Goal: Task Accomplishment & Management: Manage account settings

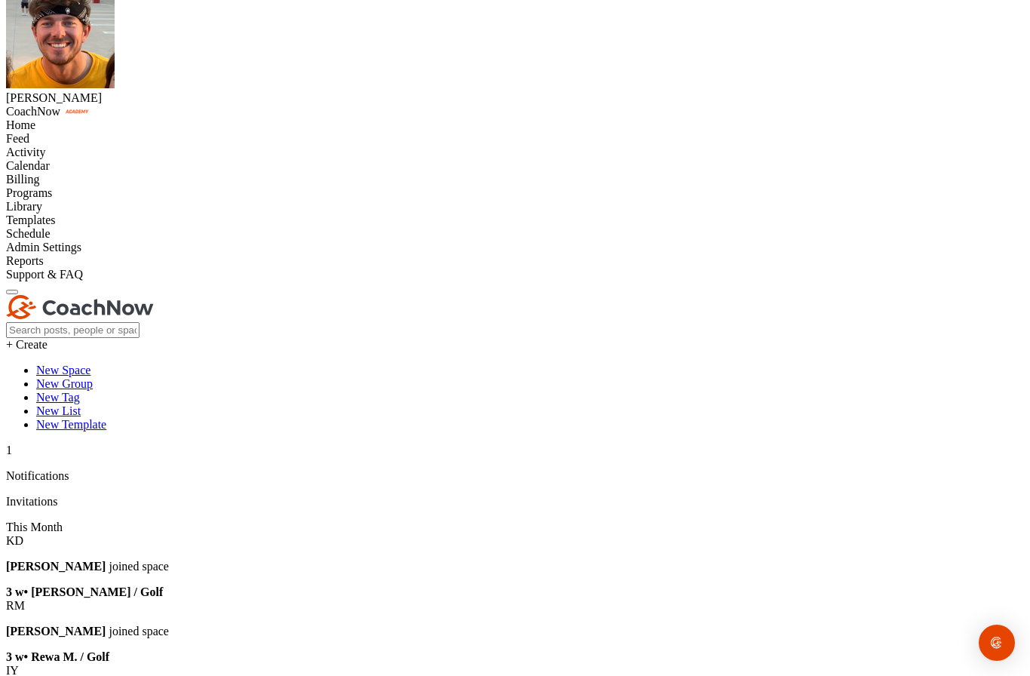
click at [52, 118] on div "Home" at bounding box center [515, 125] width 1018 height 14
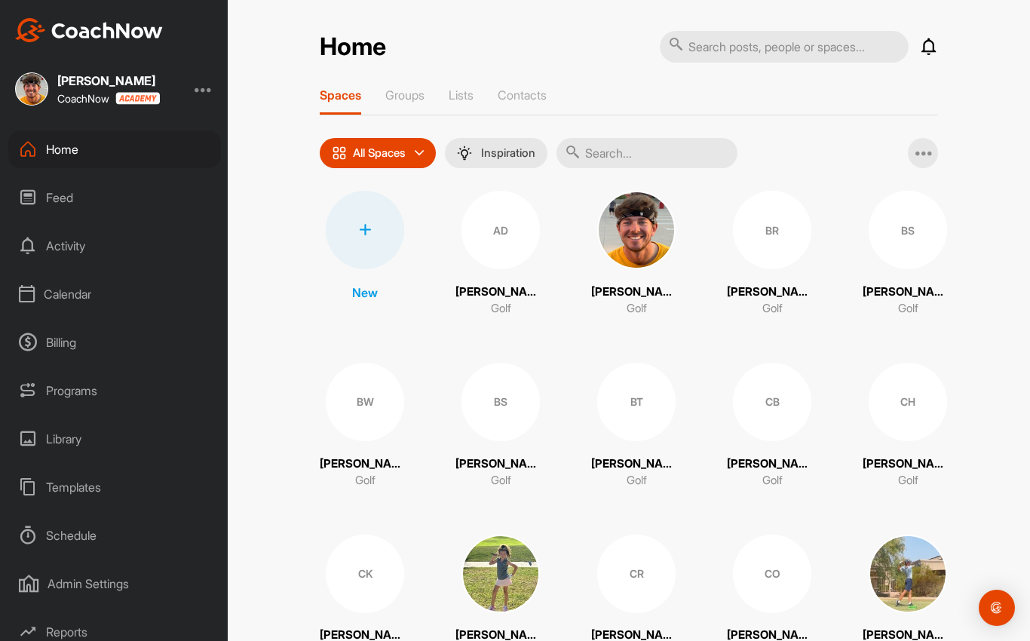
click at [544, 100] on p "Contacts" at bounding box center [522, 94] width 49 height 15
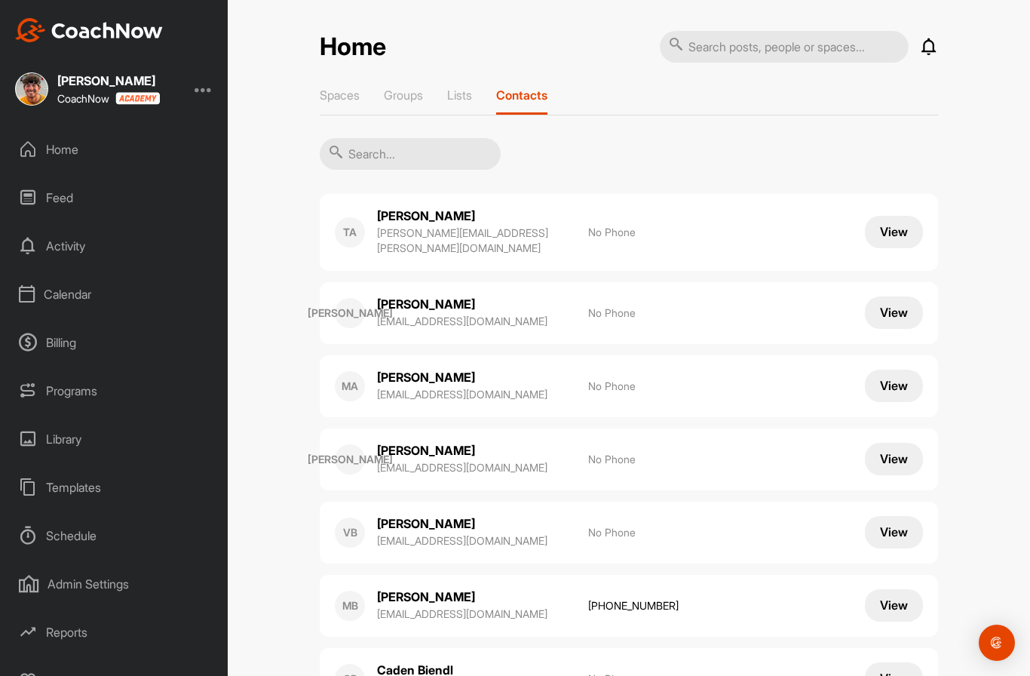
click at [898, 226] on button "View" at bounding box center [894, 232] width 58 height 32
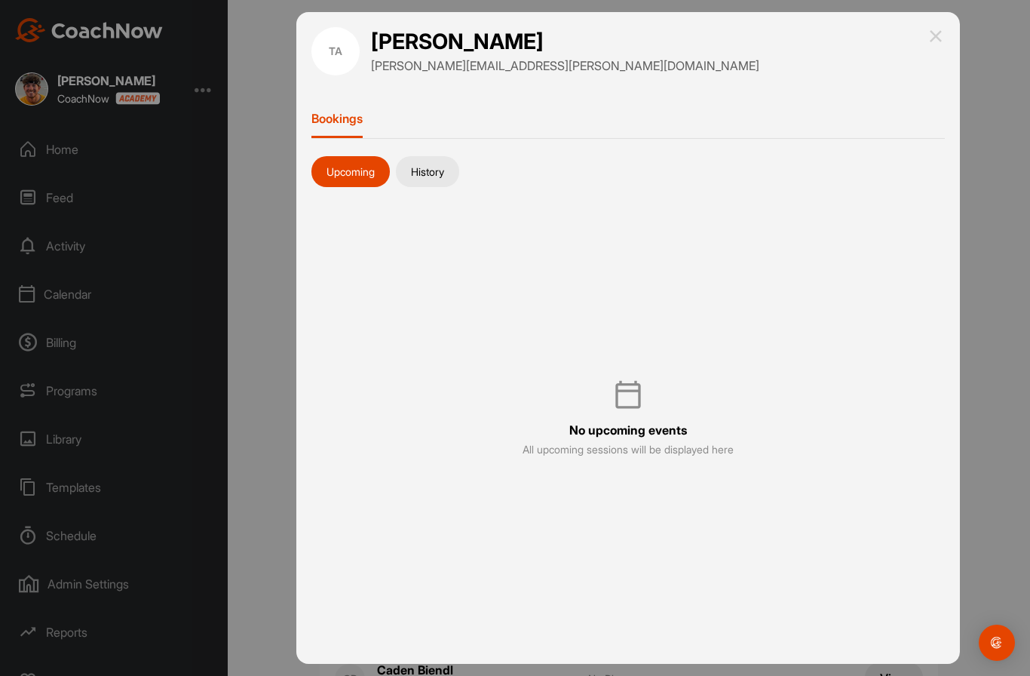
click at [446, 176] on button "History" at bounding box center [427, 172] width 63 height 32
click at [937, 44] on img at bounding box center [936, 36] width 18 height 18
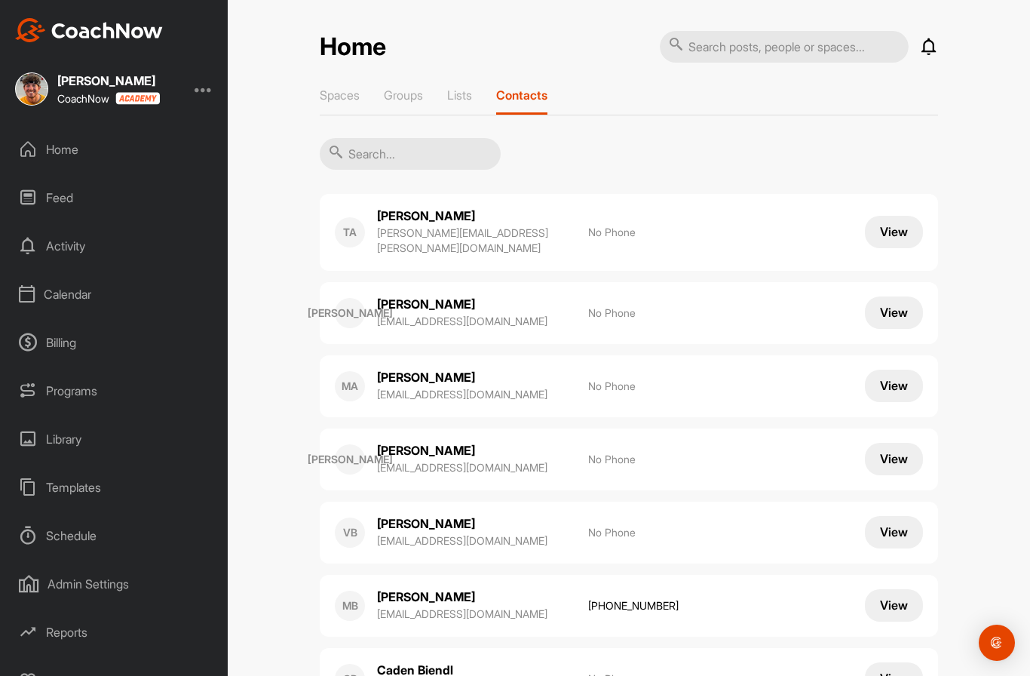
click at [339, 107] on div "Spaces" at bounding box center [340, 100] width 40 height 27
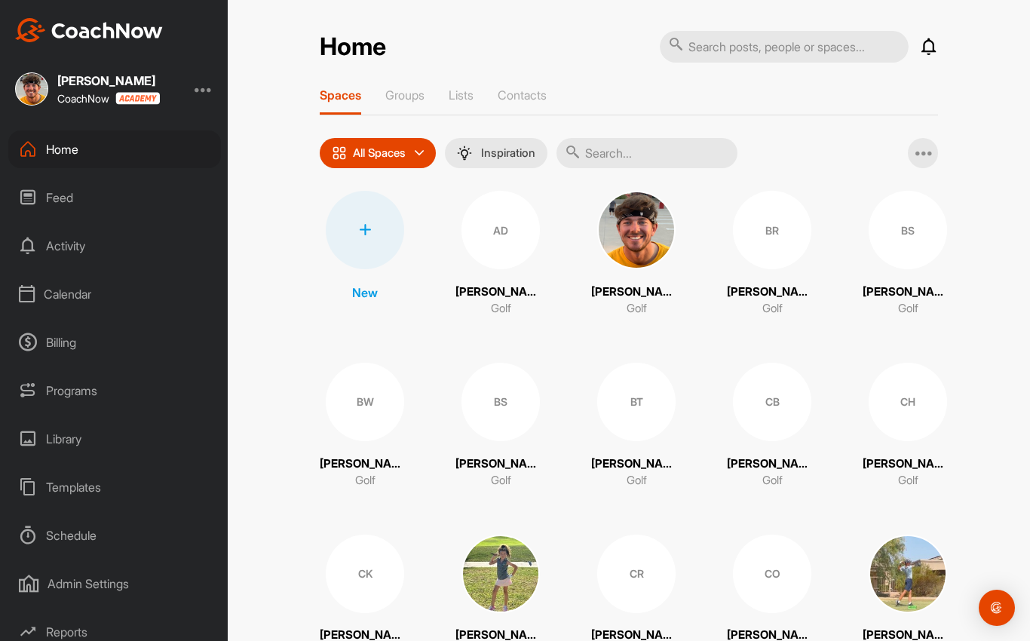
click at [923, 155] on icon at bounding box center [924, 153] width 18 height 18
click at [906, 197] on span "Add Multiple Spaces" at bounding box center [855, 193] width 166 height 40
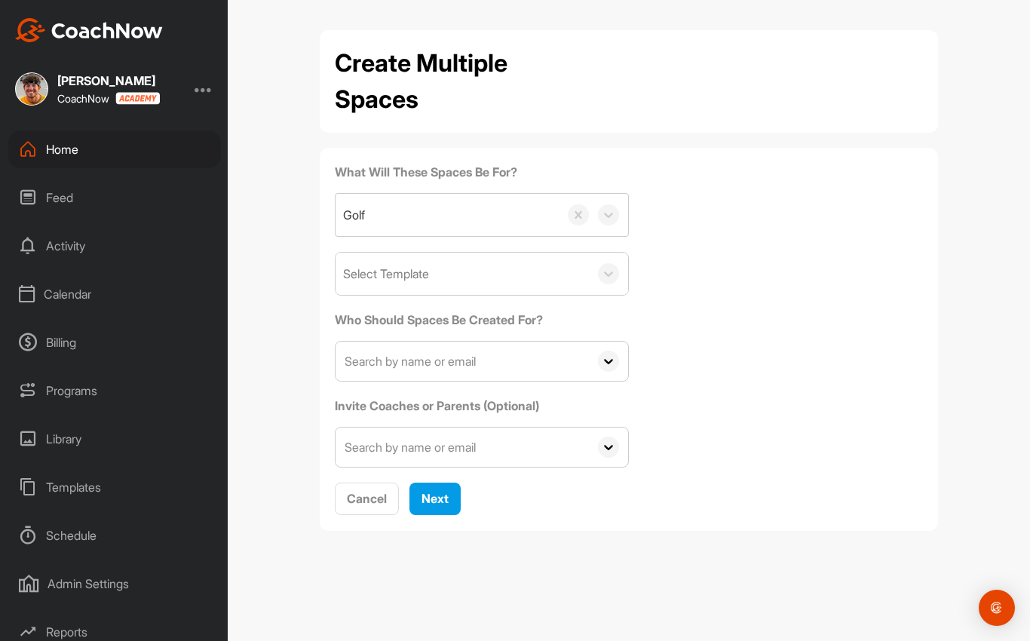
click at [41, 149] on div "Home" at bounding box center [114, 149] width 213 height 38
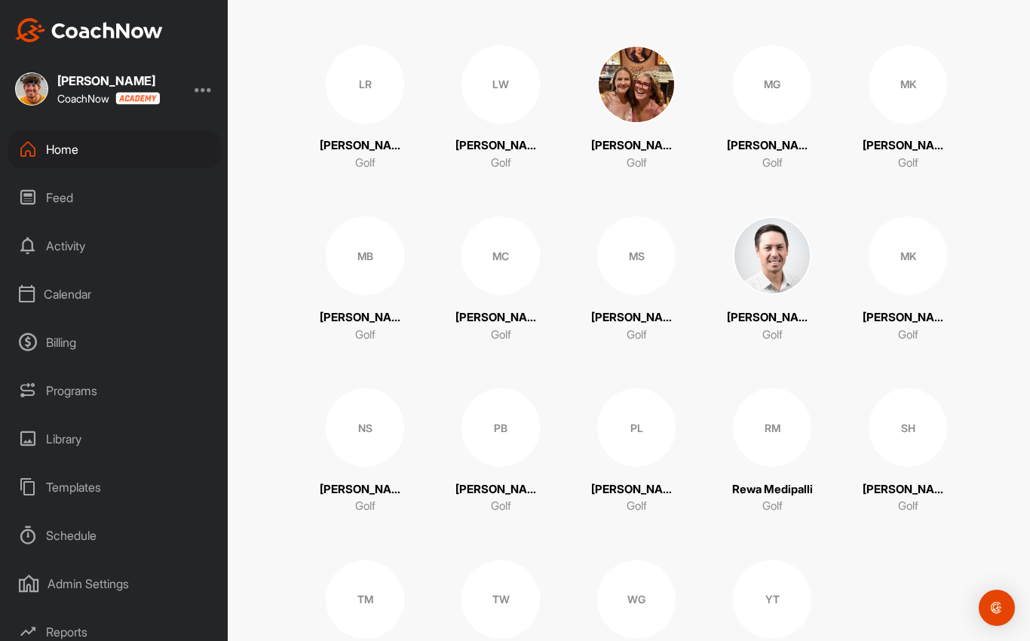
scroll to position [1176, 0]
click at [503, 423] on div "PB" at bounding box center [500, 427] width 78 height 78
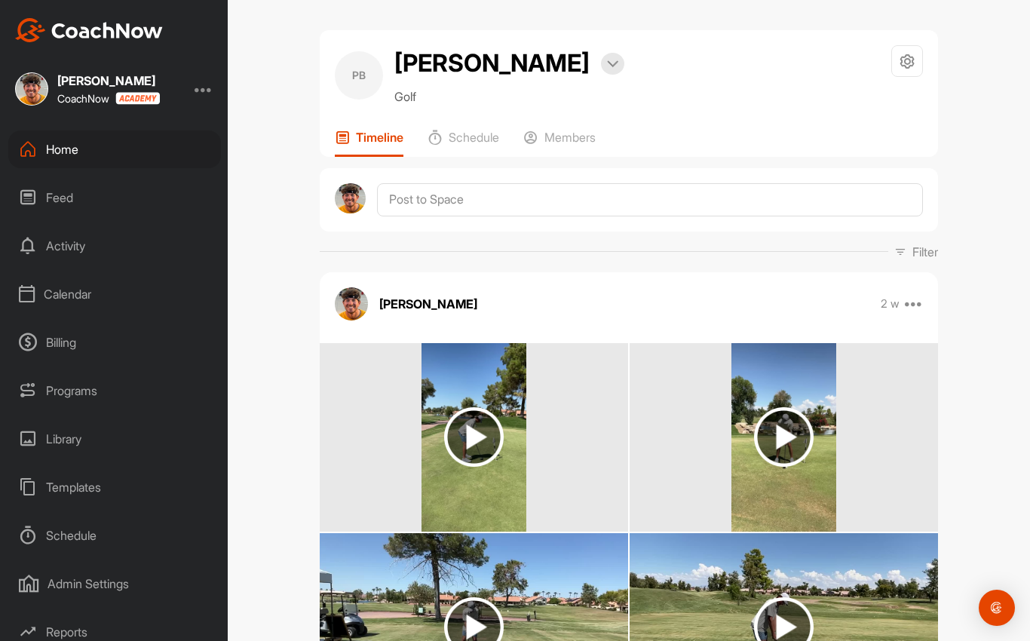
click at [39, 149] on div "Home" at bounding box center [114, 149] width 213 height 38
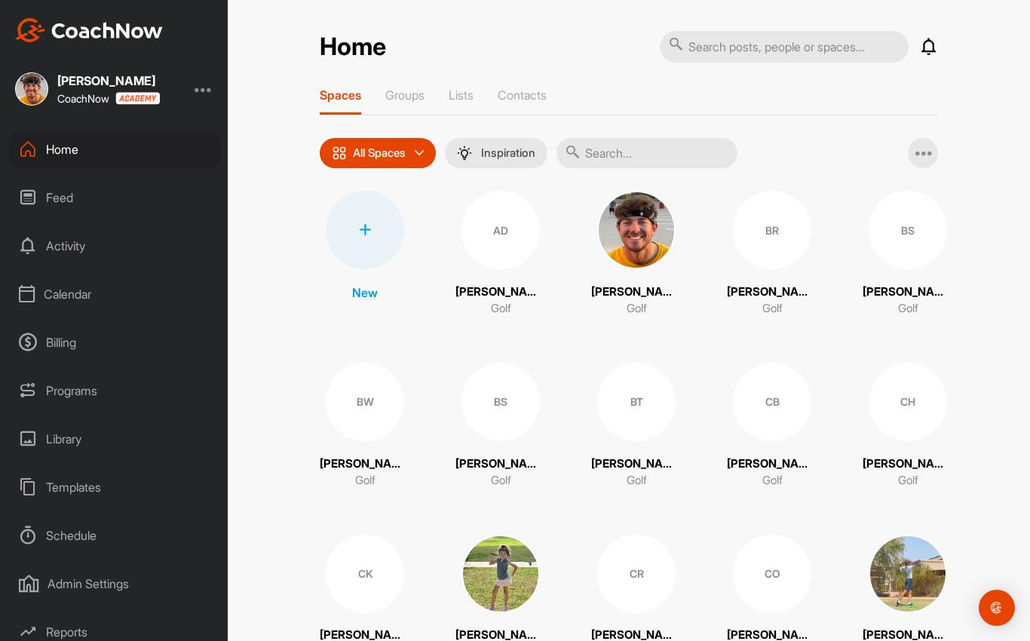
click at [361, 238] on div at bounding box center [365, 230] width 78 height 78
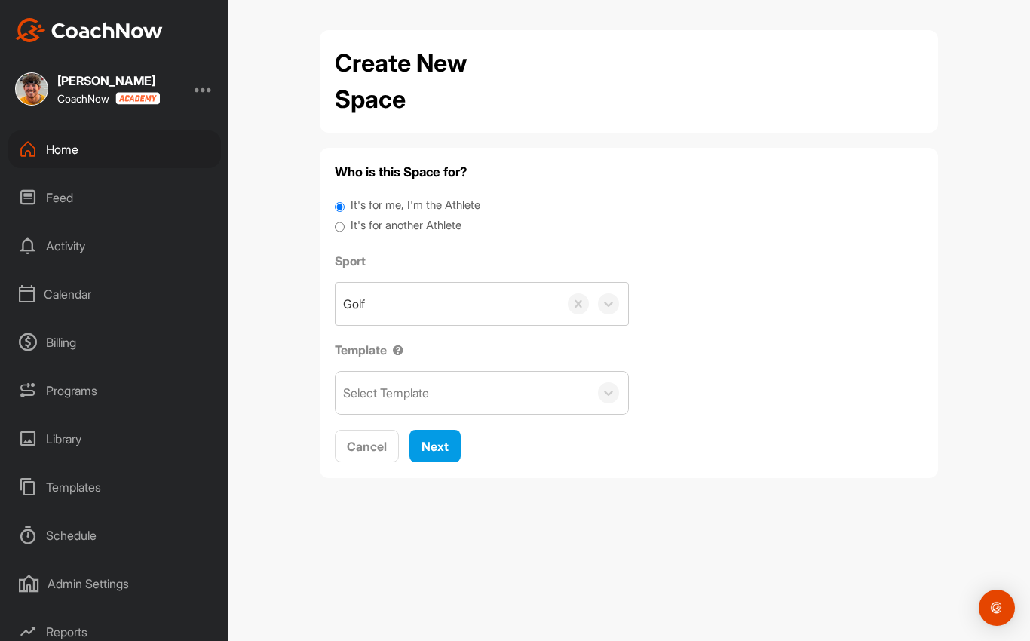
click at [329, 238] on div "Who is this Space for? It's for me, I'm the Athlete It's for another Athlete Sp…" at bounding box center [629, 313] width 618 height 330
click at [339, 227] on input "It's for another Athlete" at bounding box center [340, 227] width 10 height 20
radio input "true"
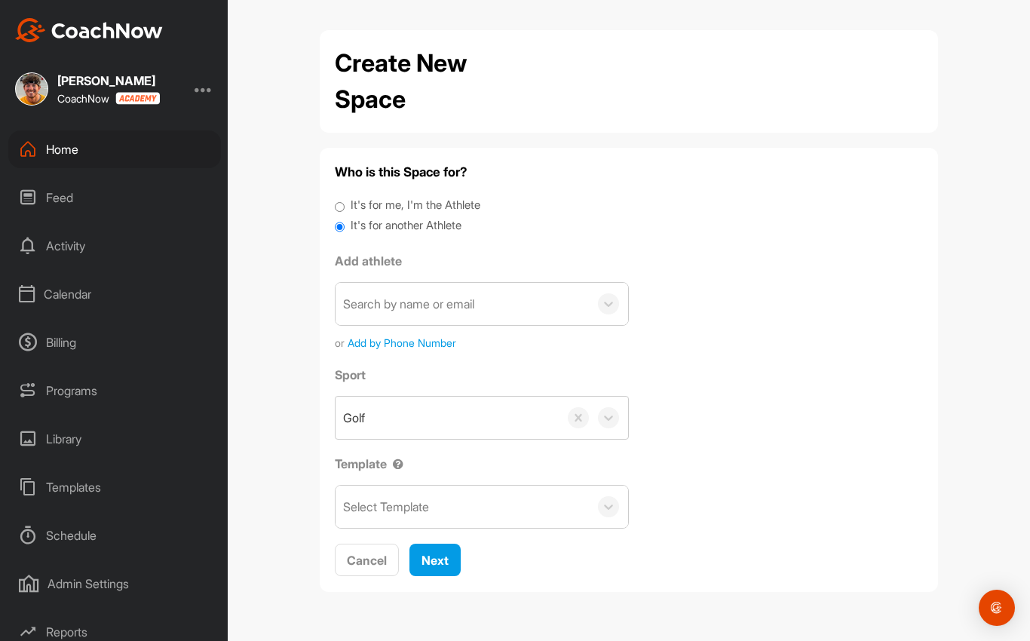
click at [431, 343] on span "Add by Phone Number" at bounding box center [402, 343] width 109 height 16
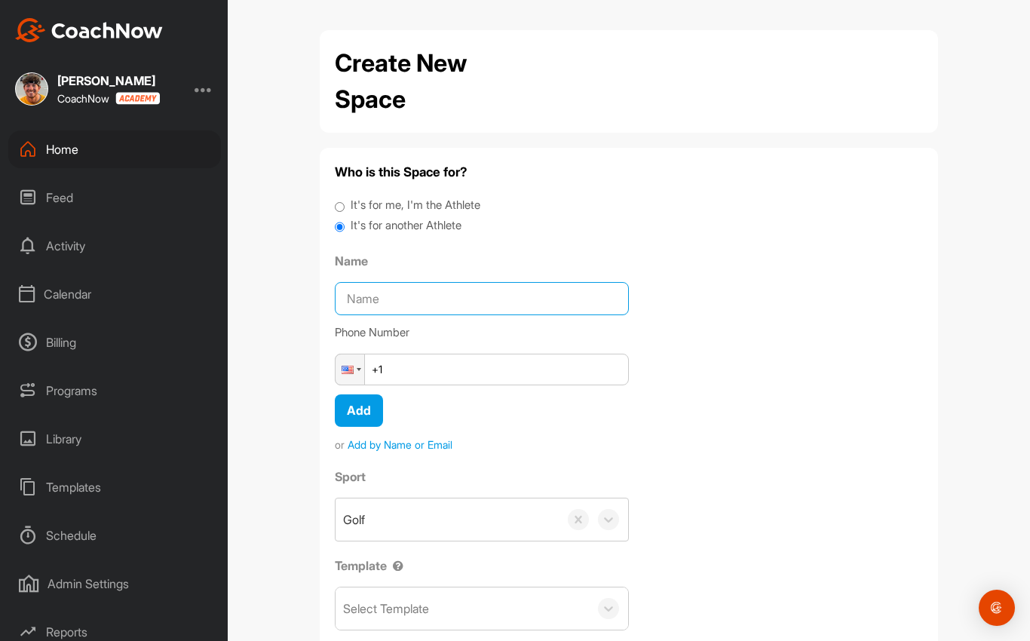
click at [534, 302] on input "Name" at bounding box center [482, 298] width 294 height 33
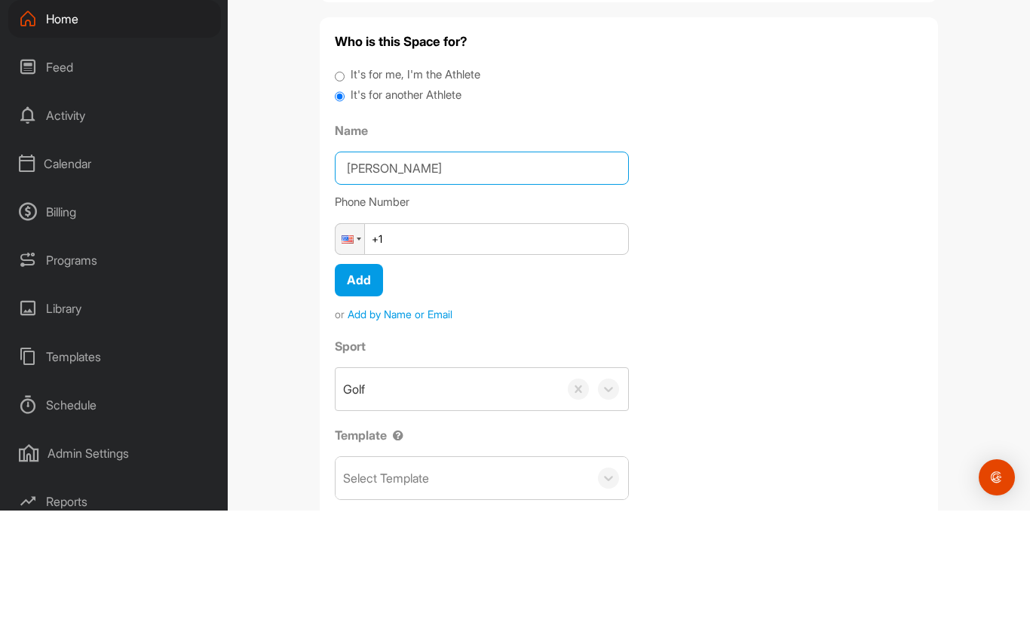
type input "[PERSON_NAME]"
click at [563, 354] on input "+1" at bounding box center [482, 370] width 294 height 32
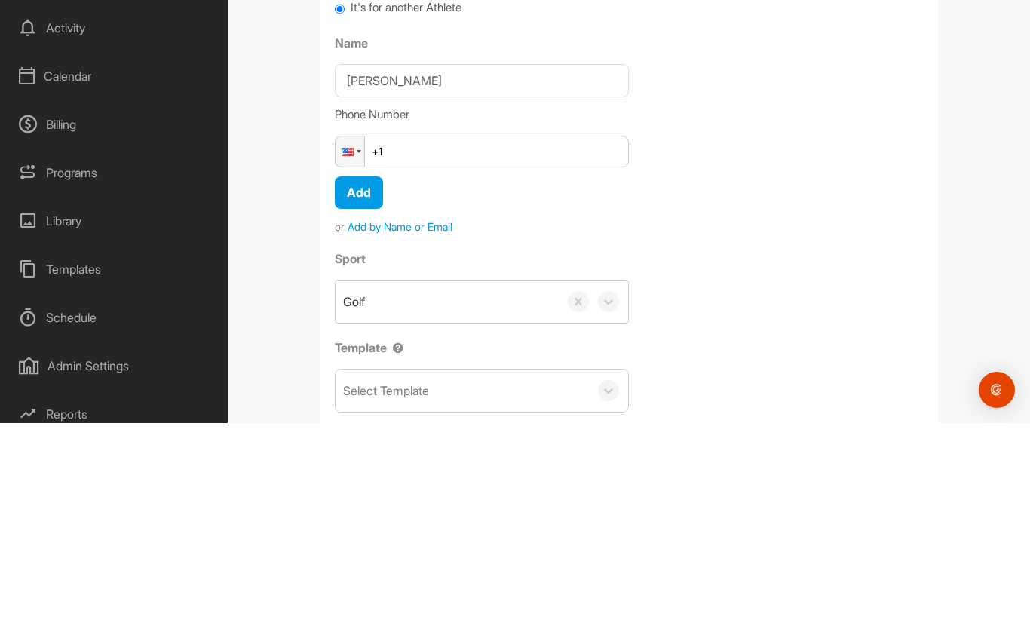
click at [504, 354] on input "+1" at bounding box center [482, 370] width 294 height 32
click at [517, 354] on input "+1" at bounding box center [482, 370] width 294 height 32
click at [503, 354] on input "+1" at bounding box center [482, 370] width 294 height 32
paste input "(148) 080-0785"
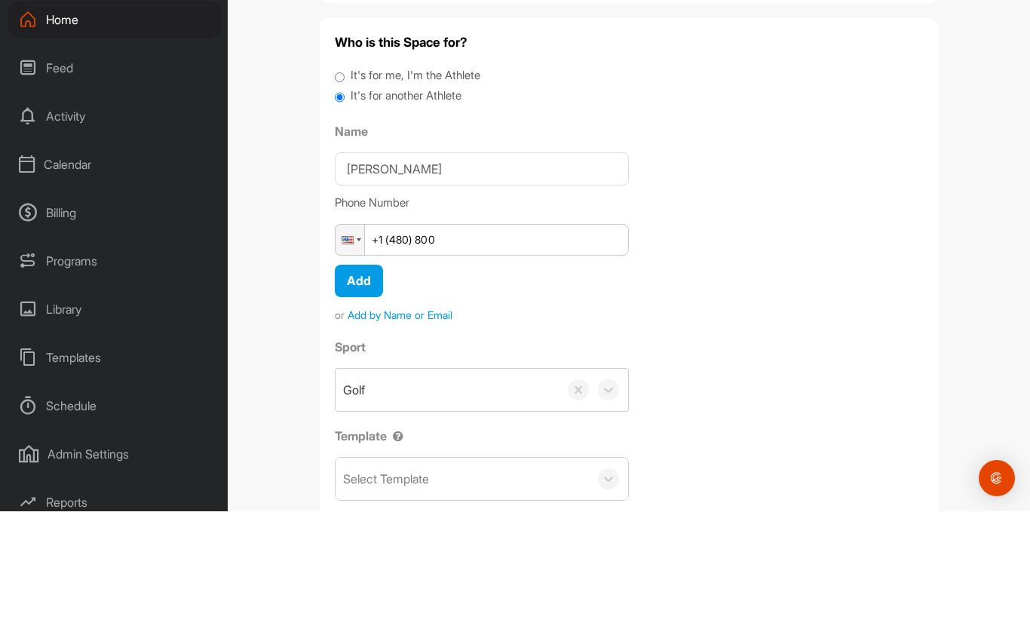
scroll to position [54, 0]
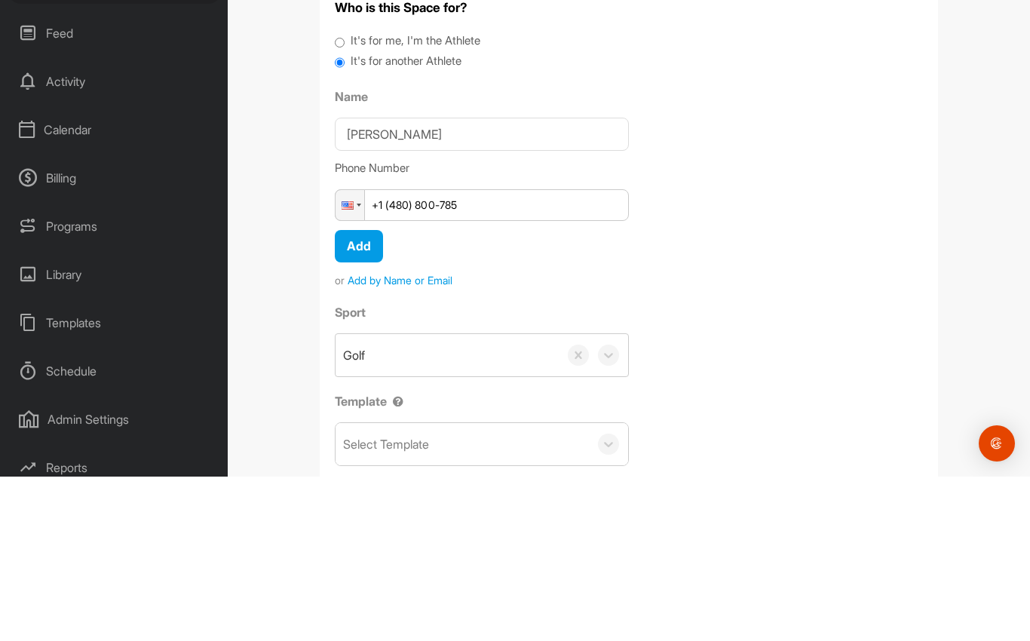
type input "+1 (480) 800-7853"
click at [369, 403] on span "Add" at bounding box center [359, 410] width 24 height 15
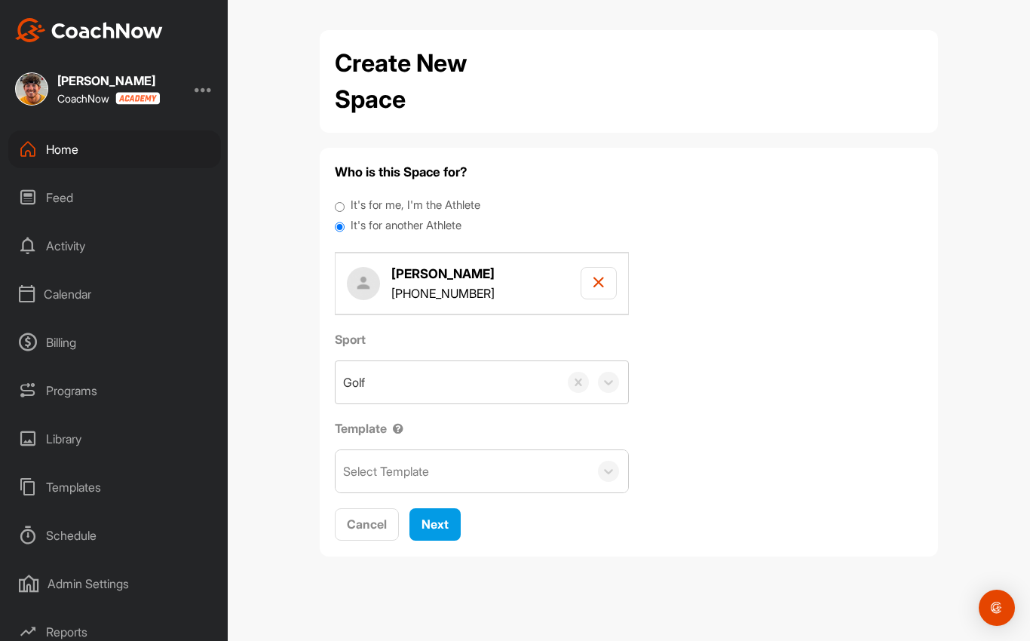
click at [443, 517] on span "Next" at bounding box center [435, 524] width 27 height 15
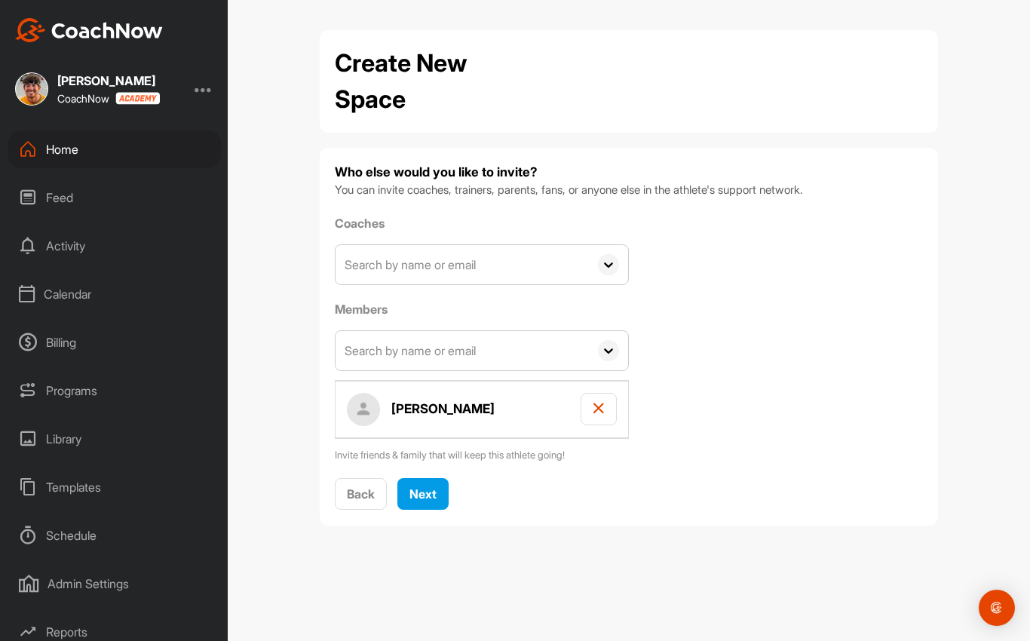
click at [434, 486] on span "Next" at bounding box center [422, 493] width 27 height 15
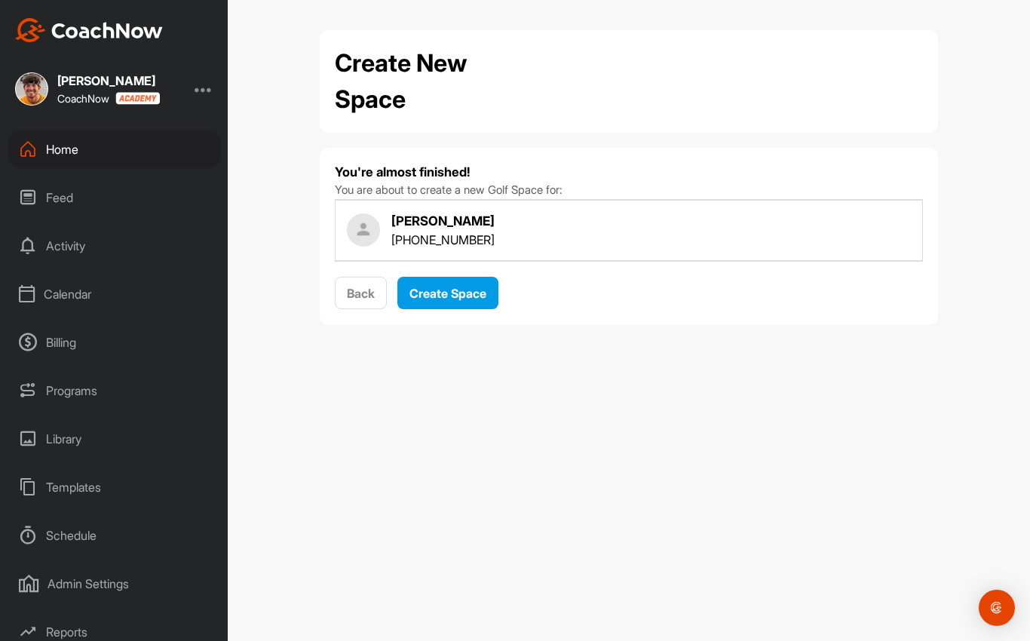
click at [477, 286] on span "Create Space" at bounding box center [447, 293] width 77 height 15
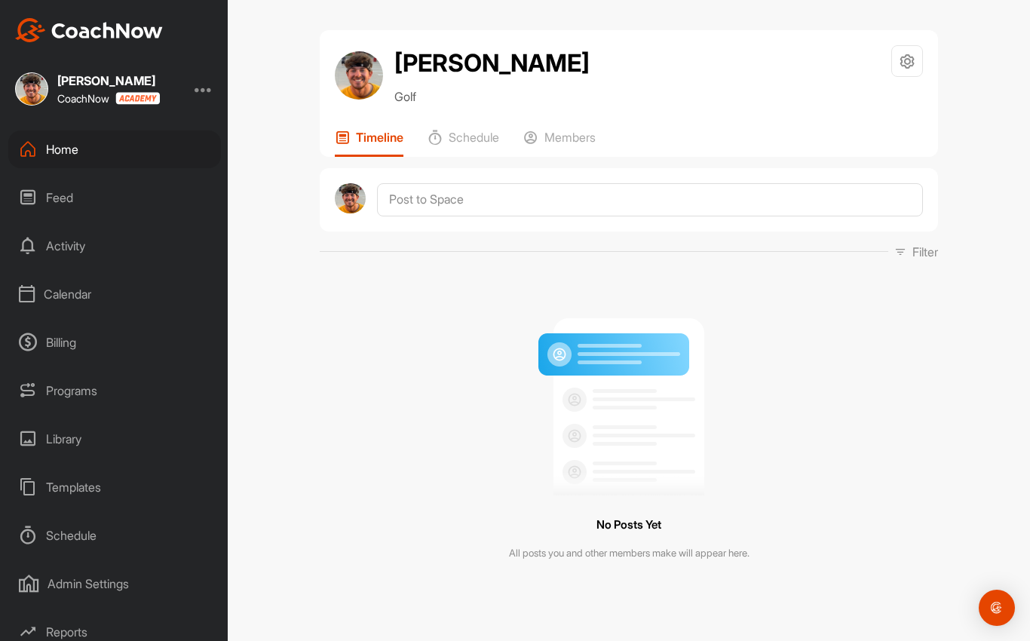
click at [44, 130] on div "Home" at bounding box center [114, 149] width 213 height 38
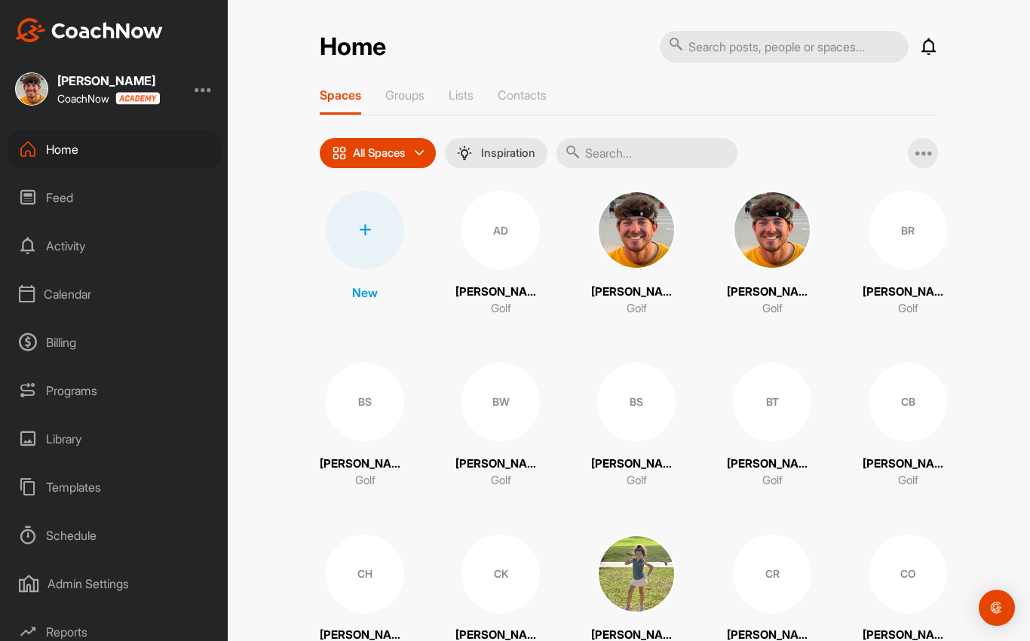
click at [777, 191] on img at bounding box center [772, 230] width 78 height 78
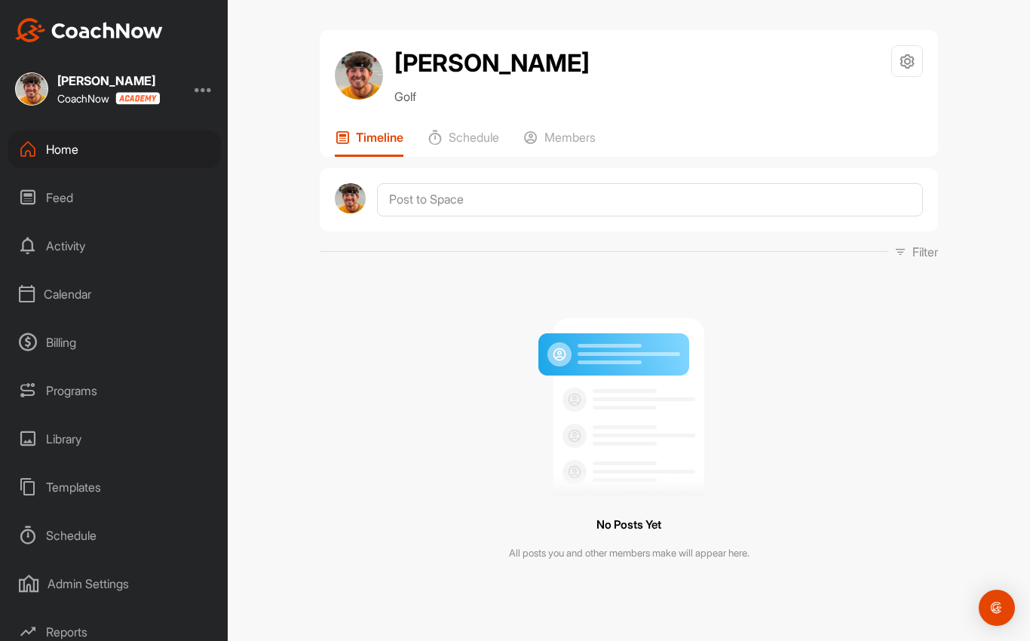
click at [904, 45] on div at bounding box center [907, 61] width 32 height 32
click at [885, 80] on li "Space Settings" at bounding box center [862, 104] width 123 height 48
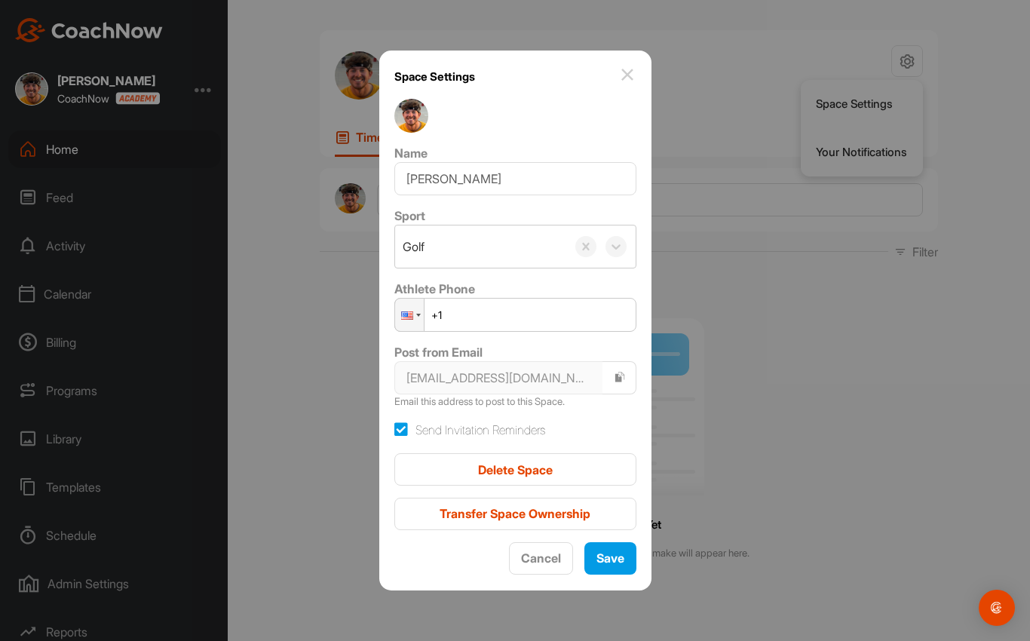
scroll to position [54, 0]
click at [570, 464] on div "Delete Space" at bounding box center [515, 470] width 218 height 18
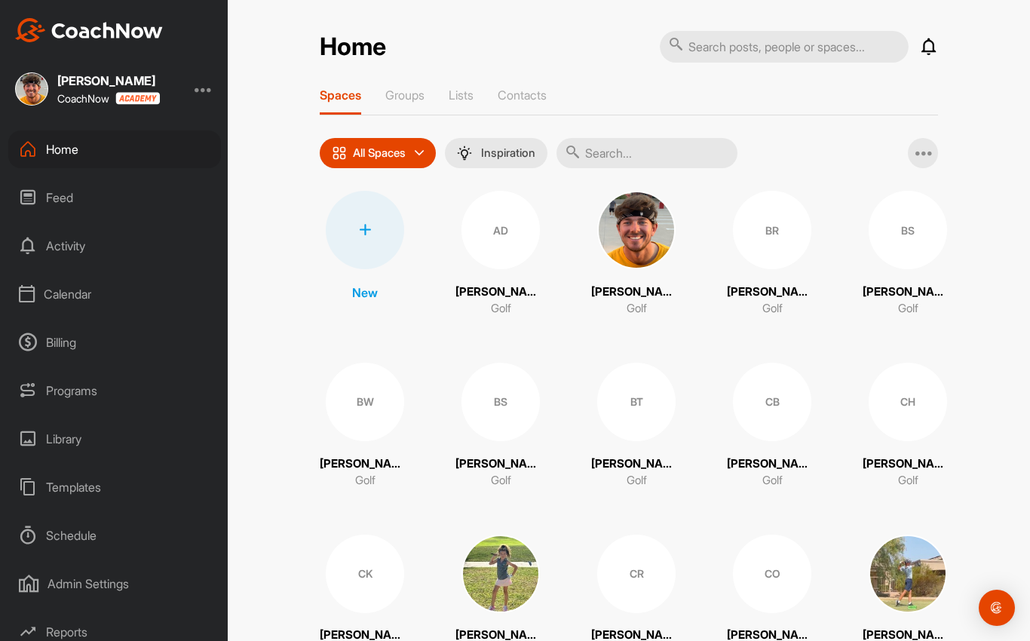
scroll to position [-3, 0]
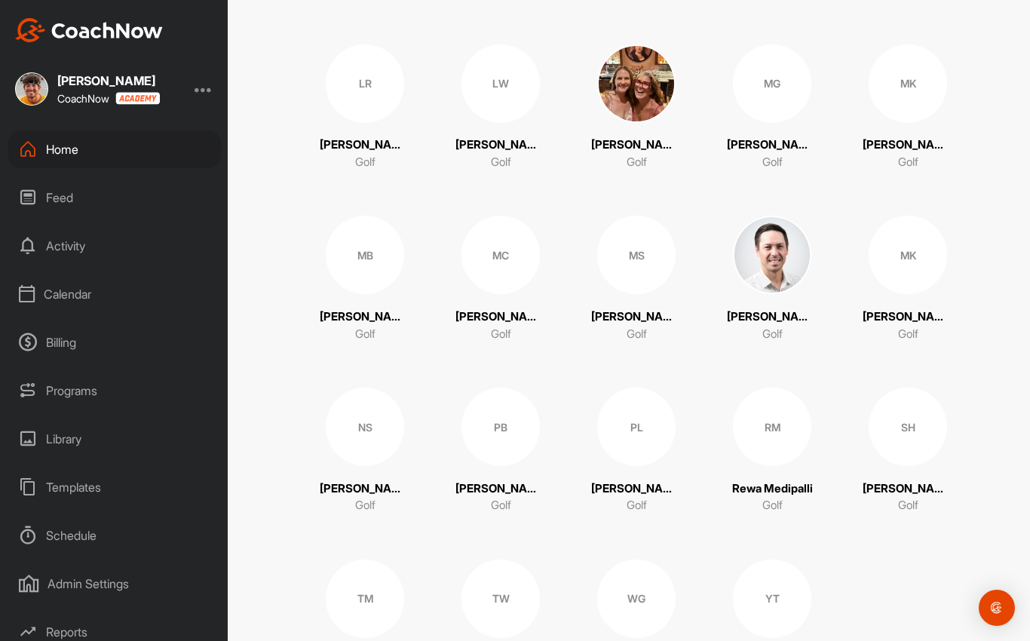
scroll to position [1176, 0]
click at [507, 422] on div "PB" at bounding box center [500, 427] width 78 height 78
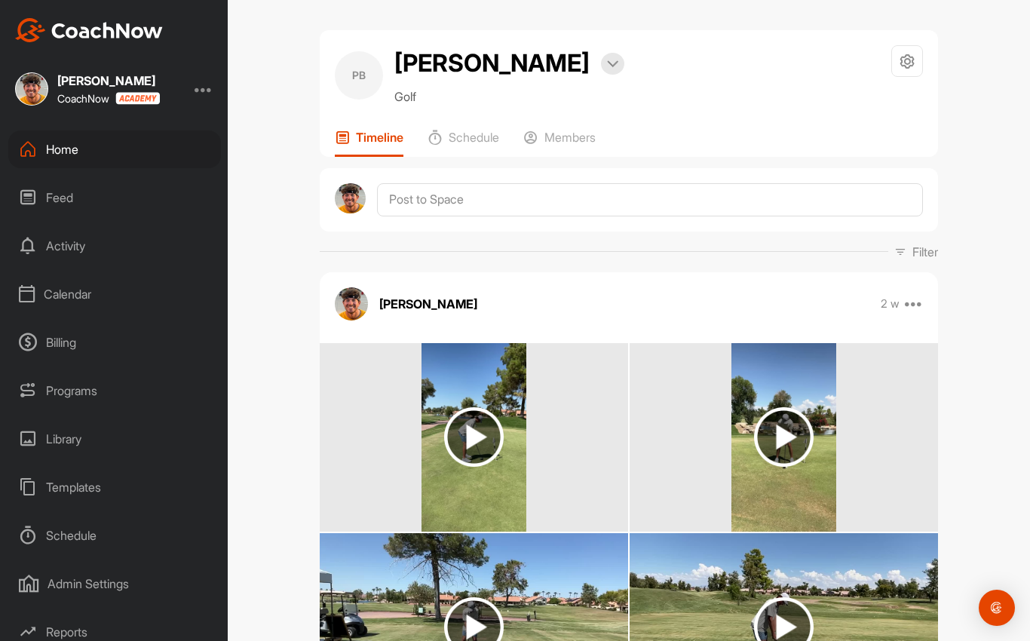
click at [40, 188] on div "Feed" at bounding box center [114, 198] width 213 height 38
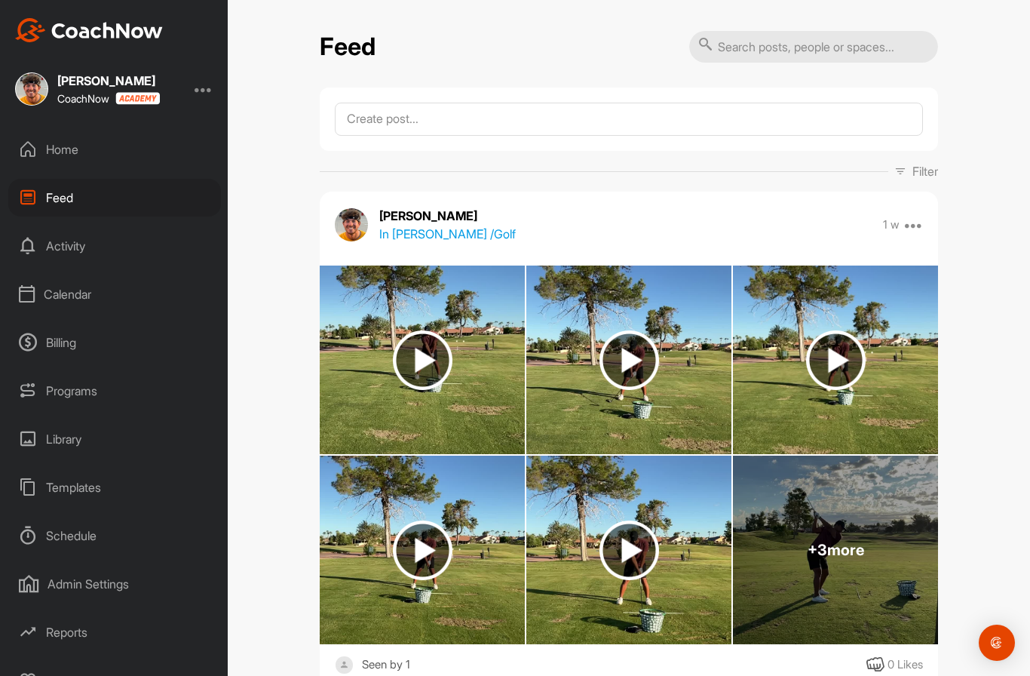
click at [44, 155] on div "Home" at bounding box center [114, 149] width 213 height 38
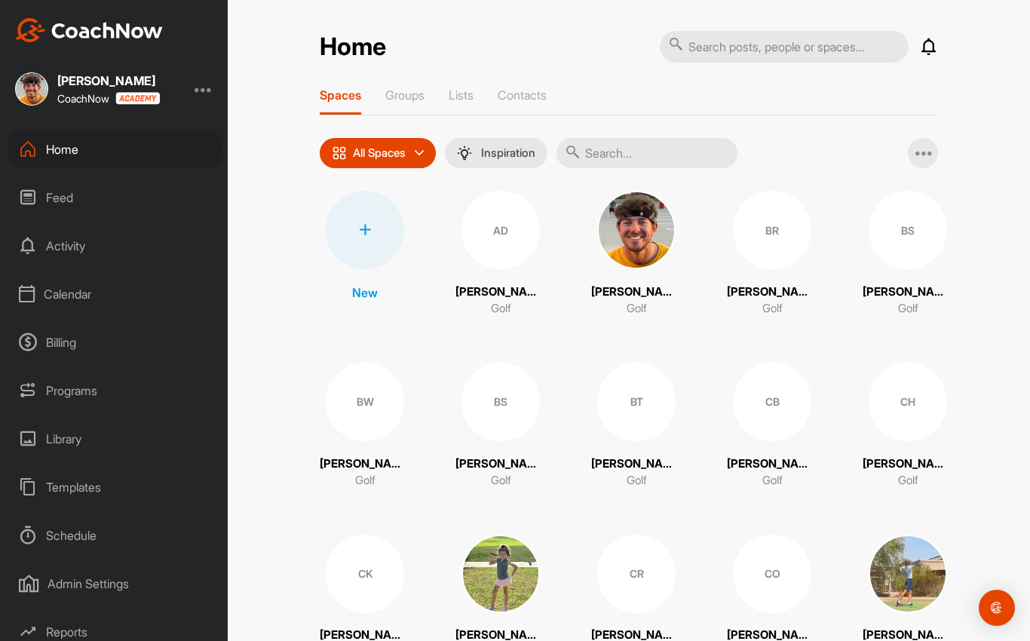
click at [52, 296] on div "Calendar" at bounding box center [114, 294] width 213 height 38
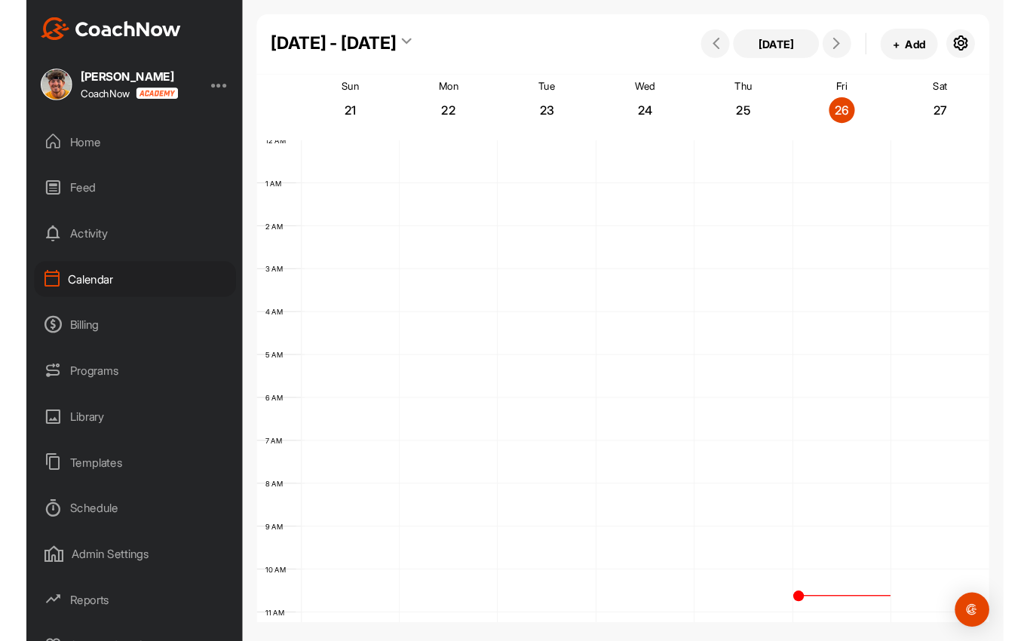
scroll to position [261, 0]
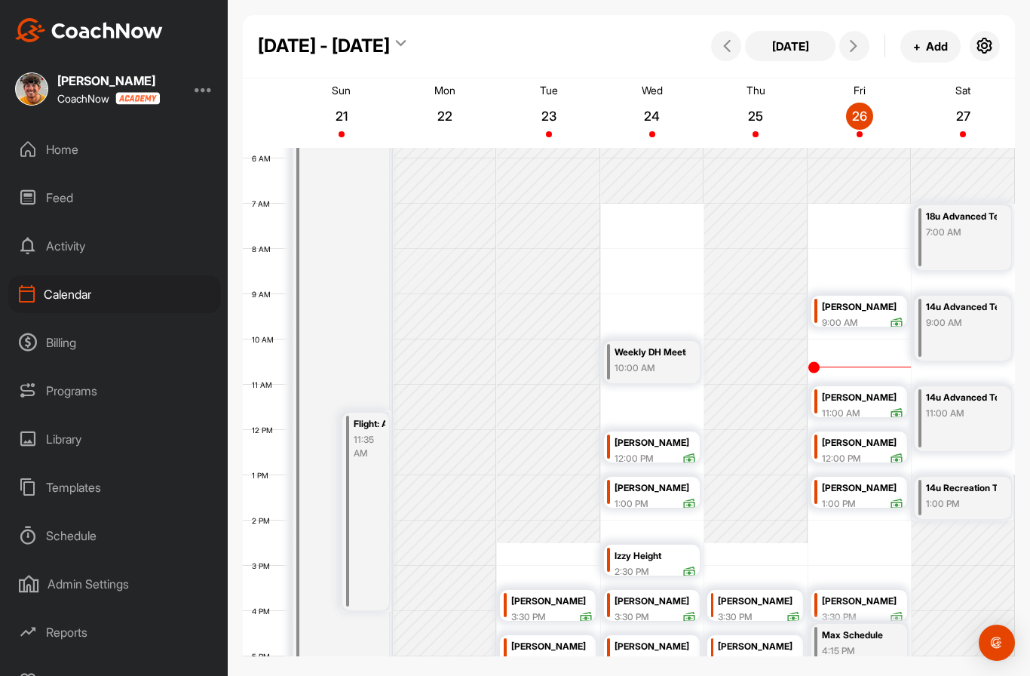
click at [854, 51] on icon at bounding box center [854, 46] width 12 height 12
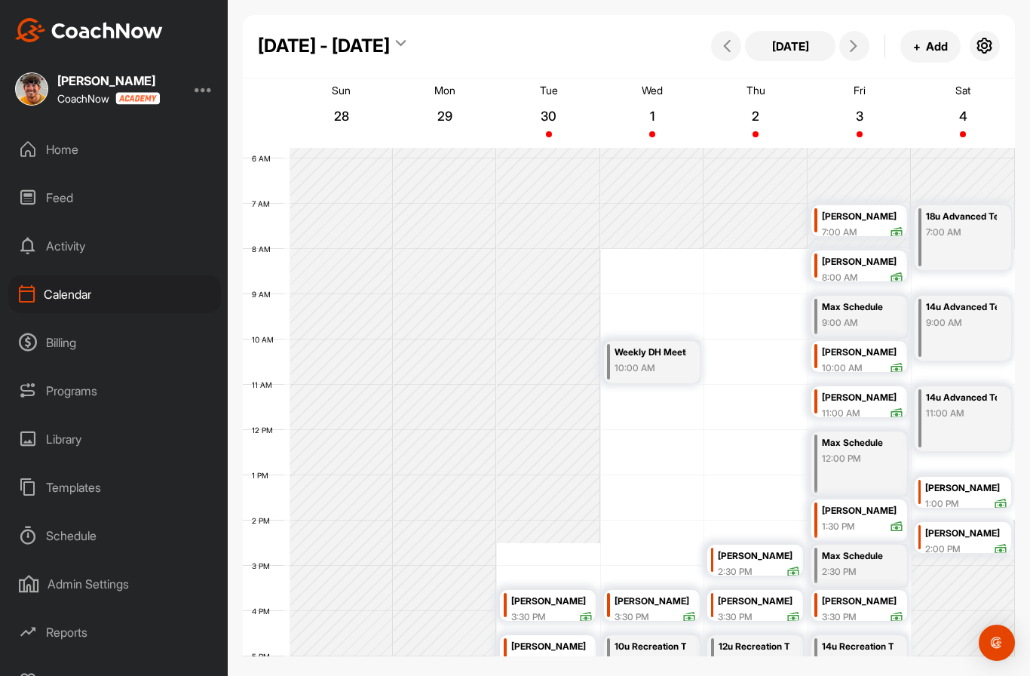
click at [661, 302] on td at bounding box center [652, 316] width 725 height 45
click at [662, 308] on td at bounding box center [652, 316] width 725 height 45
click at [670, 311] on td at bounding box center [652, 316] width 725 height 45
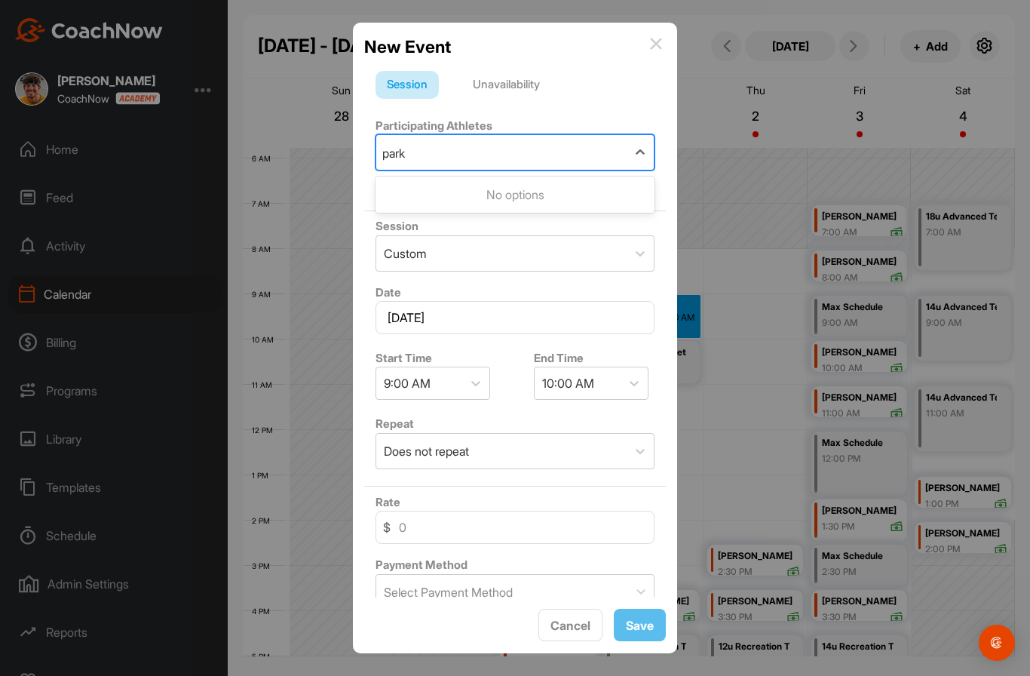
type input "park"
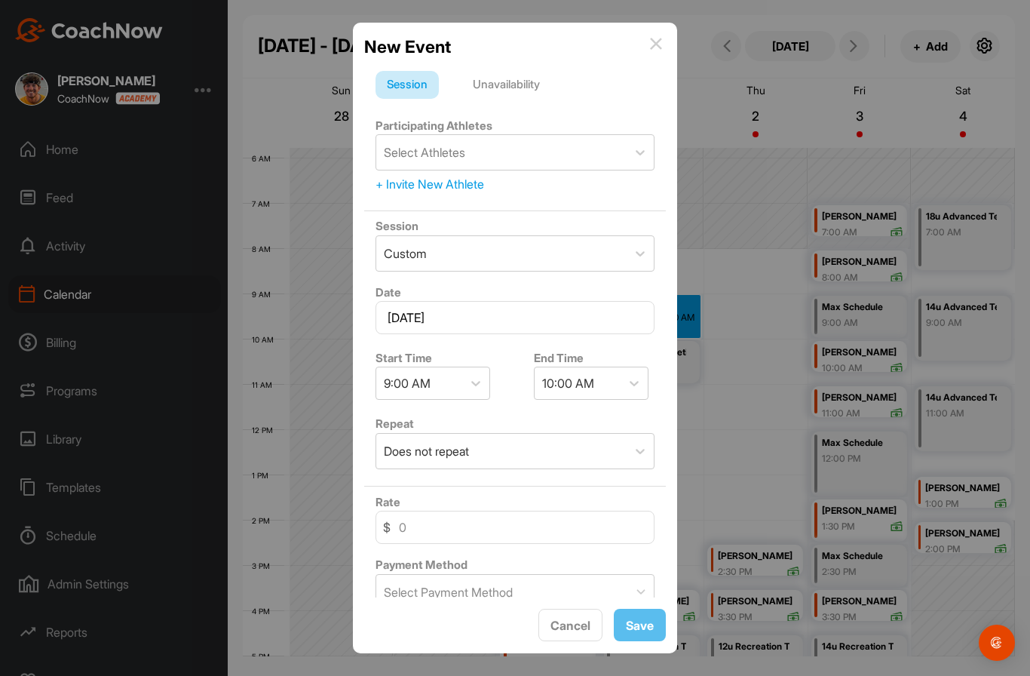
click at [655, 50] on img at bounding box center [656, 44] width 12 height 12
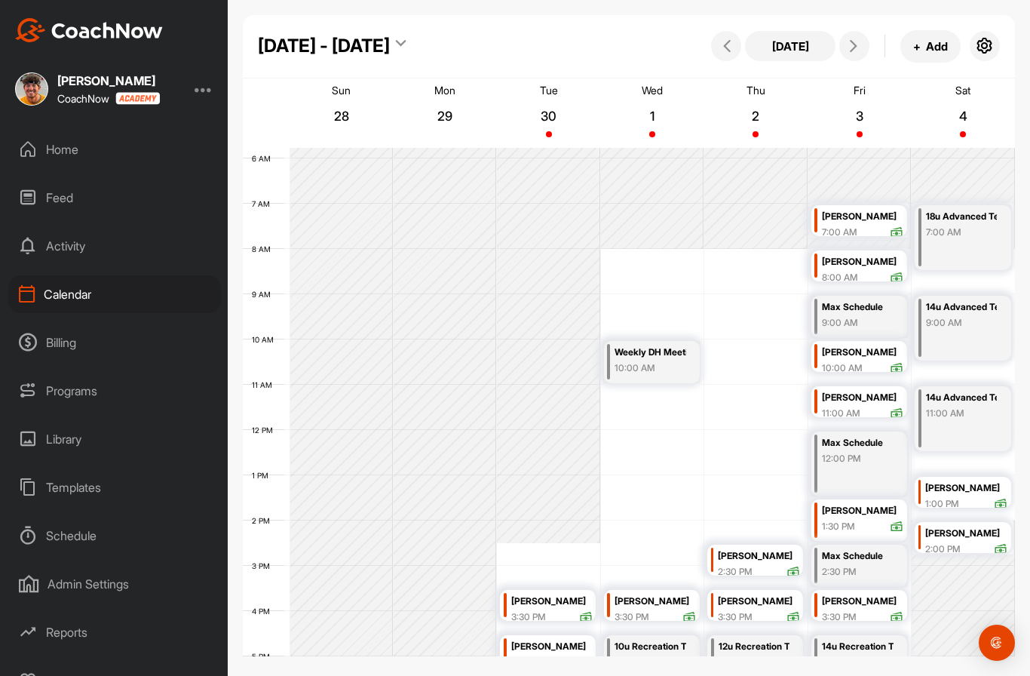
click at [80, 150] on div "Home" at bounding box center [114, 149] width 213 height 38
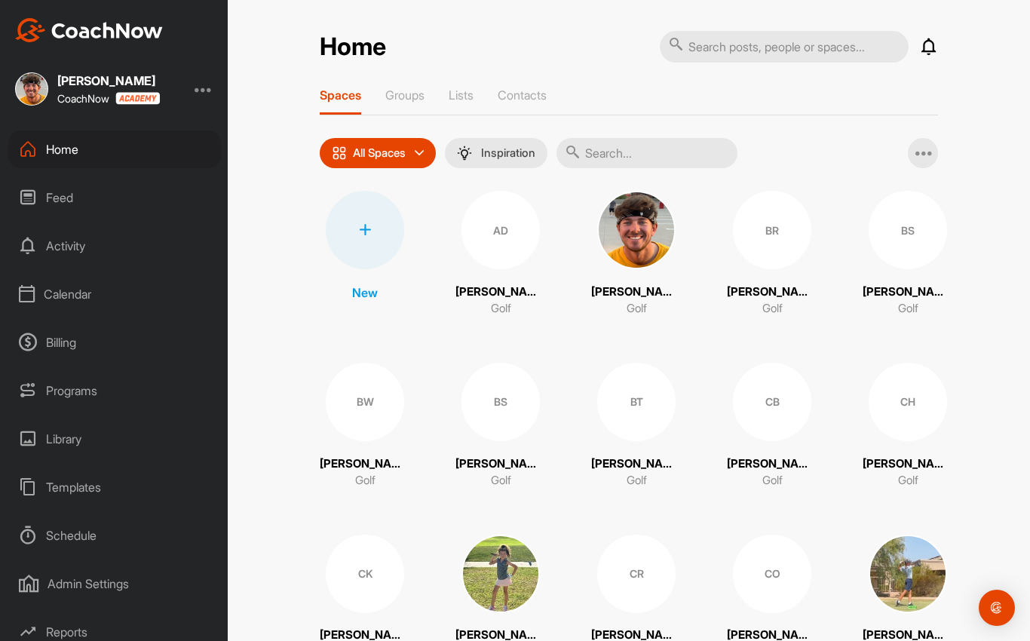
click at [373, 237] on div at bounding box center [365, 230] width 78 height 78
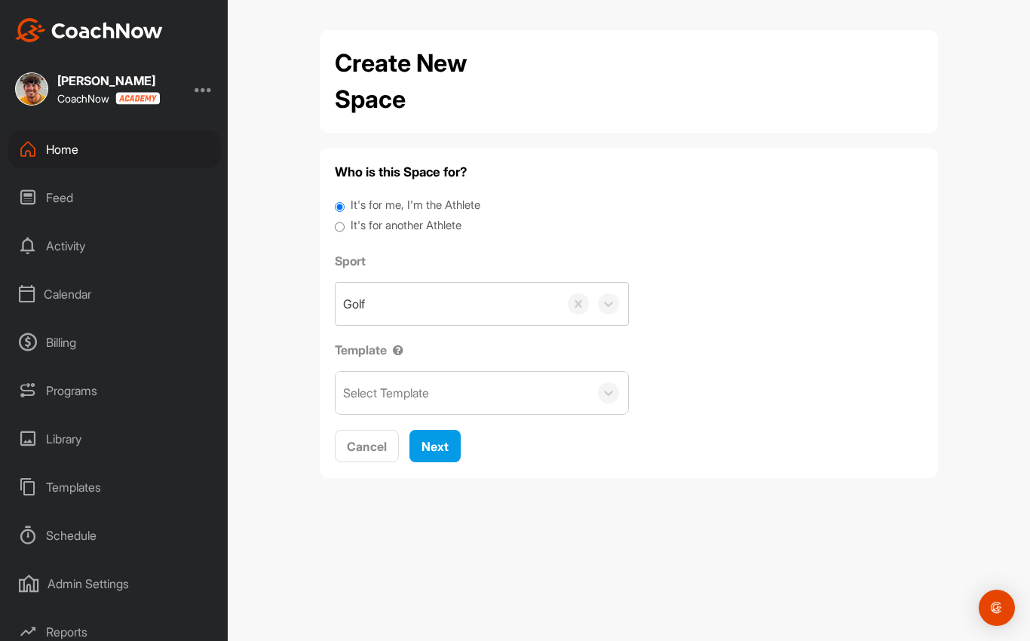
click at [336, 241] on div "Who is this Space for? It's for me, I'm the Athlete It's for another Athlete Sp…" at bounding box center [629, 313] width 588 height 300
click at [345, 225] on input "It's for another Athlete" at bounding box center [340, 227] width 10 height 20
radio input "true"
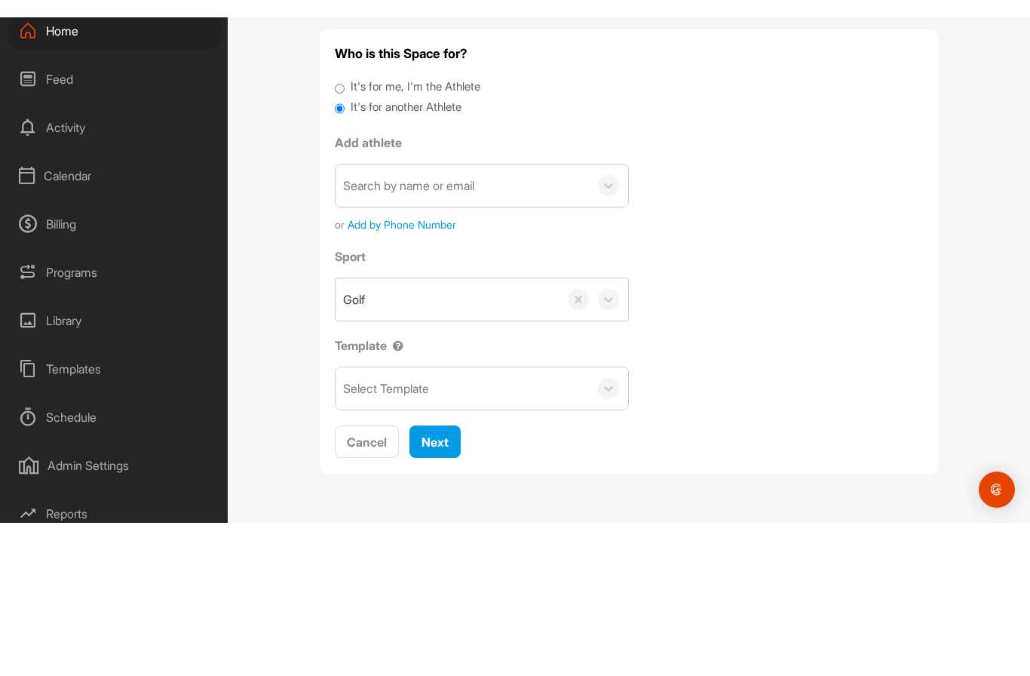
scroll to position [54, 0]
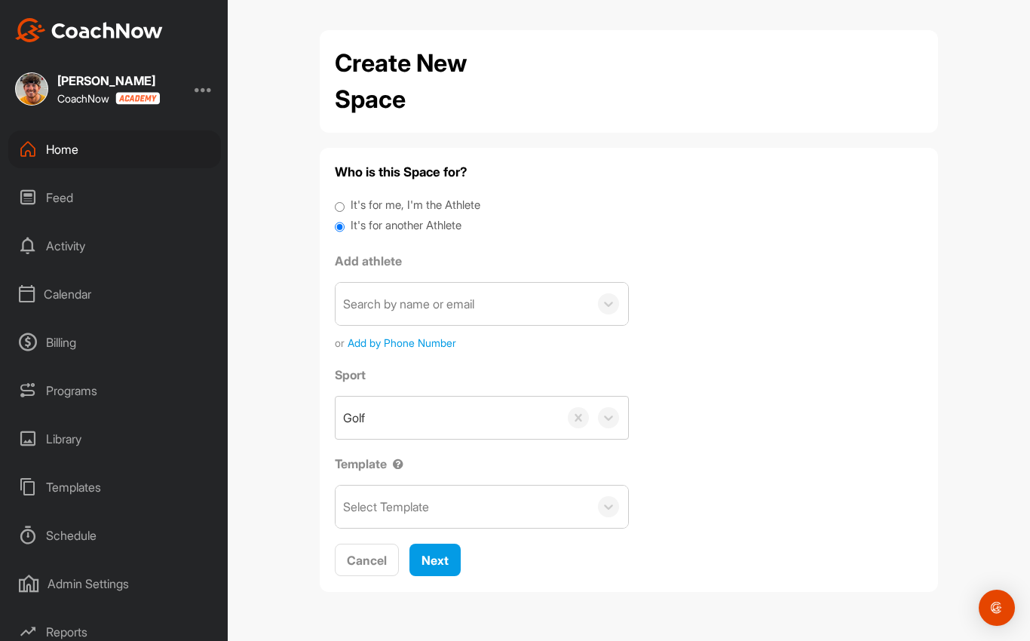
click at [61, 130] on div "Home" at bounding box center [114, 149] width 213 height 38
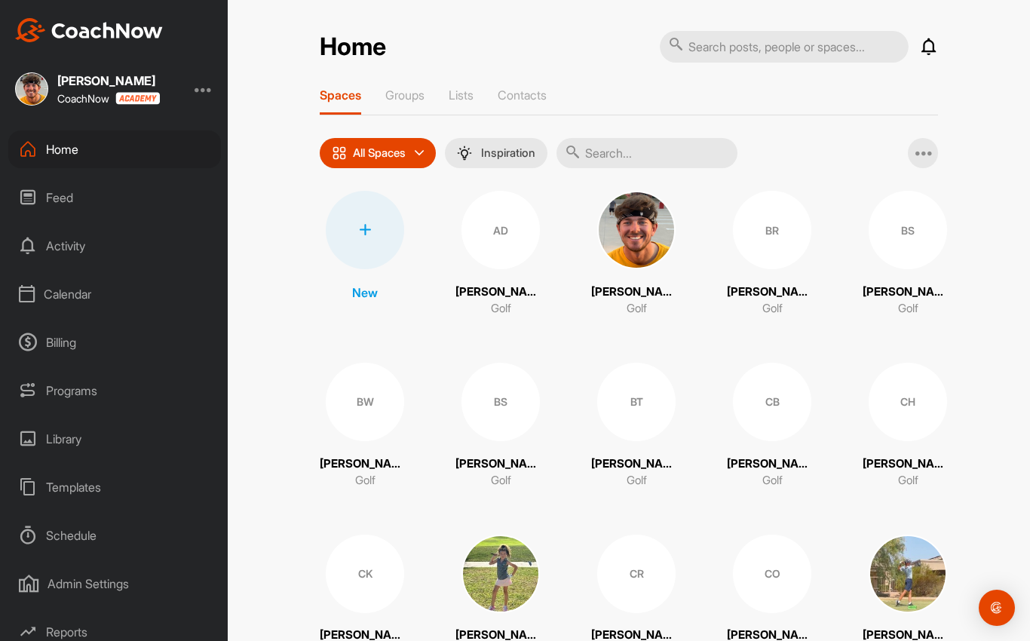
click at [50, 275] on div "Calendar" at bounding box center [114, 294] width 213 height 38
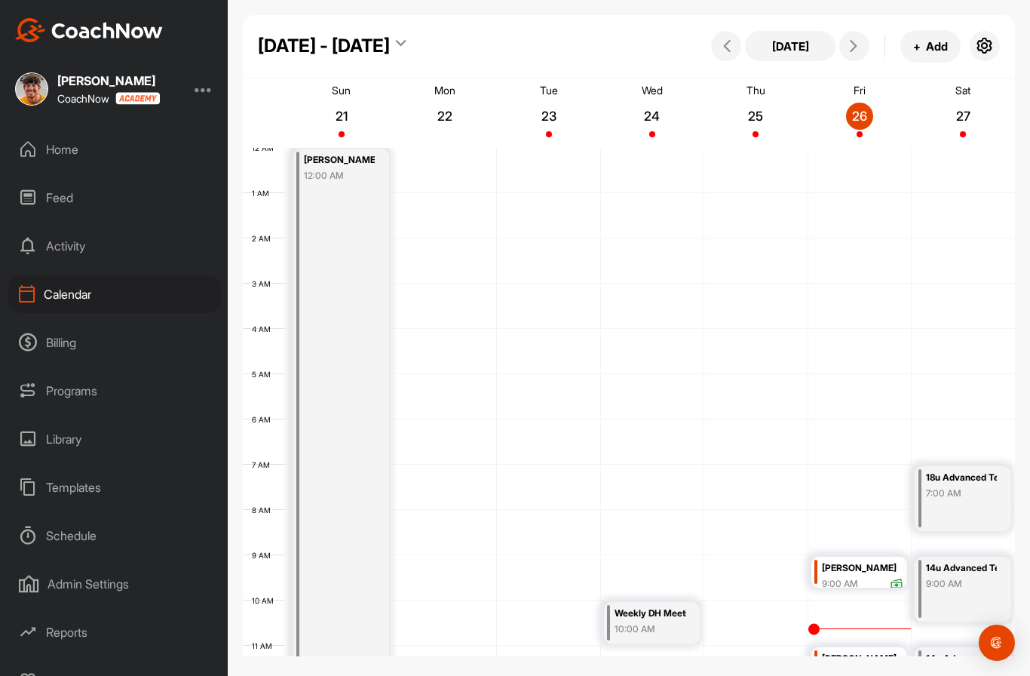
scroll to position [261, 0]
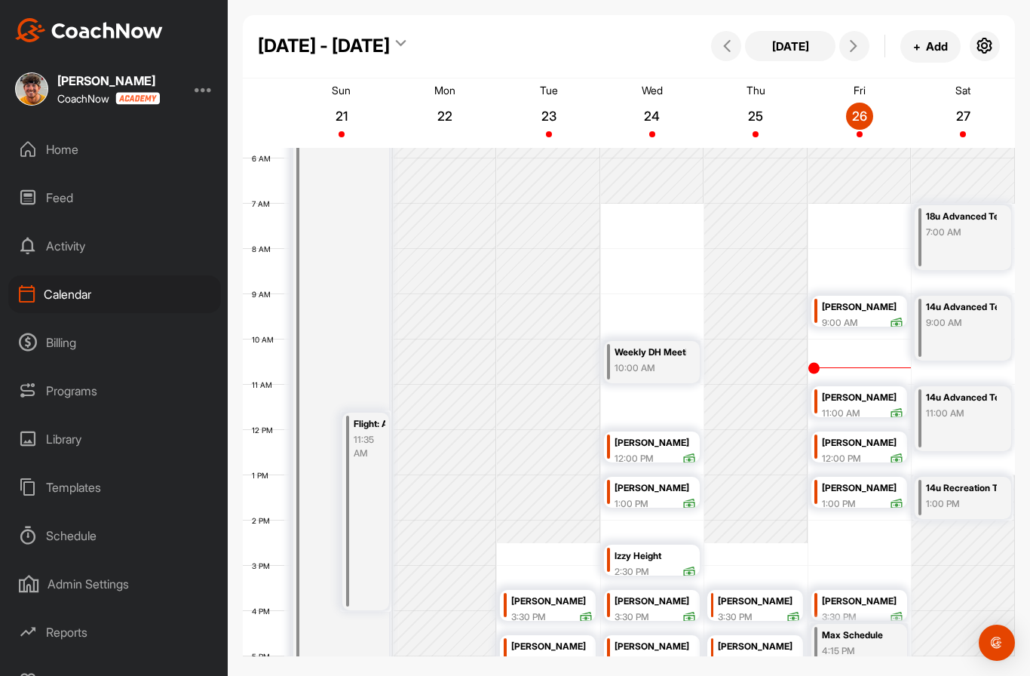
click at [670, 294] on td at bounding box center [652, 316] width 725 height 45
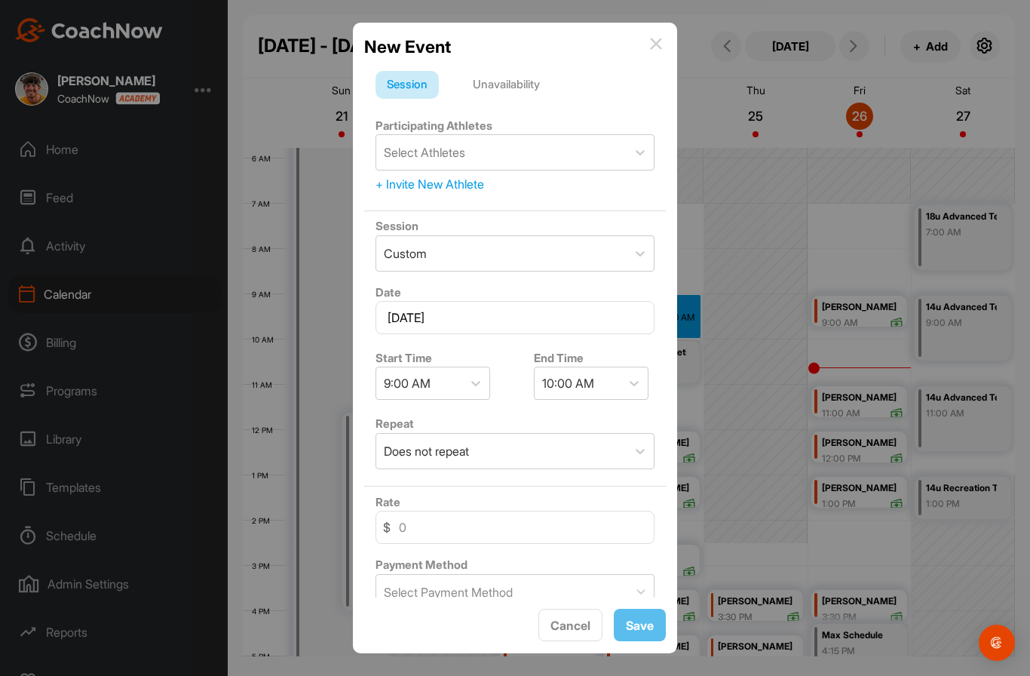
click at [638, 71] on form "Session Unavailability Participating Athletes Select Athletes + Invite New Athl…" at bounding box center [515, 427] width 302 height 713
click at [458, 175] on div "+ Invite New Athlete" at bounding box center [515, 184] width 279 height 18
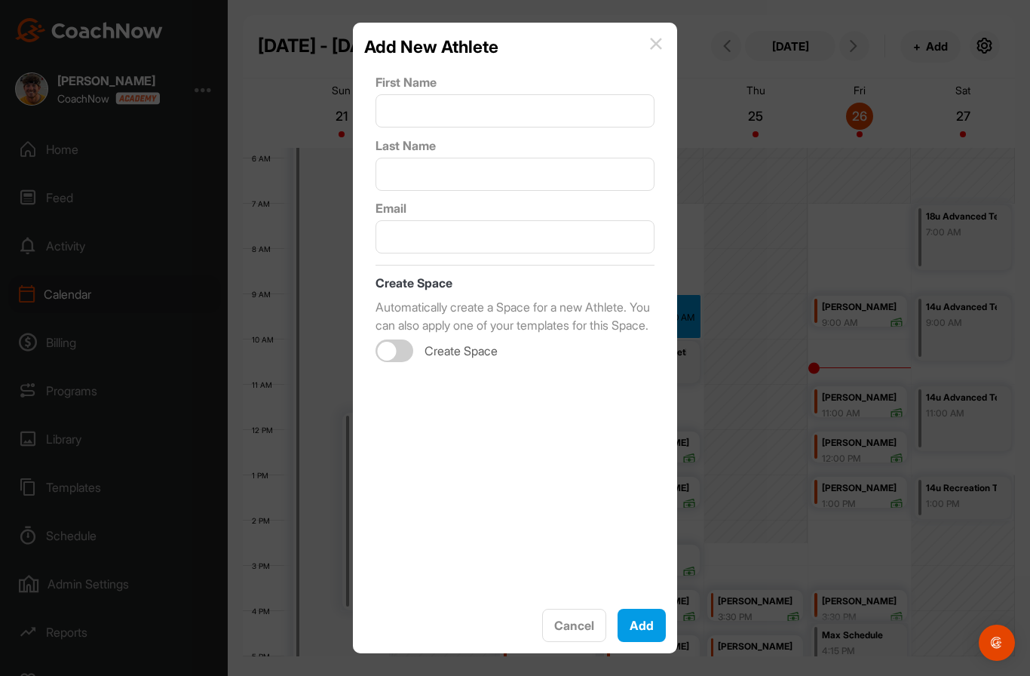
scroll to position [5, 0]
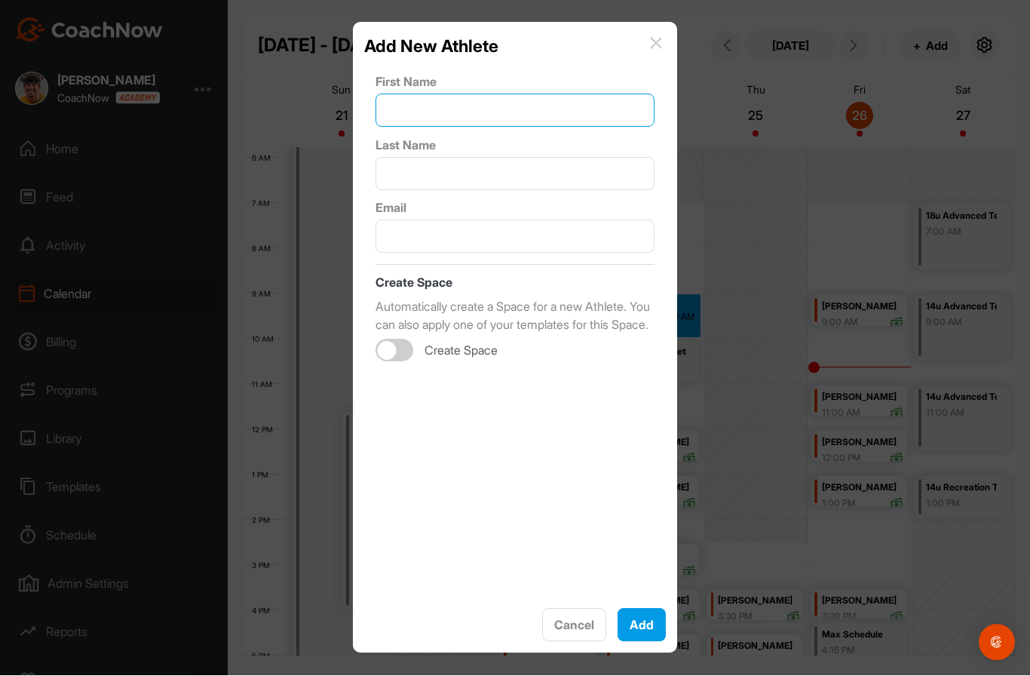
click at [591, 109] on input "text" at bounding box center [515, 110] width 279 height 33
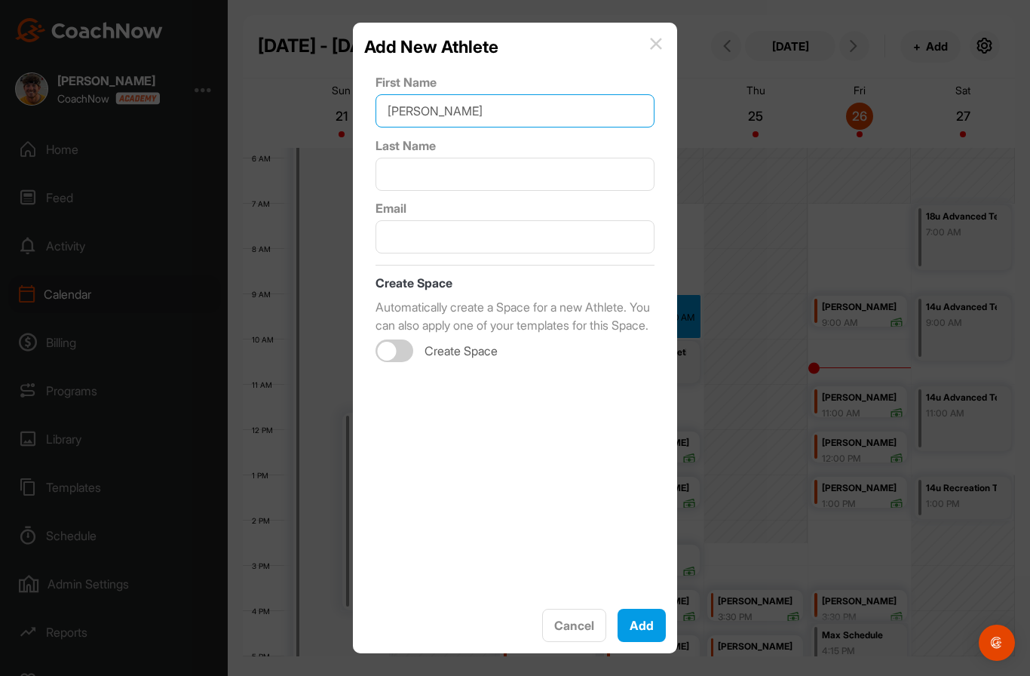
type input "[PERSON_NAME]"
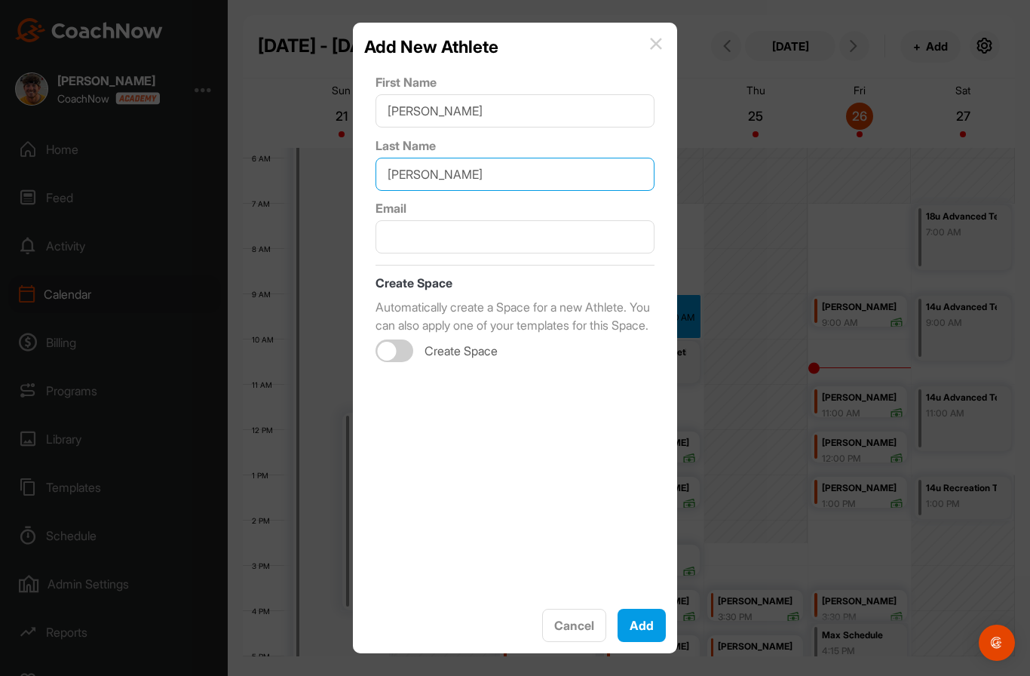
type input "[PERSON_NAME]"
click at [585, 235] on input "text" at bounding box center [515, 236] width 279 height 33
type input "[EMAIL_ADDRESS][DOMAIN_NAME]"
checkbox input "true"
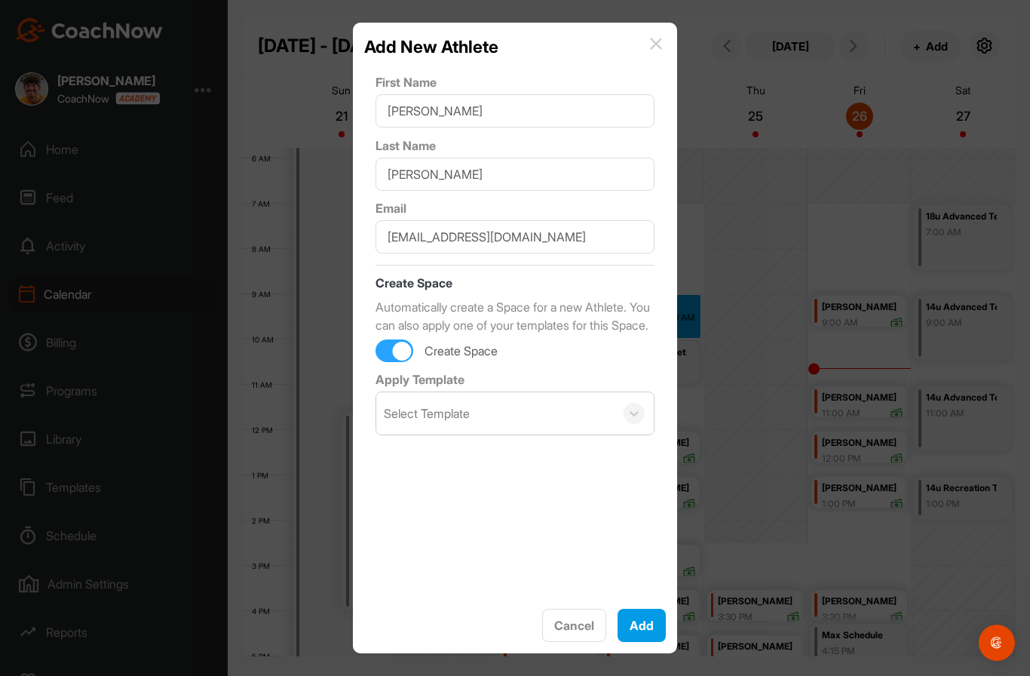
click at [645, 640] on button "Add" at bounding box center [642, 625] width 48 height 33
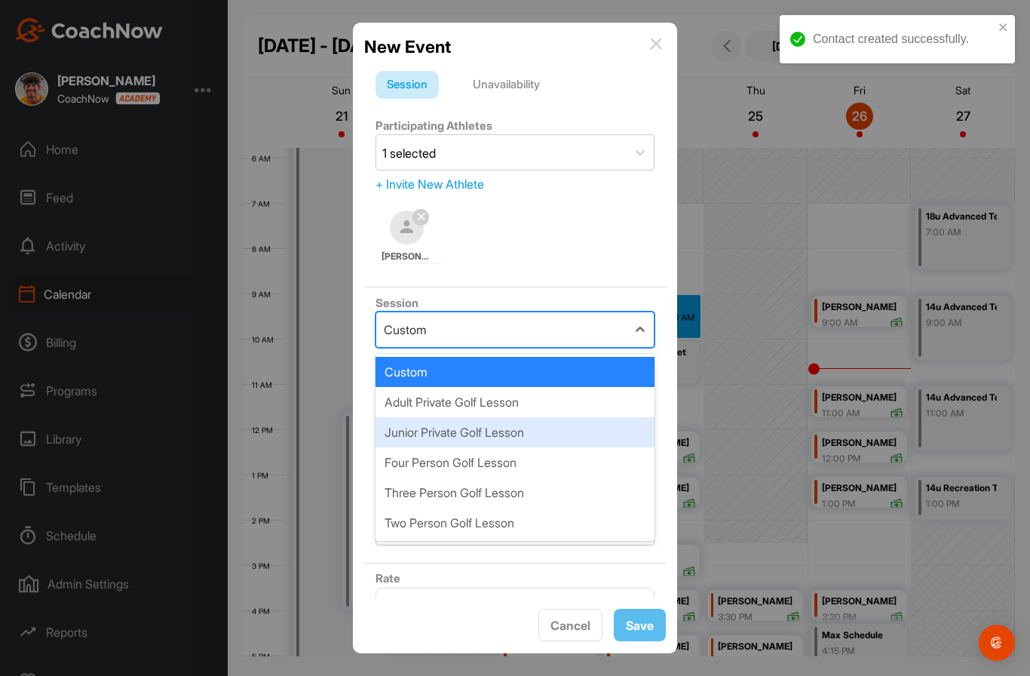
click at [526, 431] on div "Junior Private Golf Lesson" at bounding box center [515, 432] width 279 height 30
type input "85"
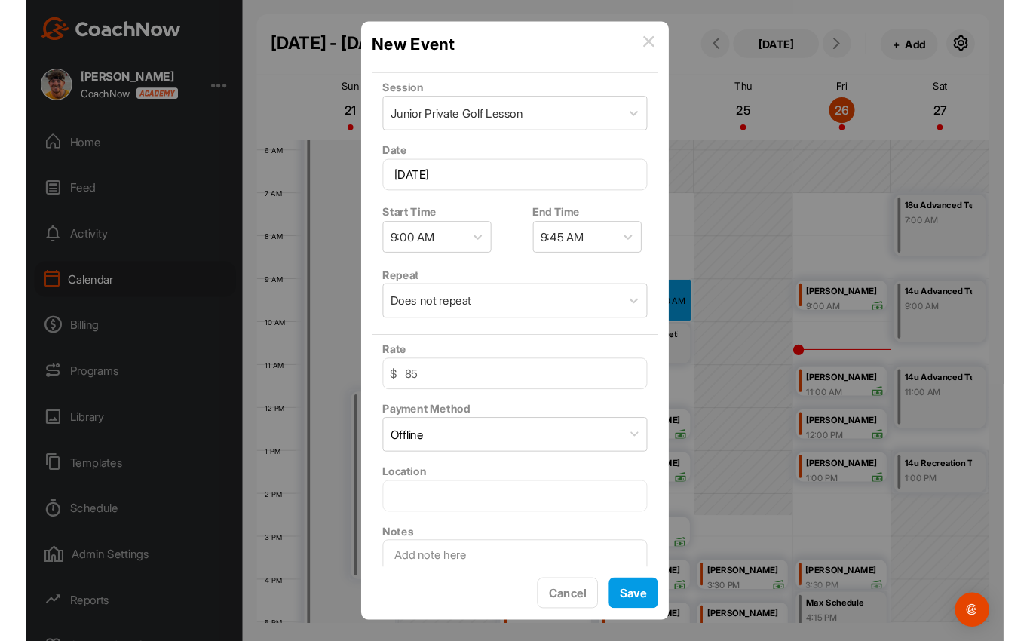
scroll to position [210, 0]
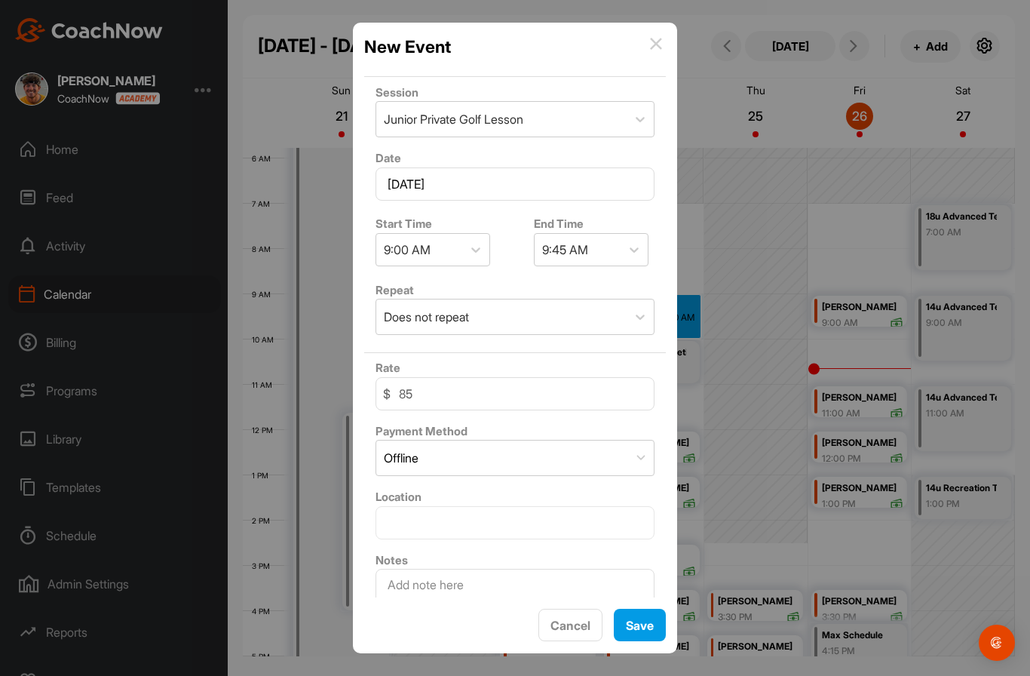
click at [646, 633] on span "Save" at bounding box center [640, 625] width 28 height 15
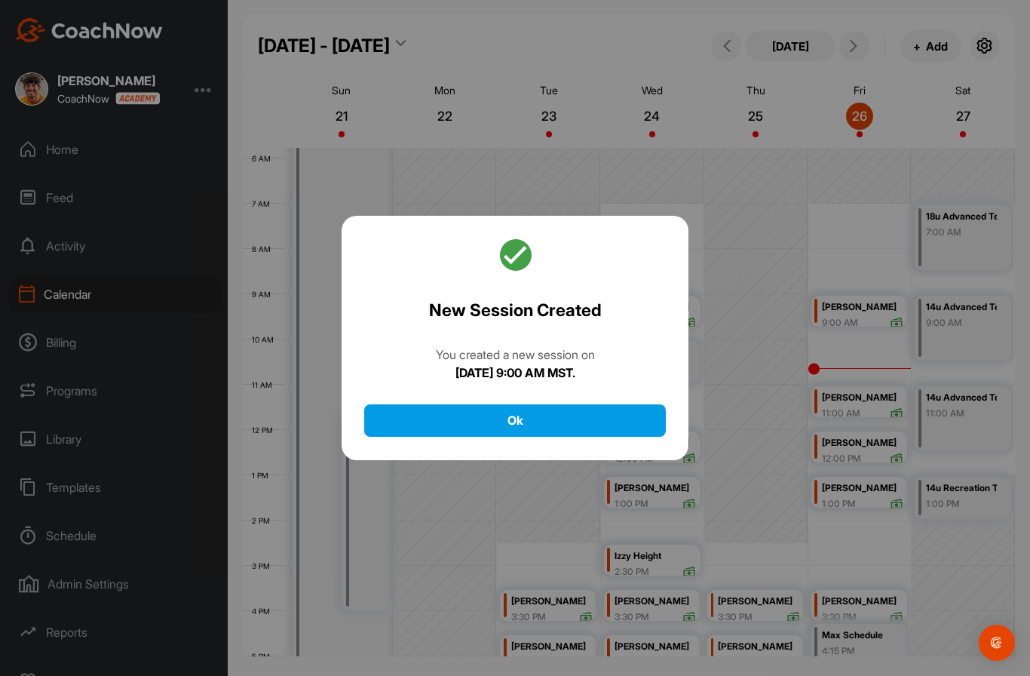
click at [543, 437] on button "Ok" at bounding box center [515, 420] width 302 height 32
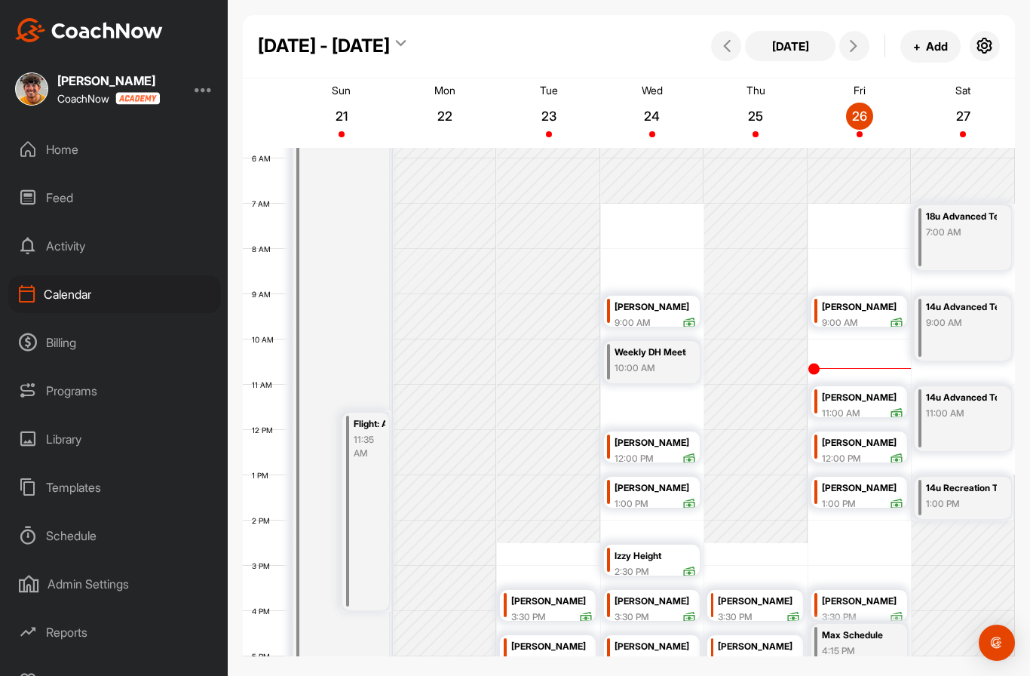
click at [55, 142] on div "Home" at bounding box center [114, 149] width 213 height 38
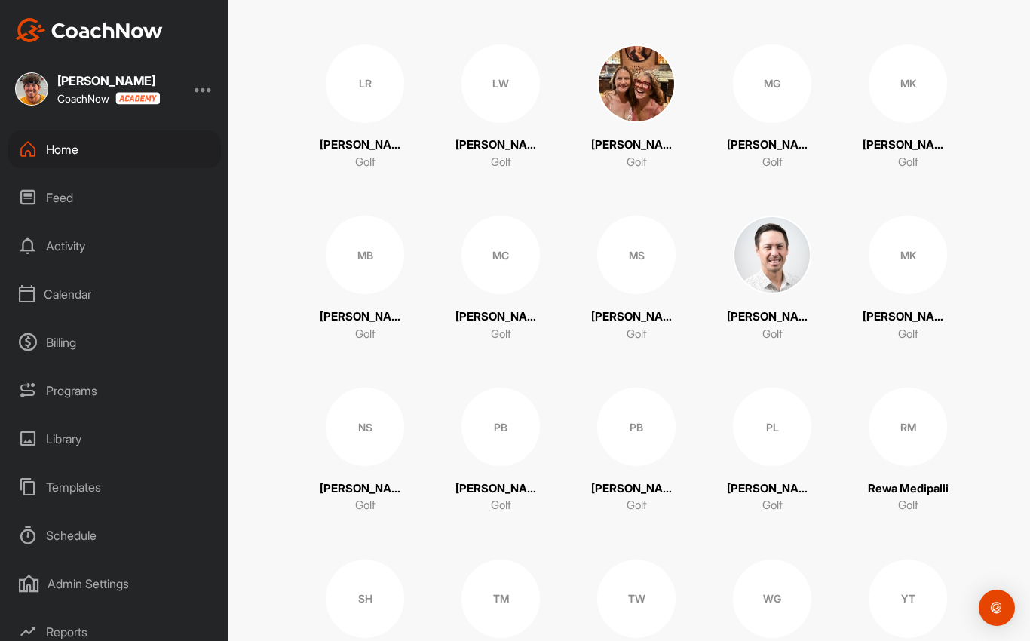
scroll to position [1176, 0]
click at [651, 409] on div "PB" at bounding box center [636, 427] width 78 height 78
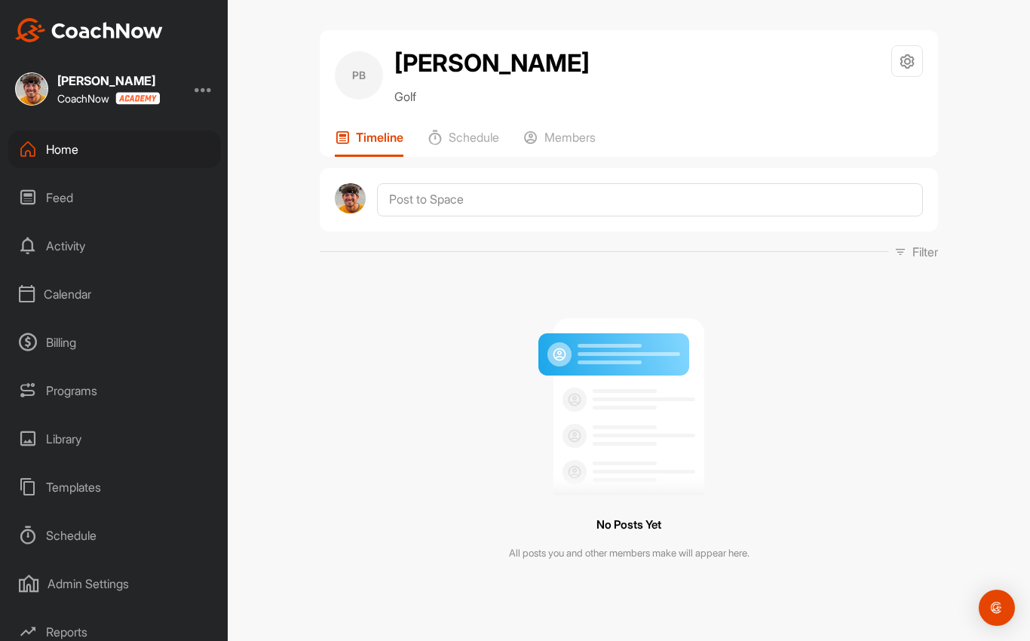
click at [596, 131] on p "Members" at bounding box center [569, 137] width 51 height 15
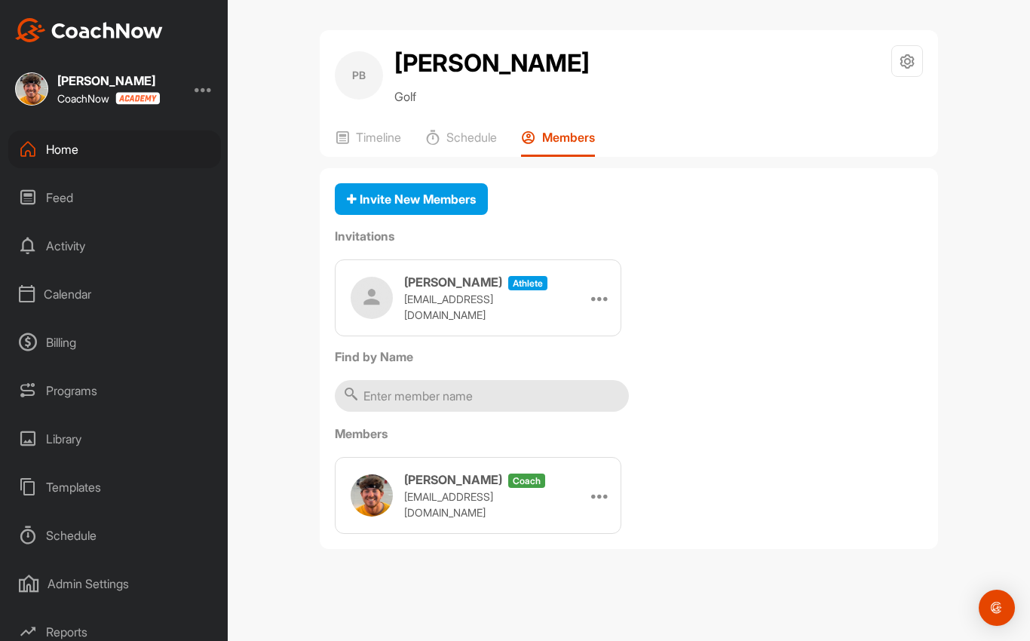
click at [606, 291] on icon at bounding box center [600, 298] width 18 height 18
click at [580, 342] on li "Edit" at bounding box center [571, 341] width 81 height 48
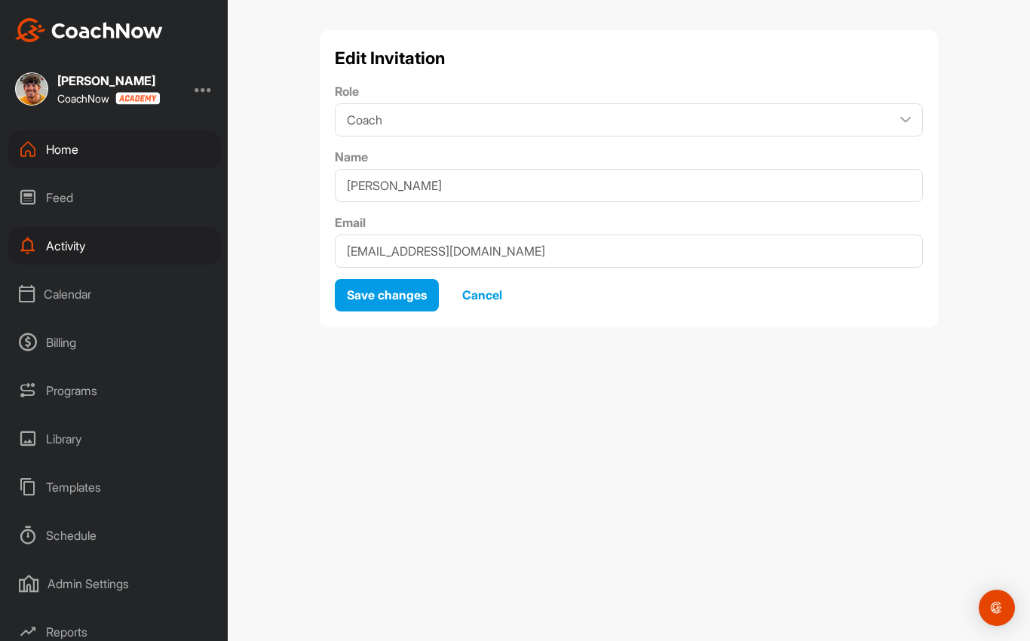
click at [496, 289] on span "Cancel" at bounding box center [482, 294] width 40 height 15
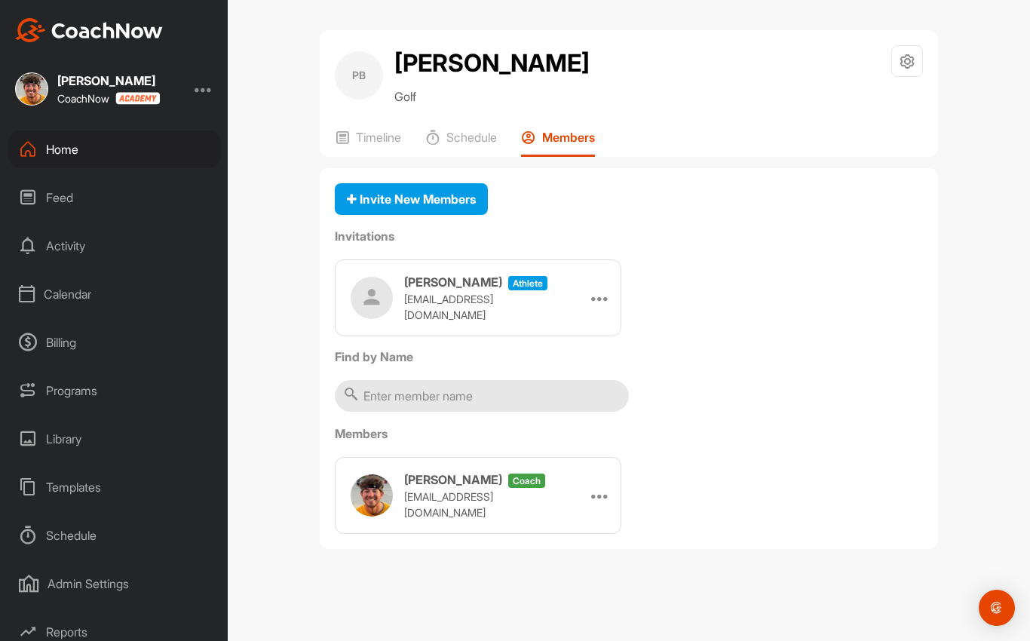
click at [436, 204] on button "Invite New Members" at bounding box center [411, 199] width 153 height 32
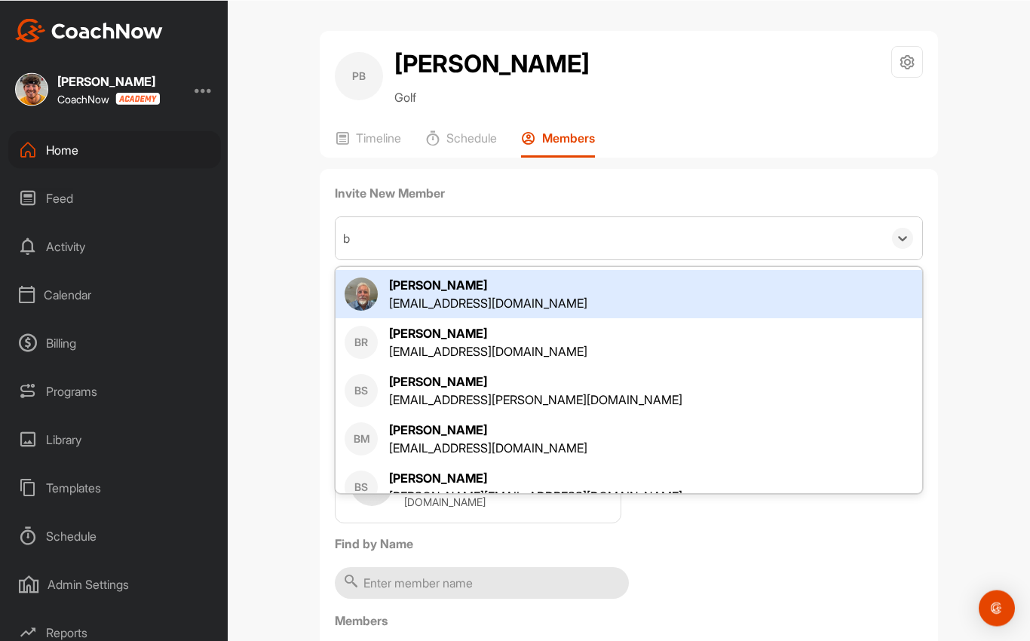
scroll to position [5, 0]
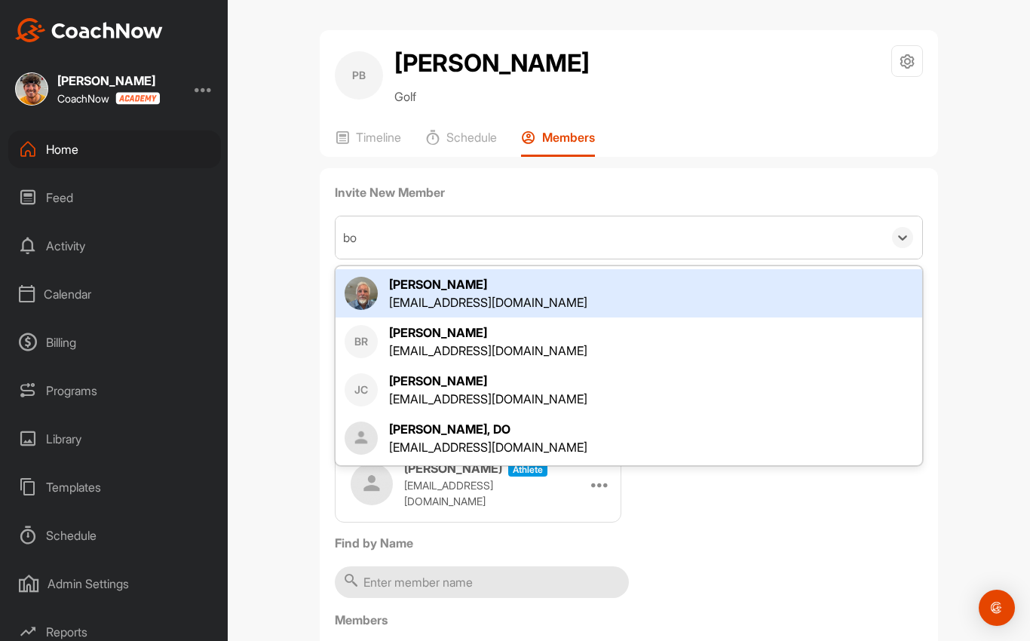
type input "bow"
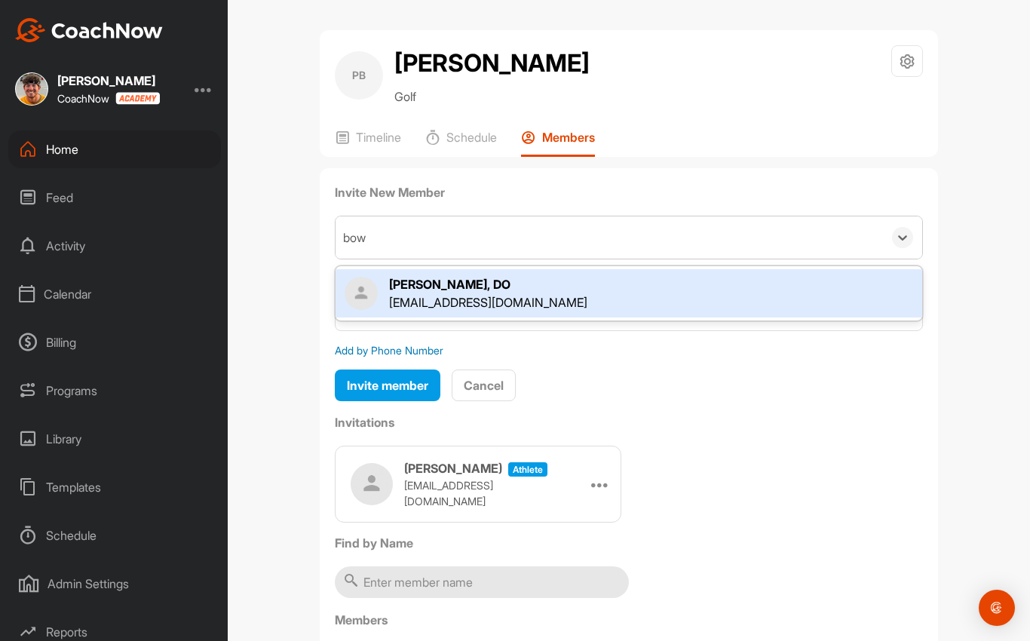
click at [566, 281] on div "[PERSON_NAME], DO [EMAIL_ADDRESS][DOMAIN_NAME]" at bounding box center [629, 293] width 569 height 36
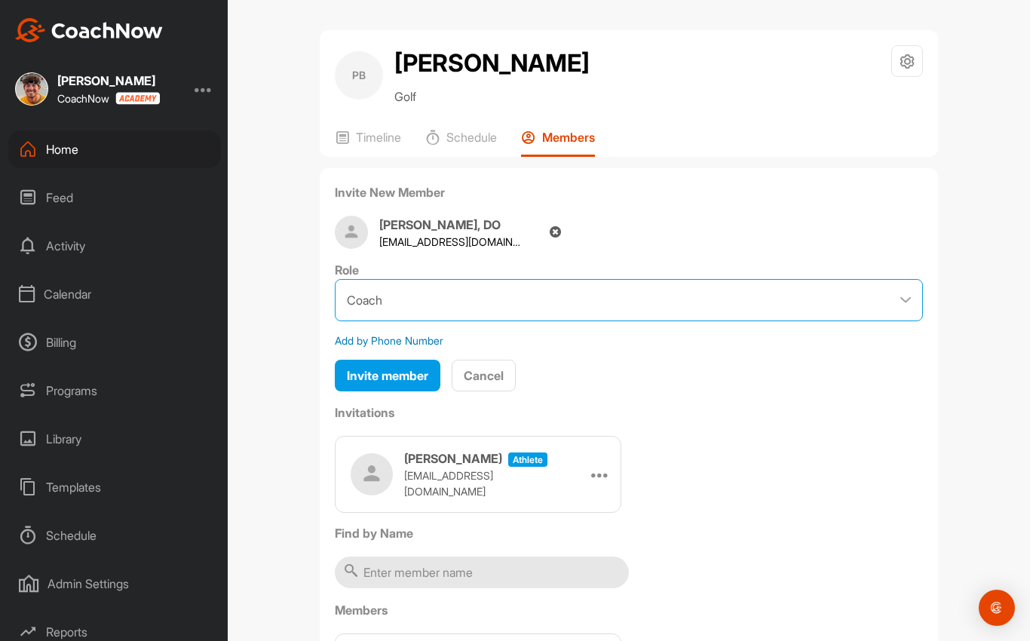
click at [563, 292] on select "Coach Member" at bounding box center [629, 300] width 588 height 42
select select "contributor"
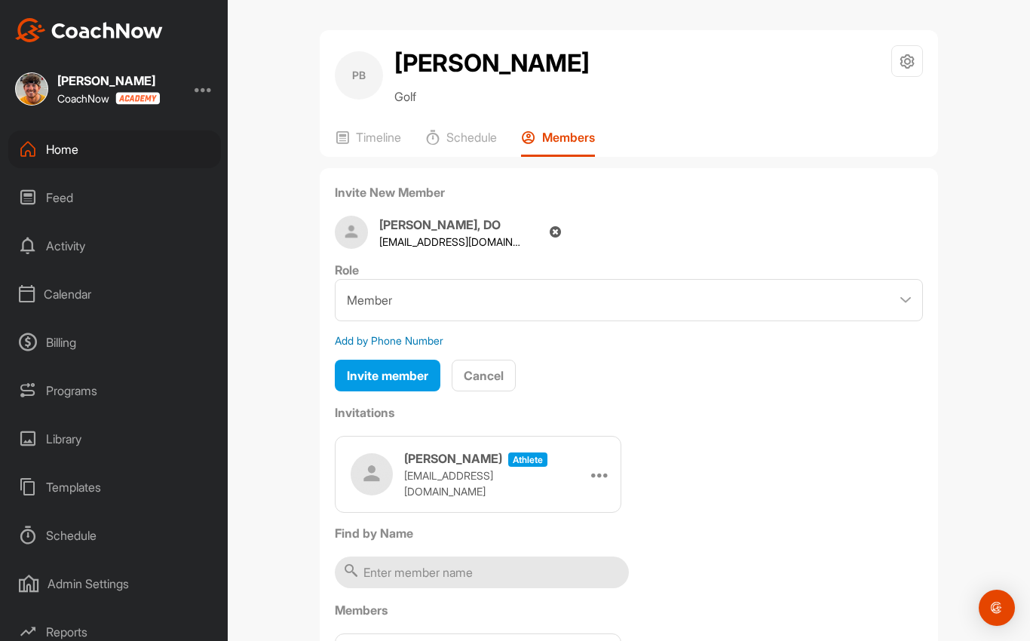
click at [412, 383] on button "Invite member" at bounding box center [388, 376] width 106 height 32
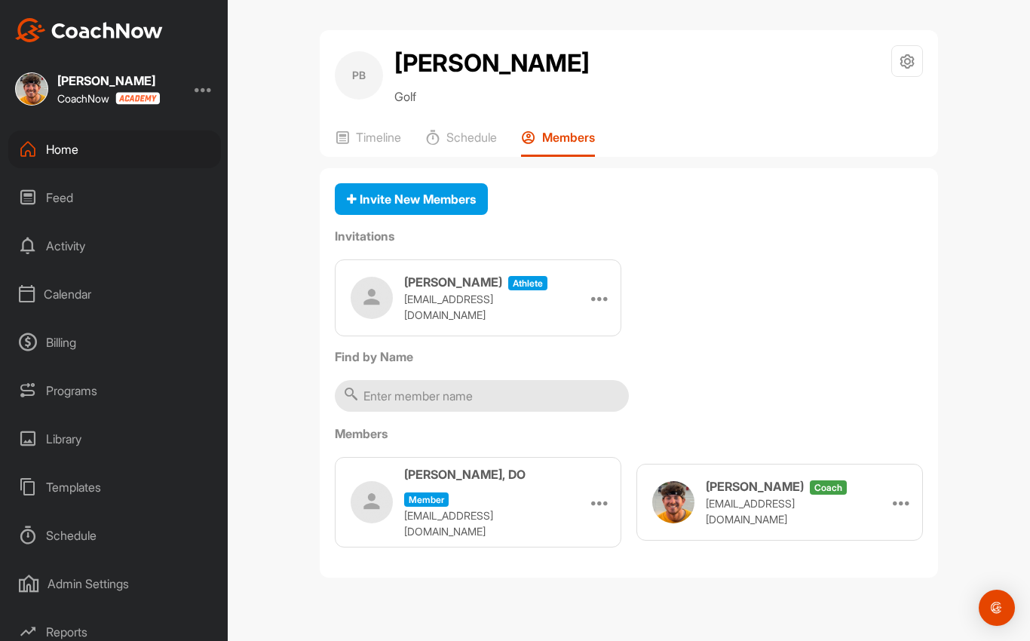
click at [63, 142] on div "Home" at bounding box center [114, 149] width 213 height 38
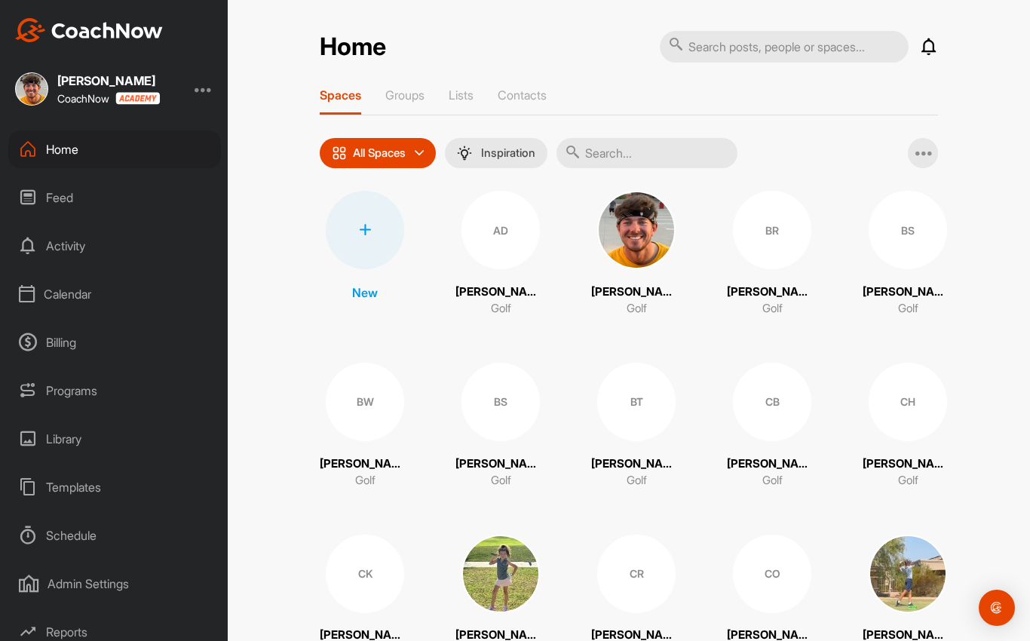
click at [372, 227] on div at bounding box center [365, 230] width 78 height 78
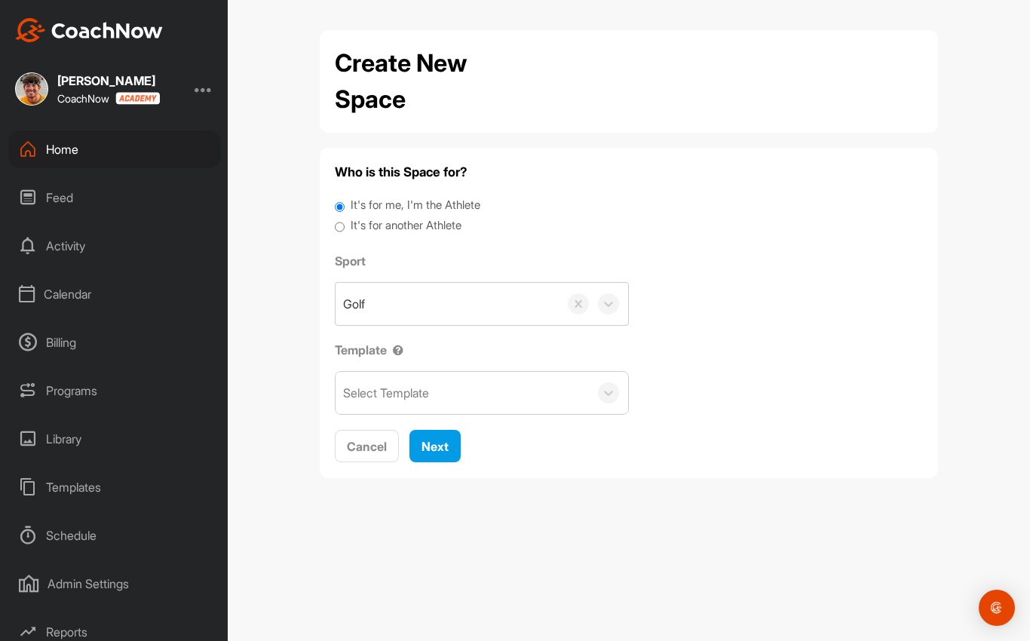
click at [345, 218] on input "It's for another Athlete" at bounding box center [340, 227] width 10 height 20
radio input "true"
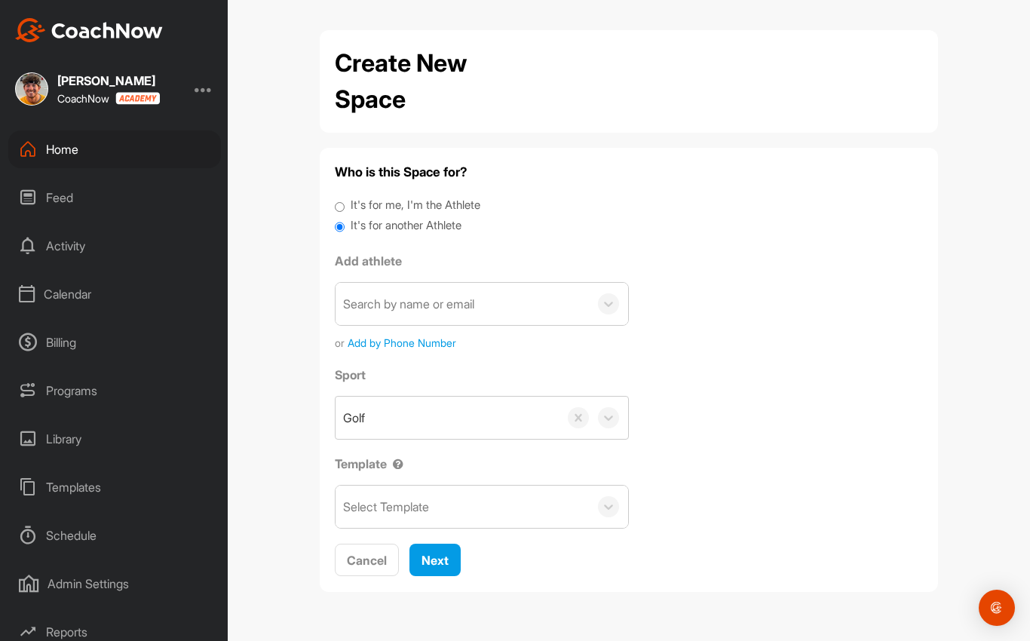
scroll to position [5, 0]
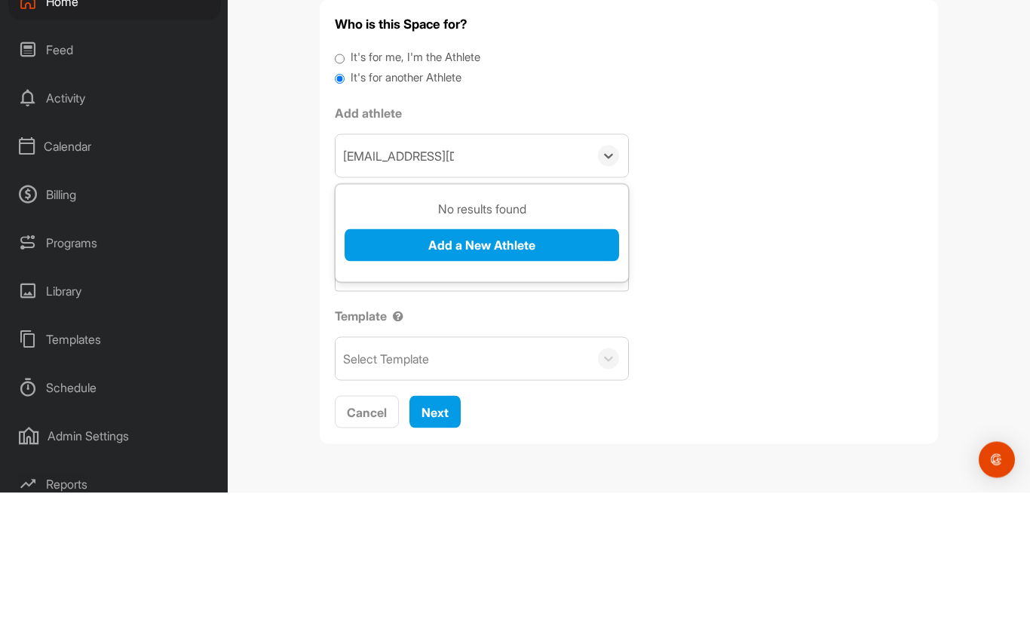
type input "[EMAIL_ADDRESS][DOMAIN_NAME]"
click at [571, 377] on button "Add a New Athlete" at bounding box center [482, 393] width 274 height 32
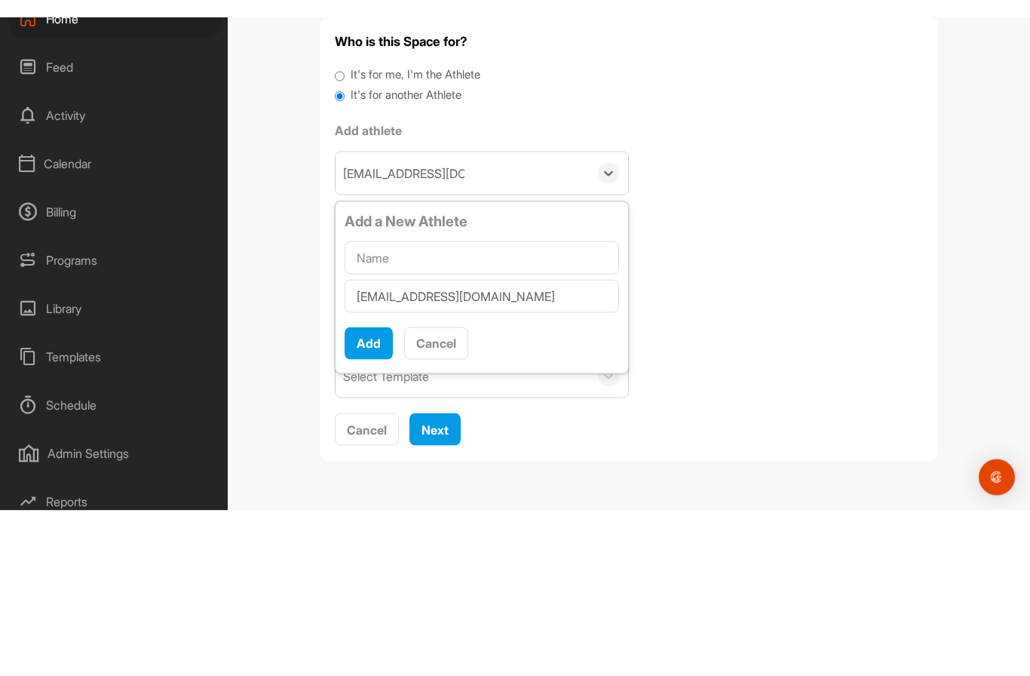
scroll to position [54, 0]
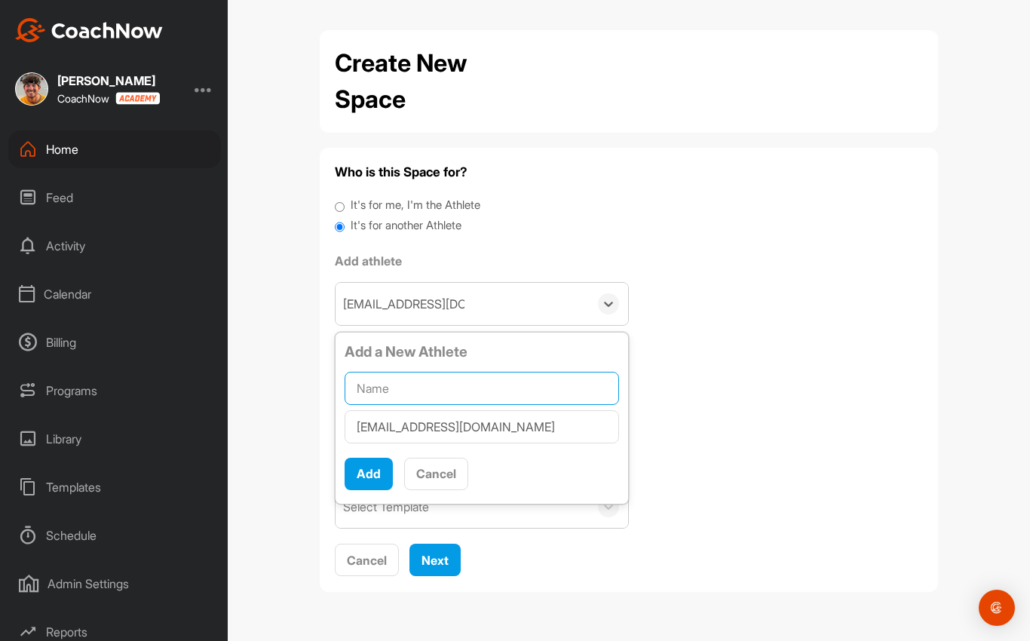
click at [516, 372] on input "text" at bounding box center [482, 388] width 274 height 33
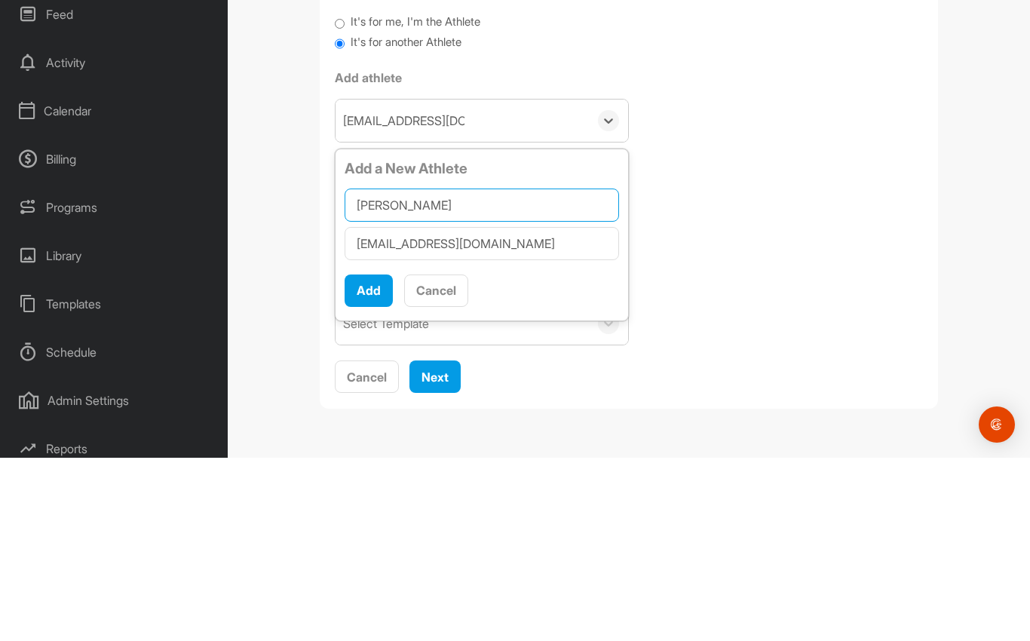
type input "[PERSON_NAME]"
click at [372, 458] on button "Add" at bounding box center [369, 474] width 48 height 32
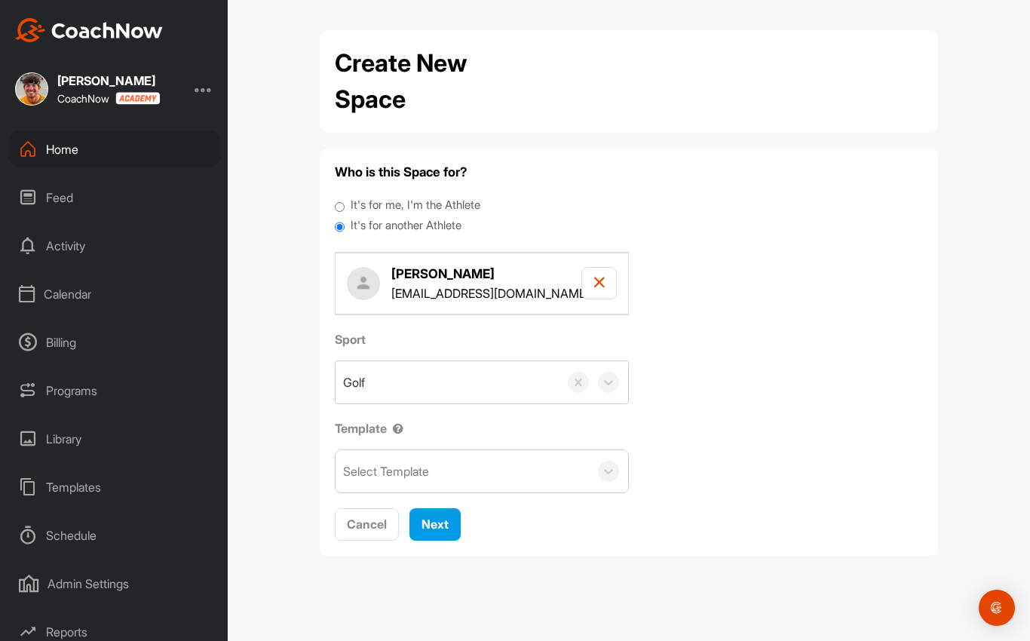
click at [448, 517] on span "Next" at bounding box center [435, 524] width 27 height 15
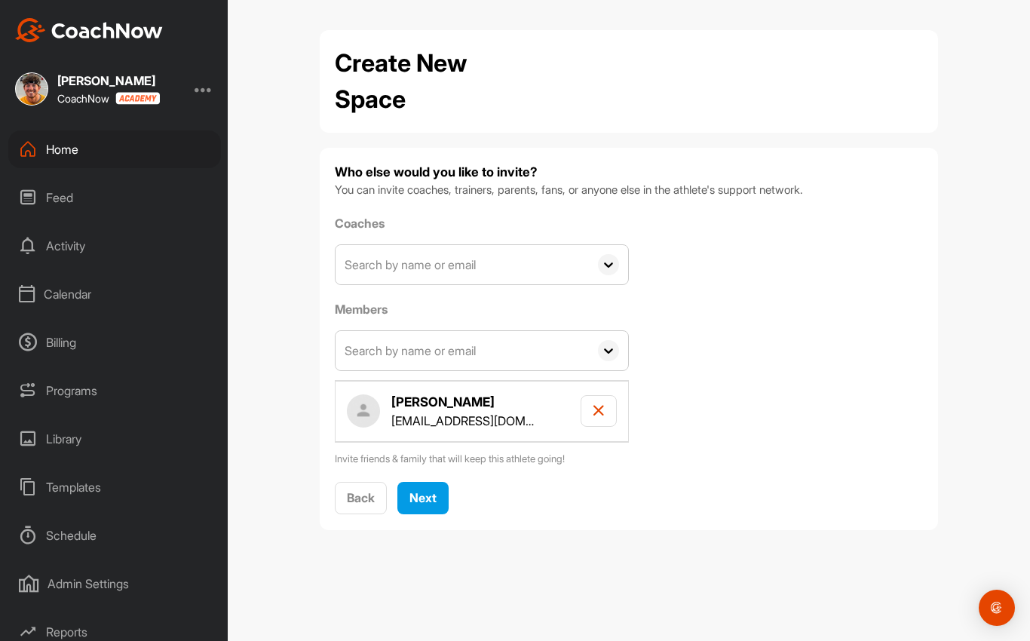
click at [610, 254] on icon at bounding box center [608, 264] width 21 height 21
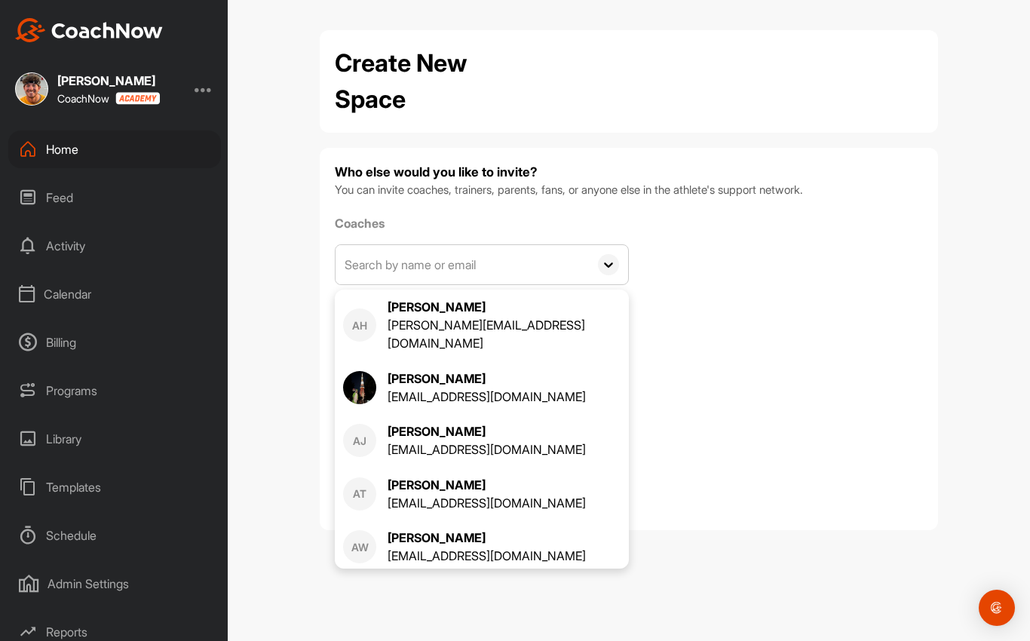
click at [734, 302] on div "Coaches AH [PERSON_NAME] [PERSON_NAME][EMAIL_ADDRESS][DOMAIN_NAME] [PERSON_NAME…" at bounding box center [629, 340] width 588 height 253
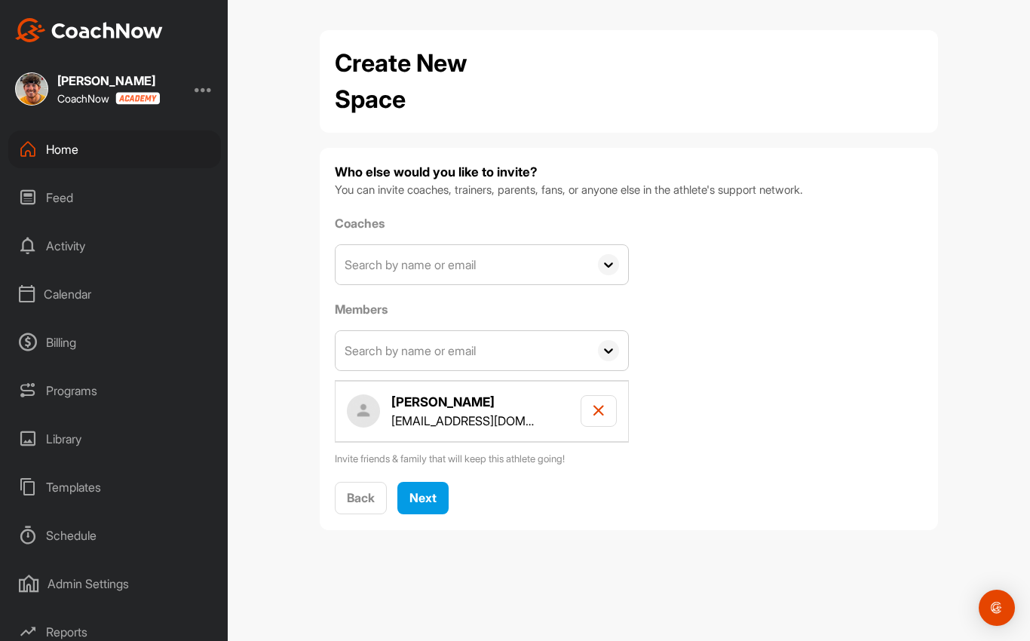
click at [437, 490] on span "Next" at bounding box center [422, 497] width 27 height 15
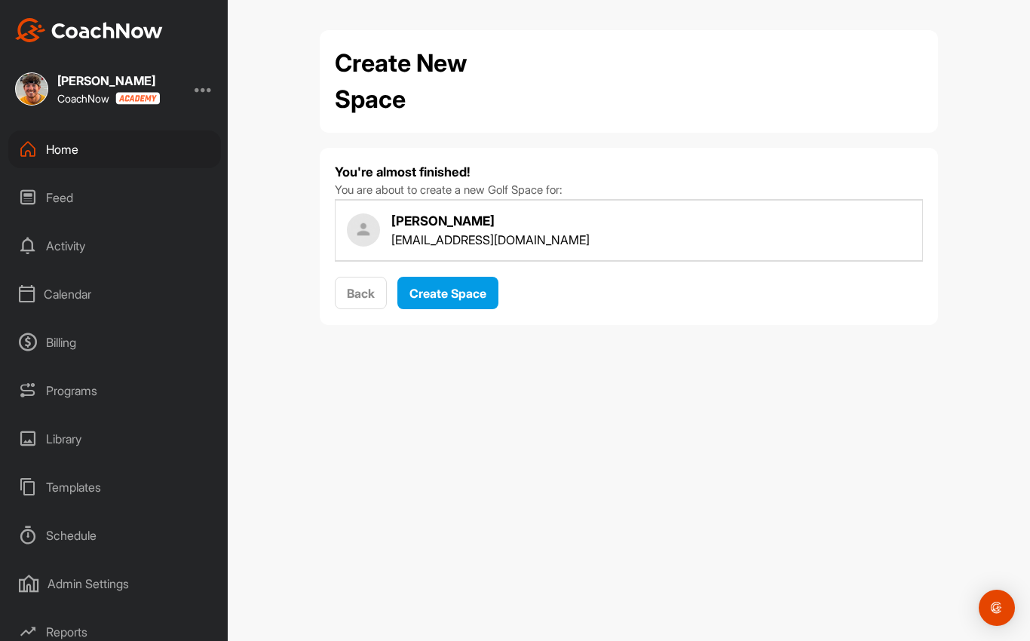
click at [485, 277] on button "Create Space" at bounding box center [447, 293] width 101 height 32
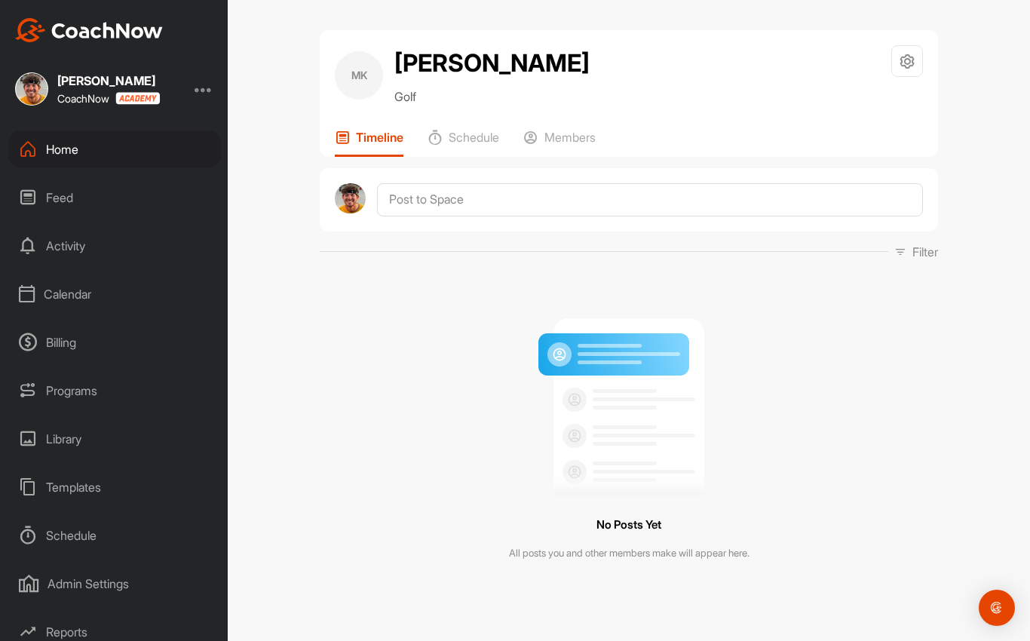
click at [65, 275] on div "Calendar" at bounding box center [114, 294] width 213 height 38
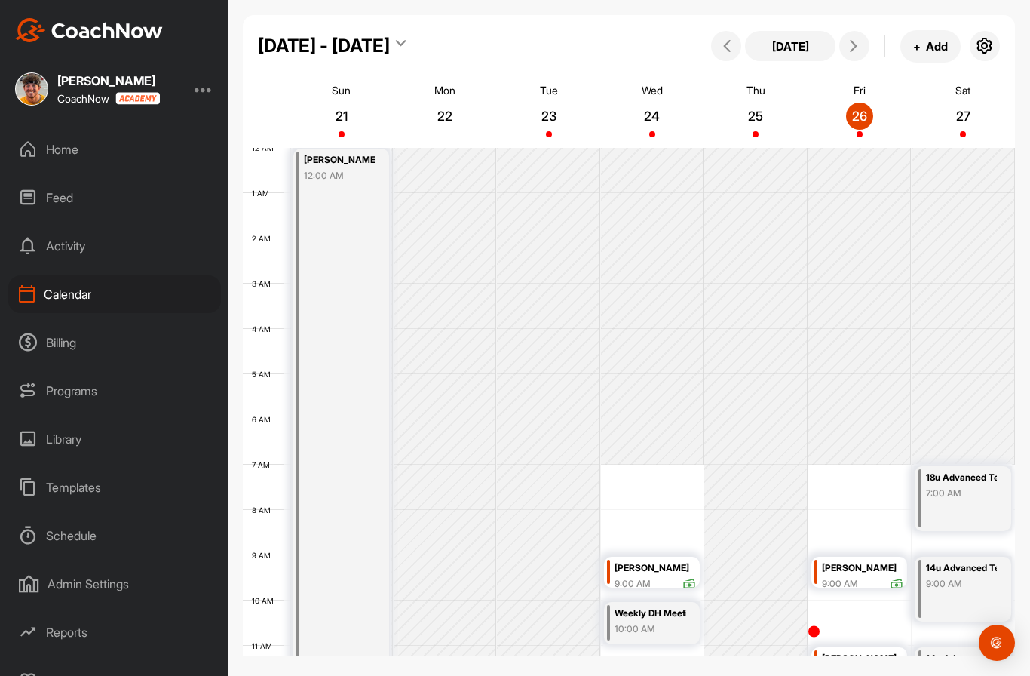
click at [856, 45] on icon at bounding box center [854, 46] width 12 height 12
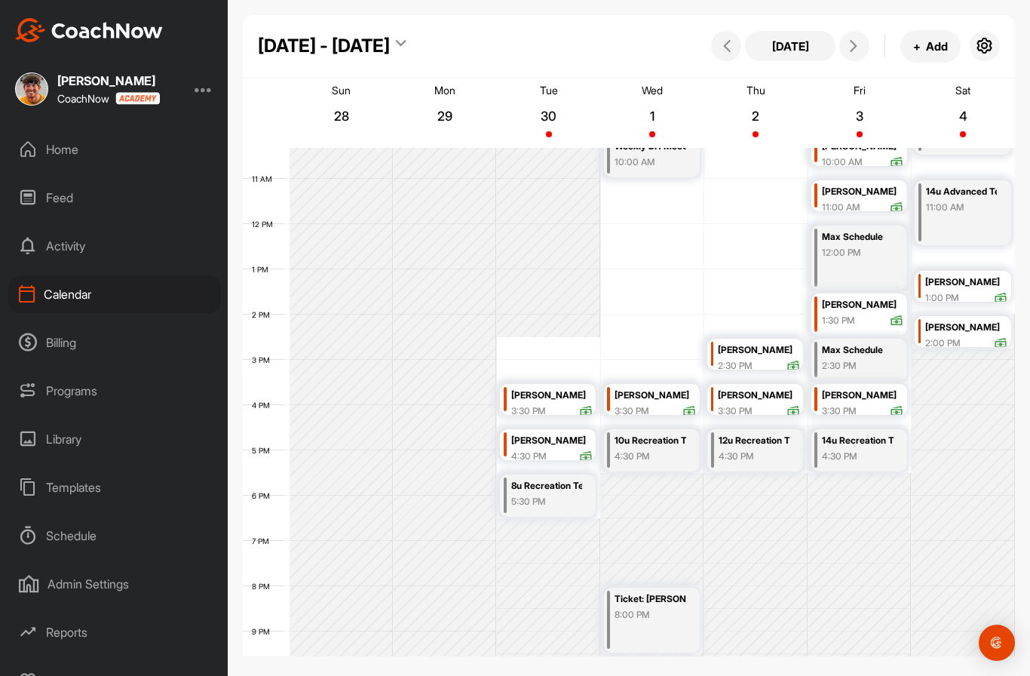
scroll to position [458, 0]
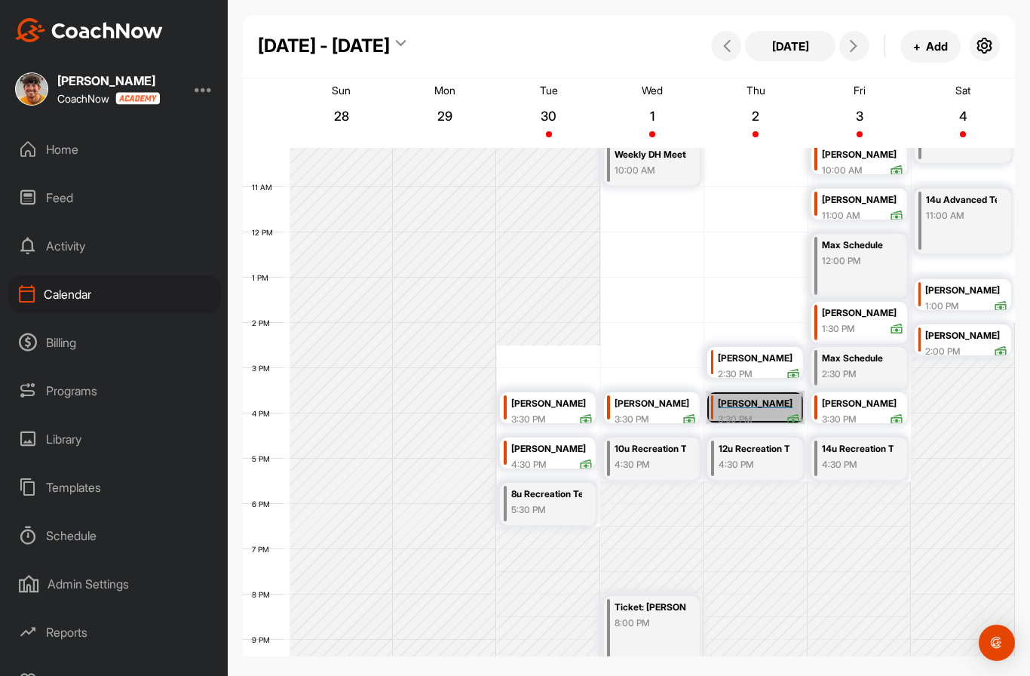
click at [758, 405] on link "[PERSON_NAME] 3:30 PM" at bounding box center [755, 407] width 99 height 33
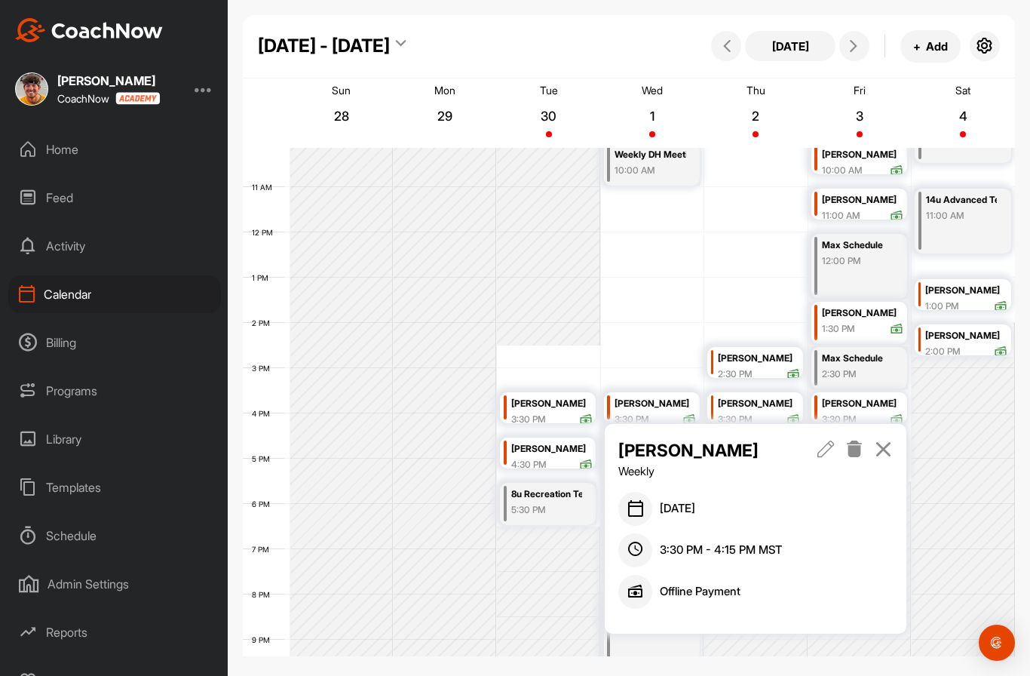
click at [854, 452] on icon at bounding box center [854, 448] width 17 height 17
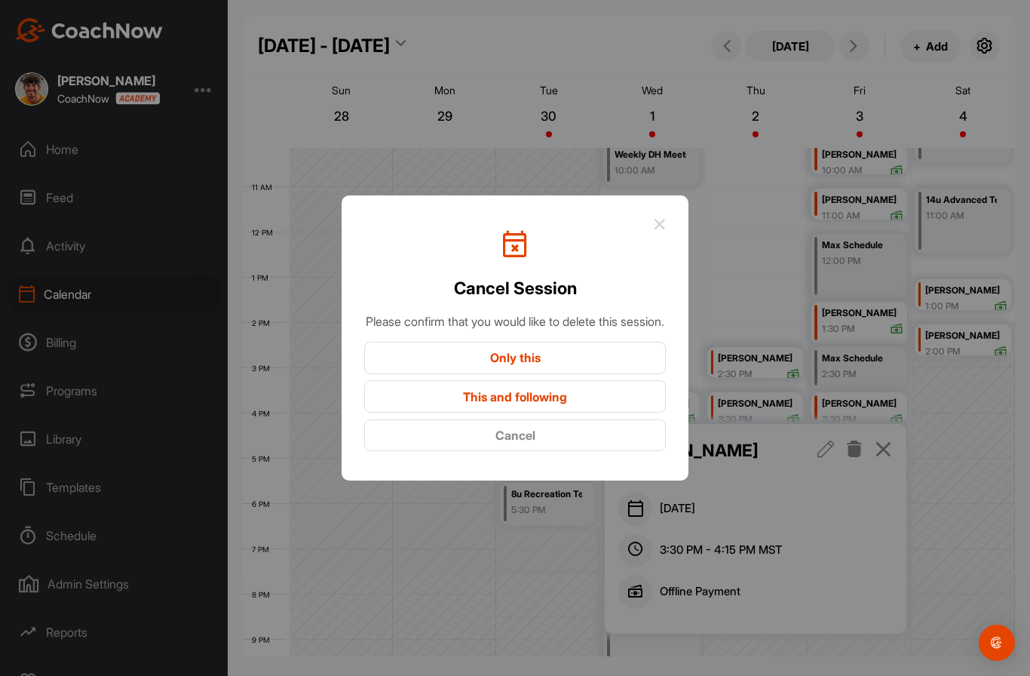
click at [621, 412] on button "This and following" at bounding box center [515, 396] width 302 height 32
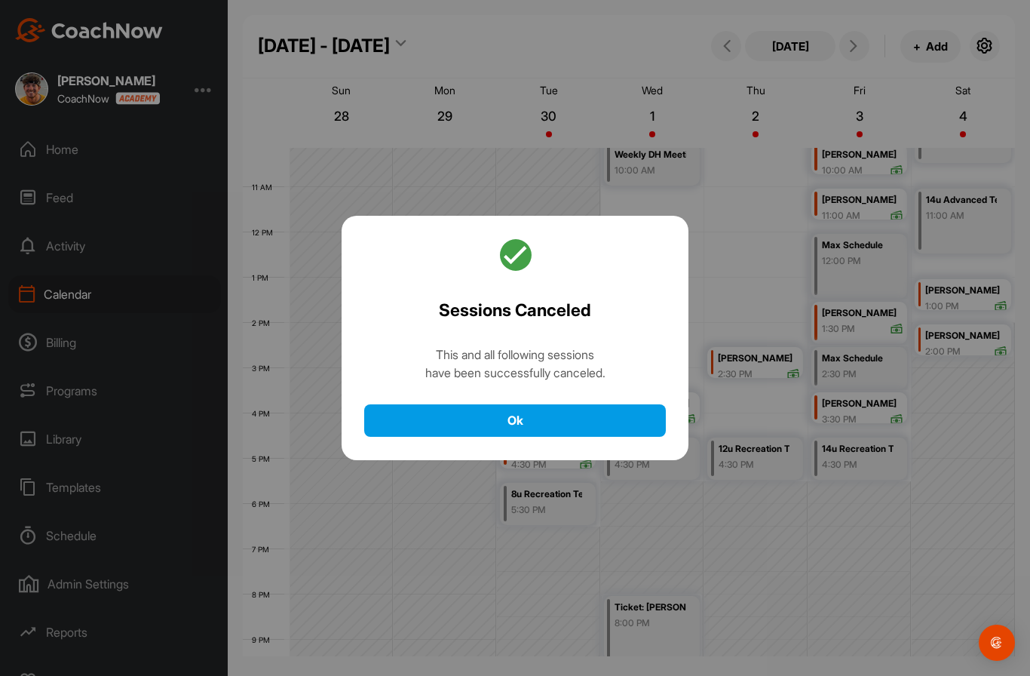
click at [640, 437] on button "Ok" at bounding box center [515, 420] width 302 height 32
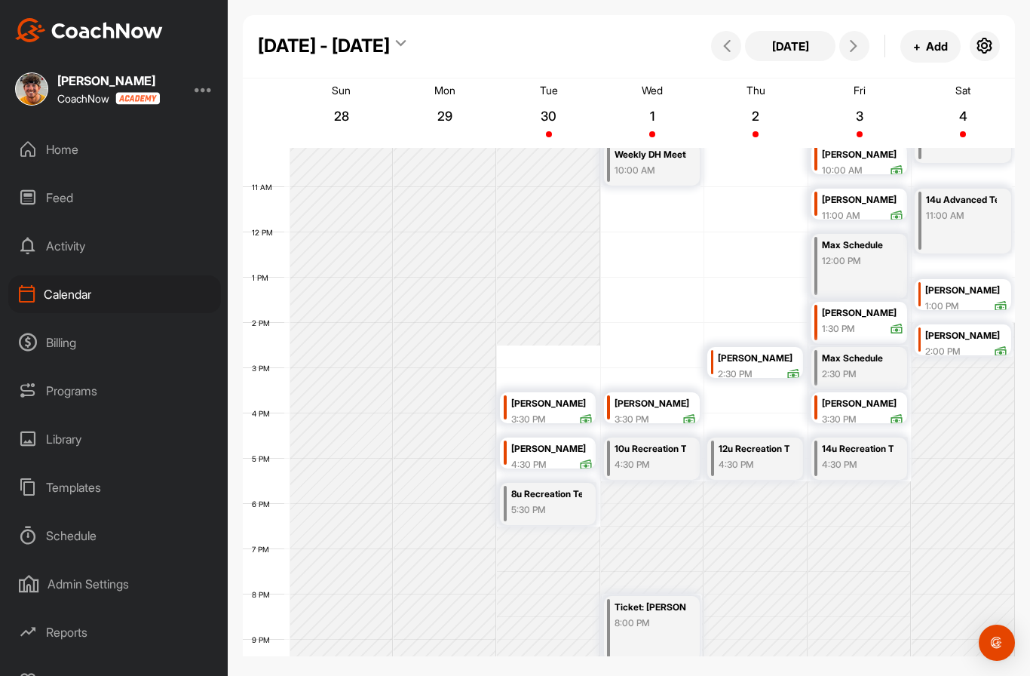
click at [773, 407] on td at bounding box center [652, 390] width 725 height 45
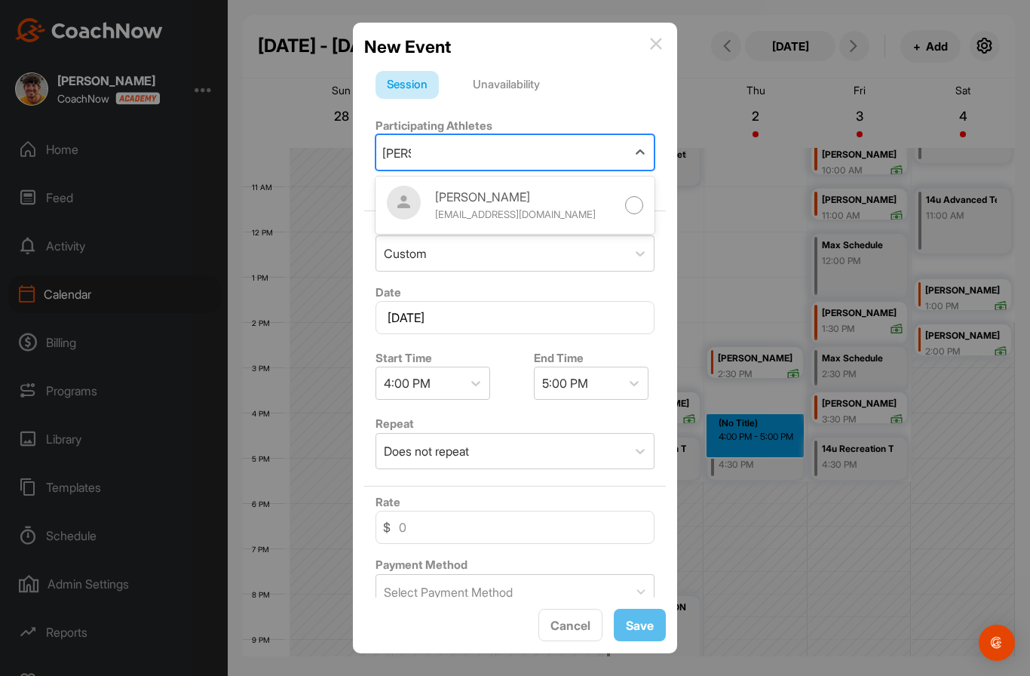
click at [566, 213] on div "[EMAIL_ADDRESS][DOMAIN_NAME]" at bounding box center [525, 214] width 181 height 15
type input "[PERSON_NAME]"
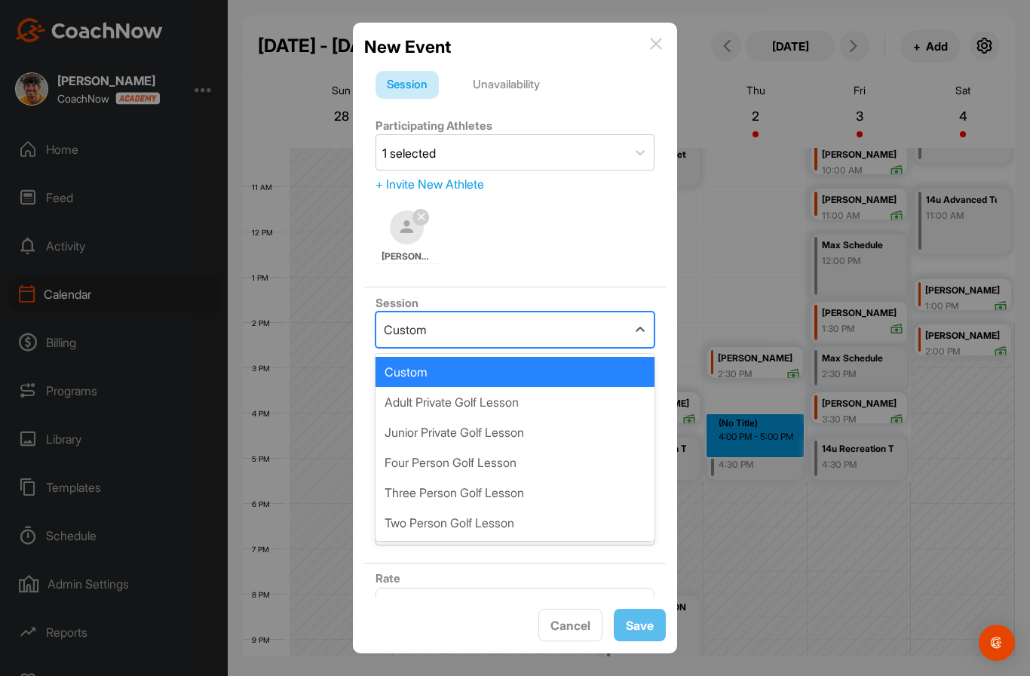
click at [516, 431] on div "Junior Private Golf Lesson" at bounding box center [515, 432] width 279 height 30
type input "85"
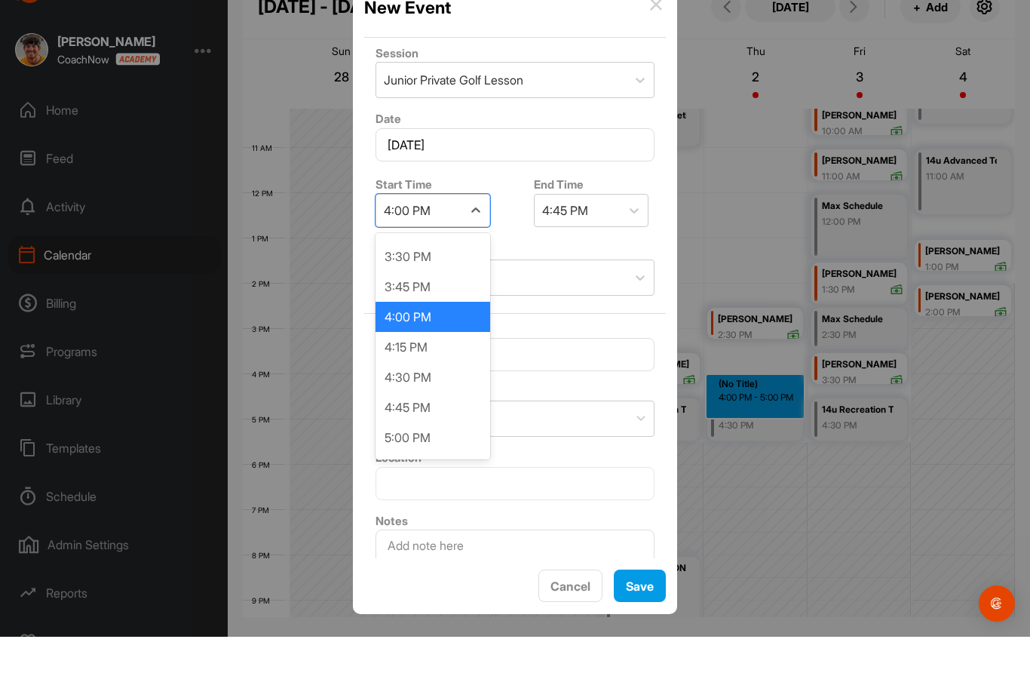
scroll to position [1863, 0]
click at [435, 282] on div "3:30 PM" at bounding box center [433, 297] width 115 height 30
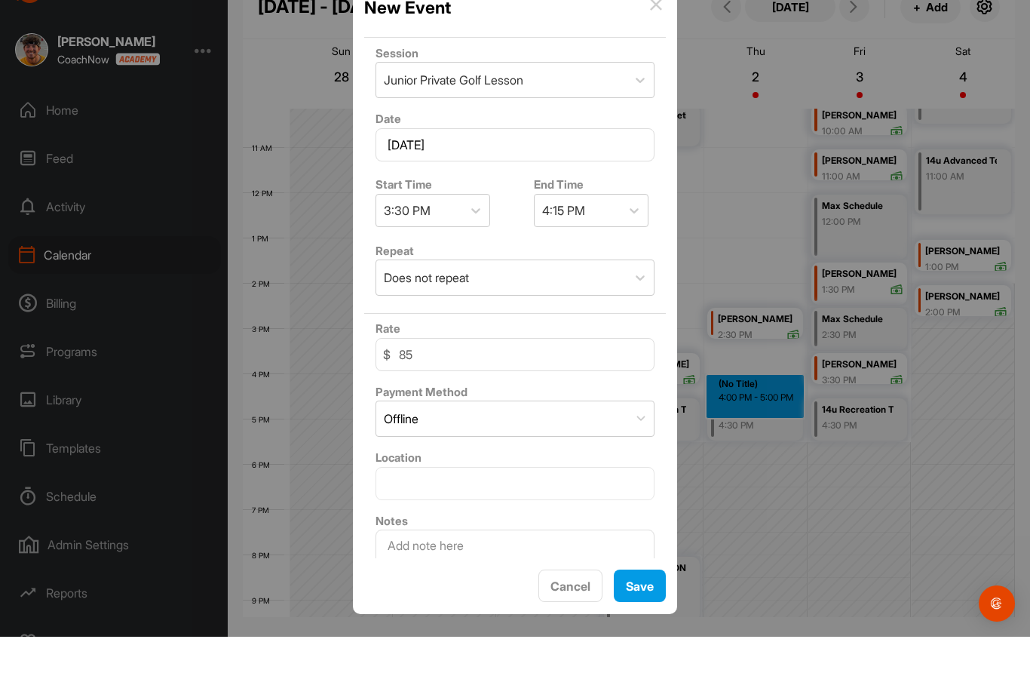
scroll to position [39, 0]
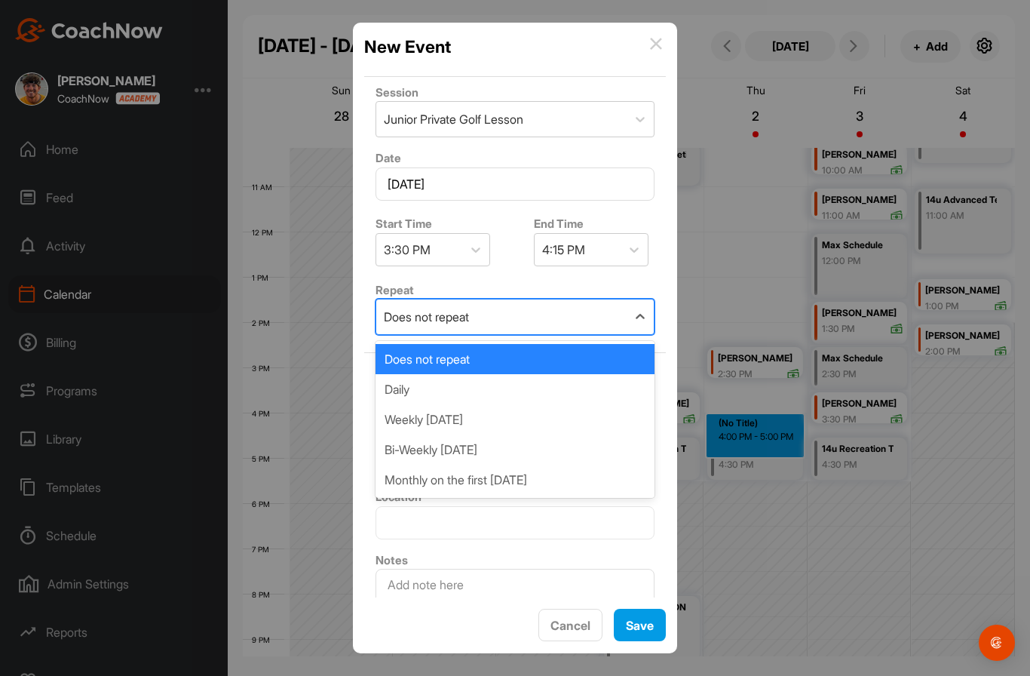
click at [514, 404] on div "Weekly [DATE]" at bounding box center [515, 419] width 279 height 30
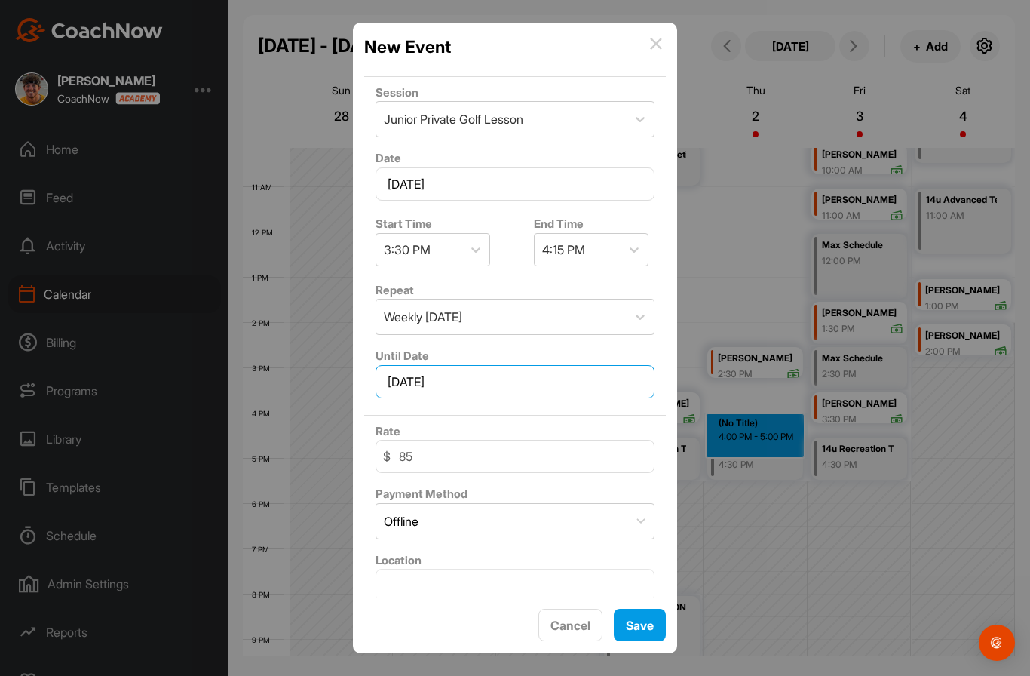
click at [629, 365] on input "[DATE]" at bounding box center [515, 381] width 279 height 33
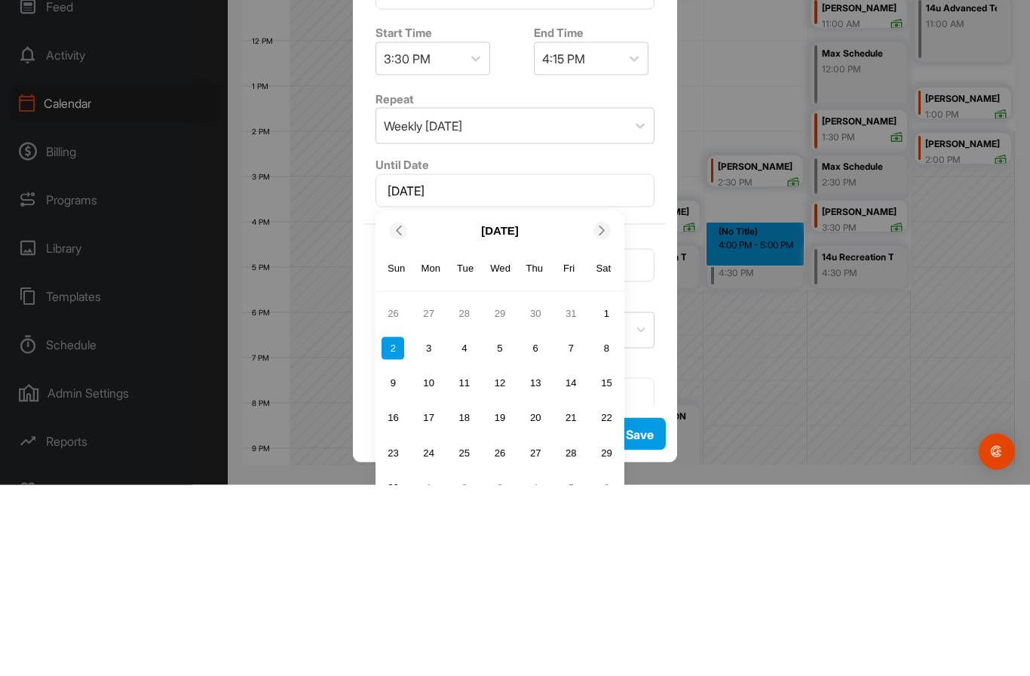
click at [572, 493] on div "31" at bounding box center [570, 504] width 23 height 23
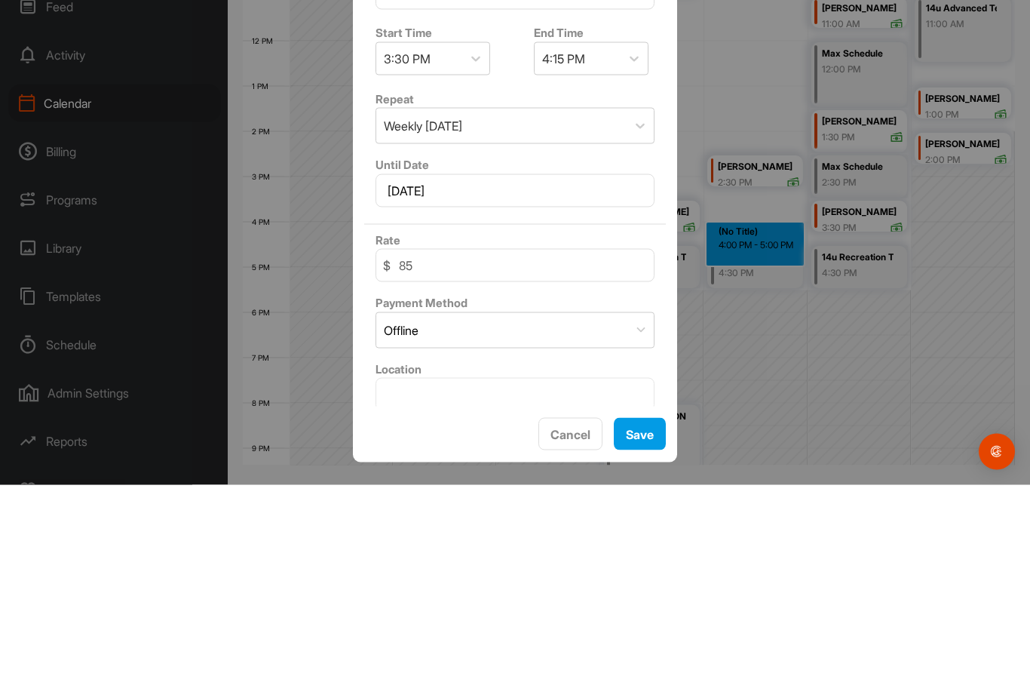
scroll to position [54, 0]
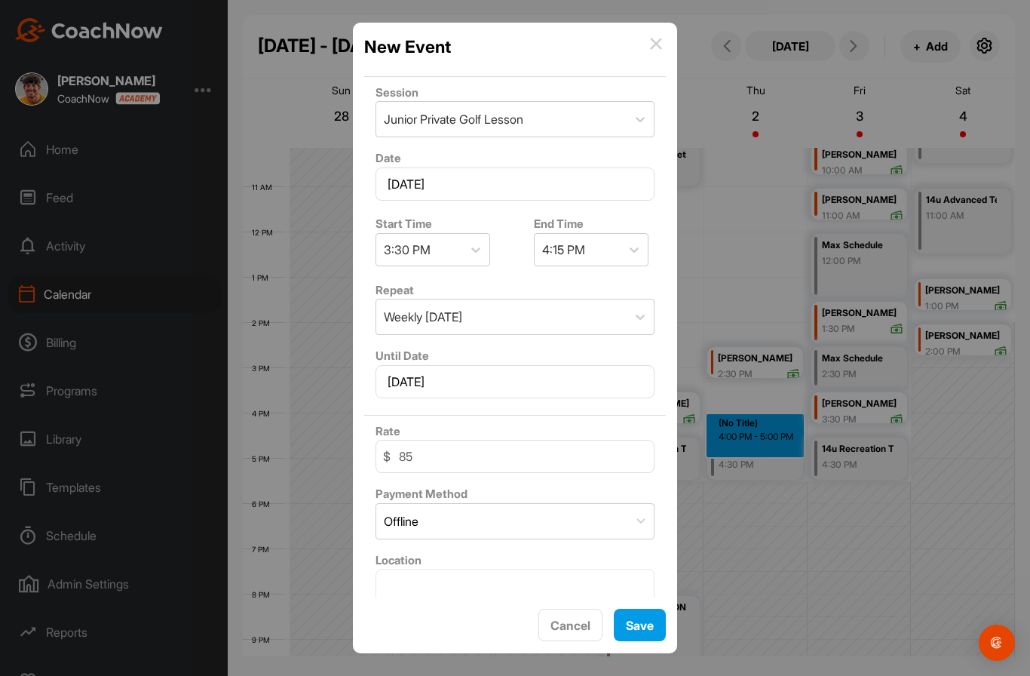
click at [648, 626] on span "Save" at bounding box center [640, 625] width 28 height 15
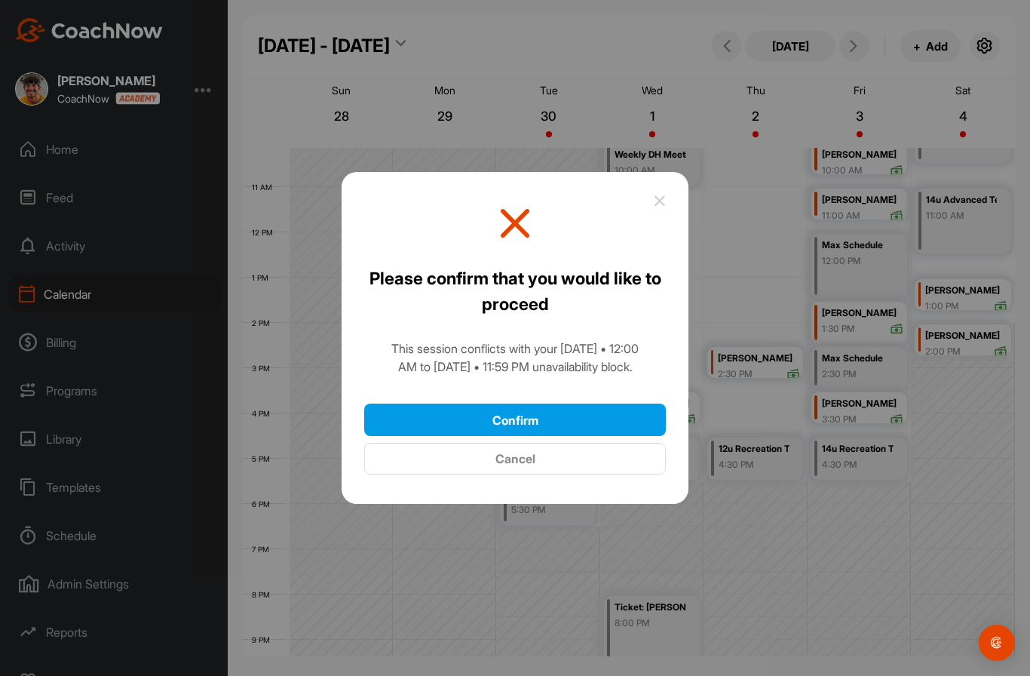
click at [625, 403] on button "Confirm" at bounding box center [515, 419] width 302 height 32
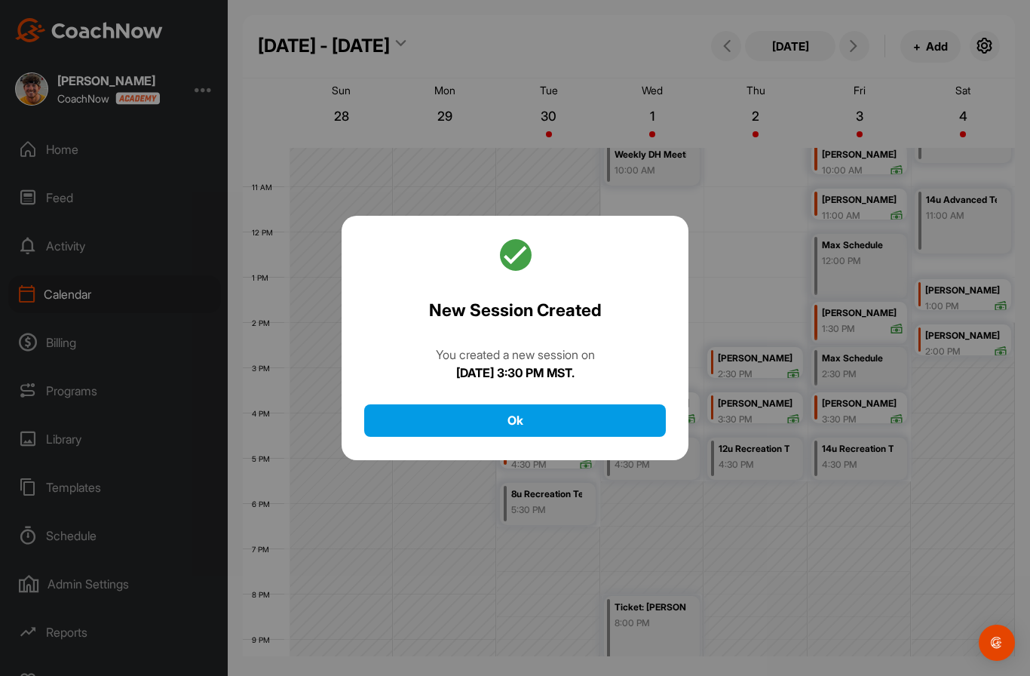
click at [631, 404] on button "Ok" at bounding box center [515, 420] width 302 height 32
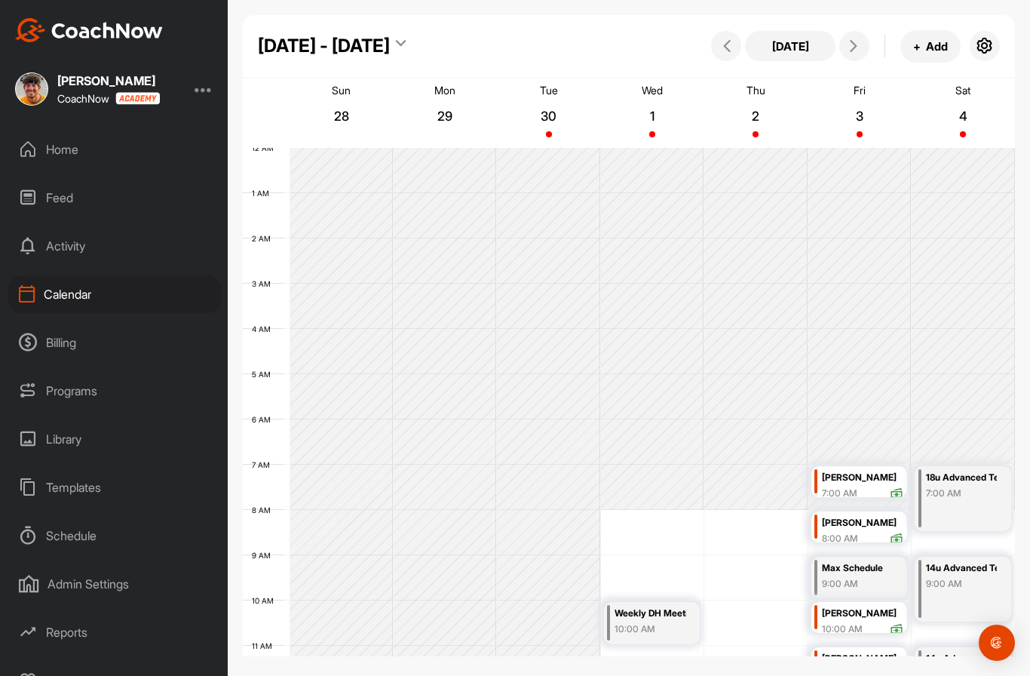
scroll to position [0, 0]
click at [854, 49] on icon at bounding box center [854, 46] width 12 height 12
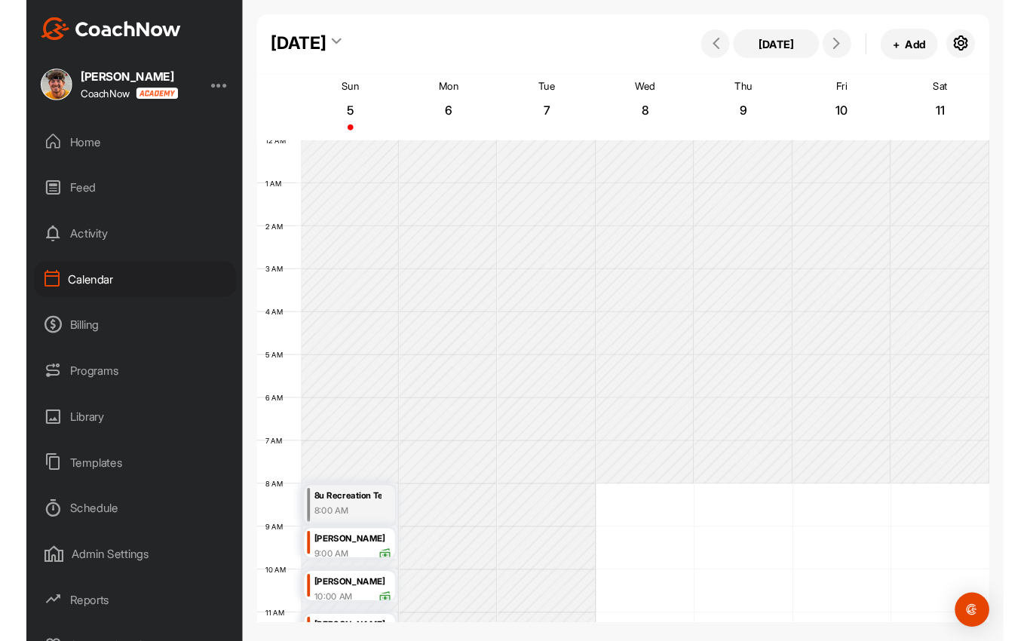
scroll to position [261, 0]
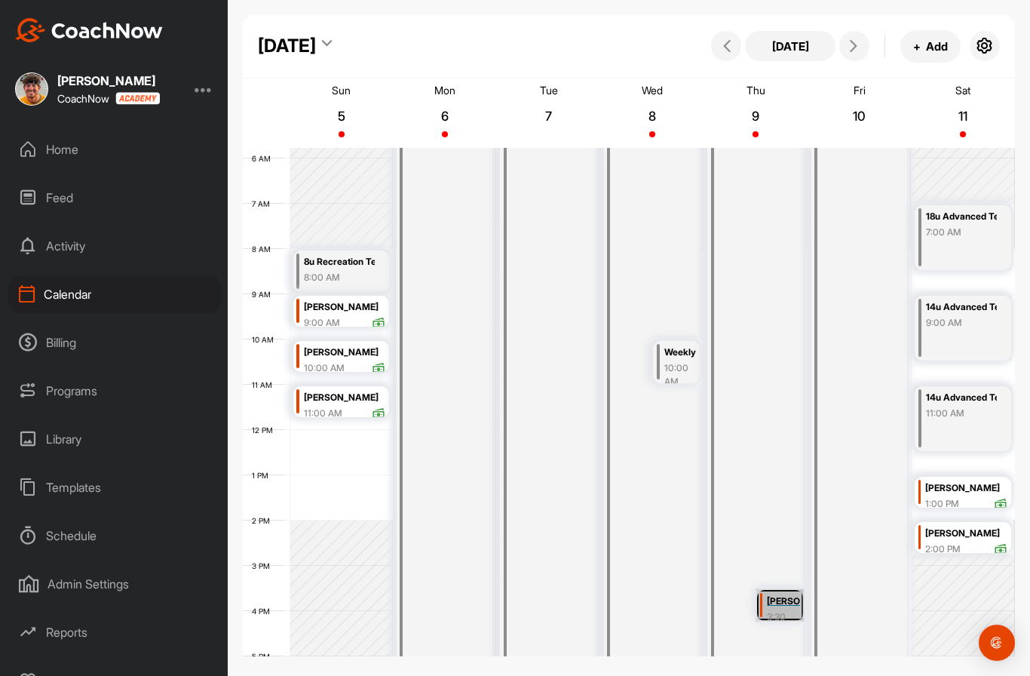
click at [789, 595] on link "[PERSON_NAME] 3:30 PM" at bounding box center [781, 604] width 50 height 33
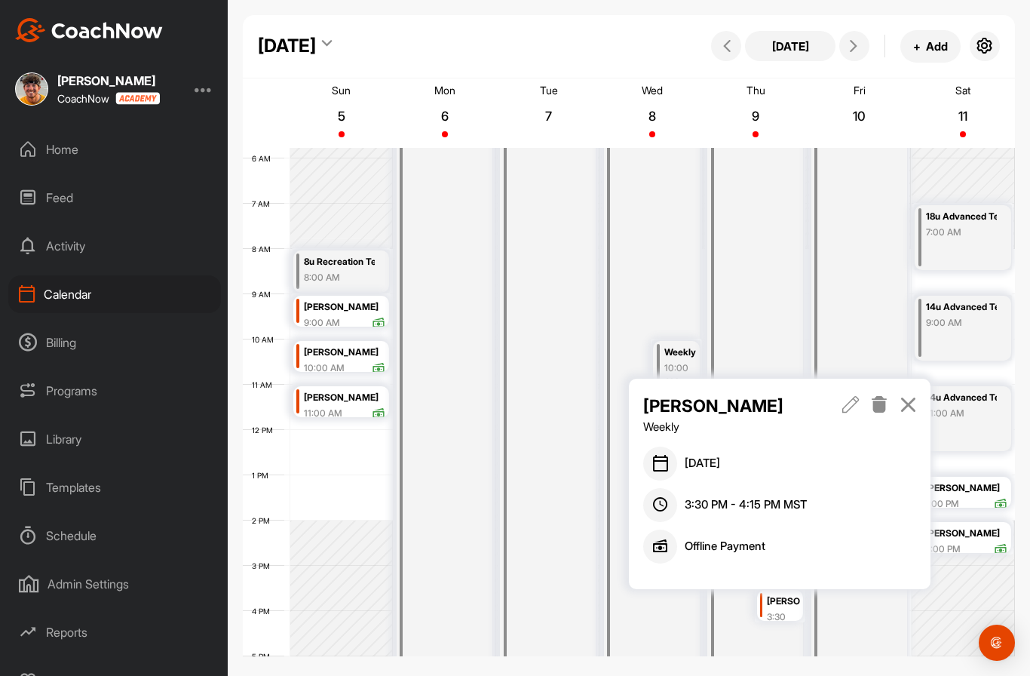
click at [875, 406] on icon at bounding box center [879, 404] width 17 height 17
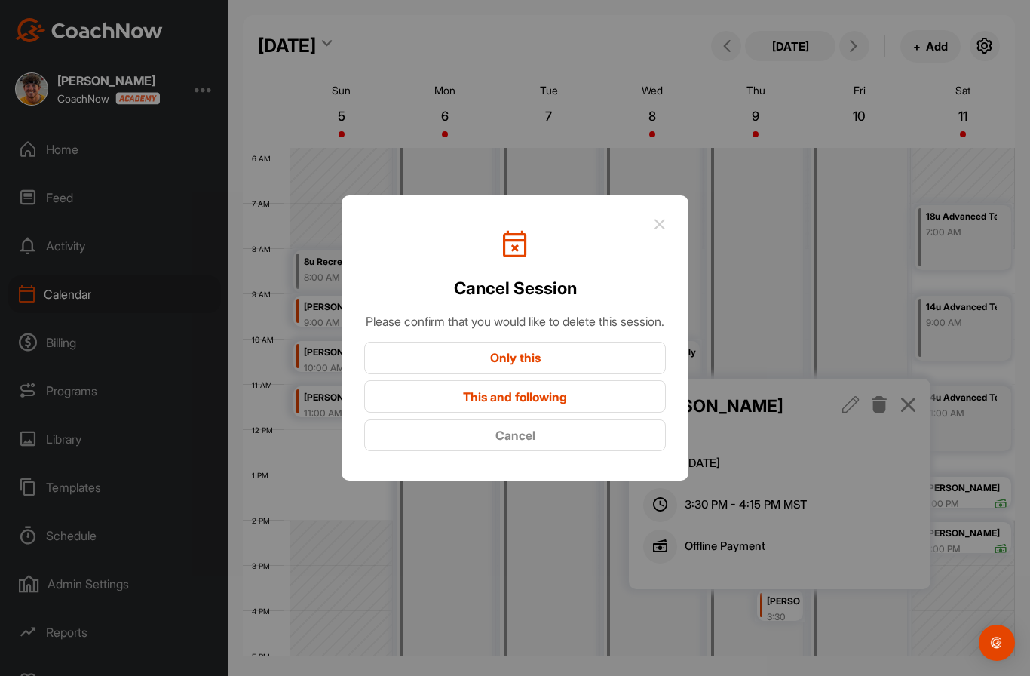
click at [596, 374] on button "Only this" at bounding box center [515, 358] width 302 height 32
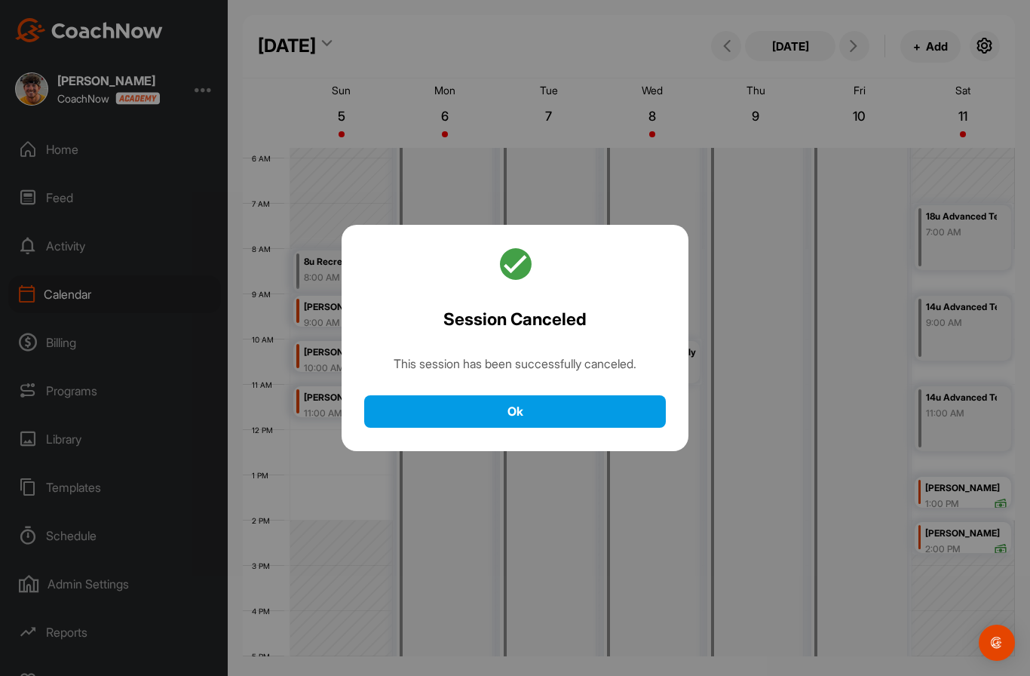
click at [609, 428] on button "Ok" at bounding box center [515, 411] width 302 height 32
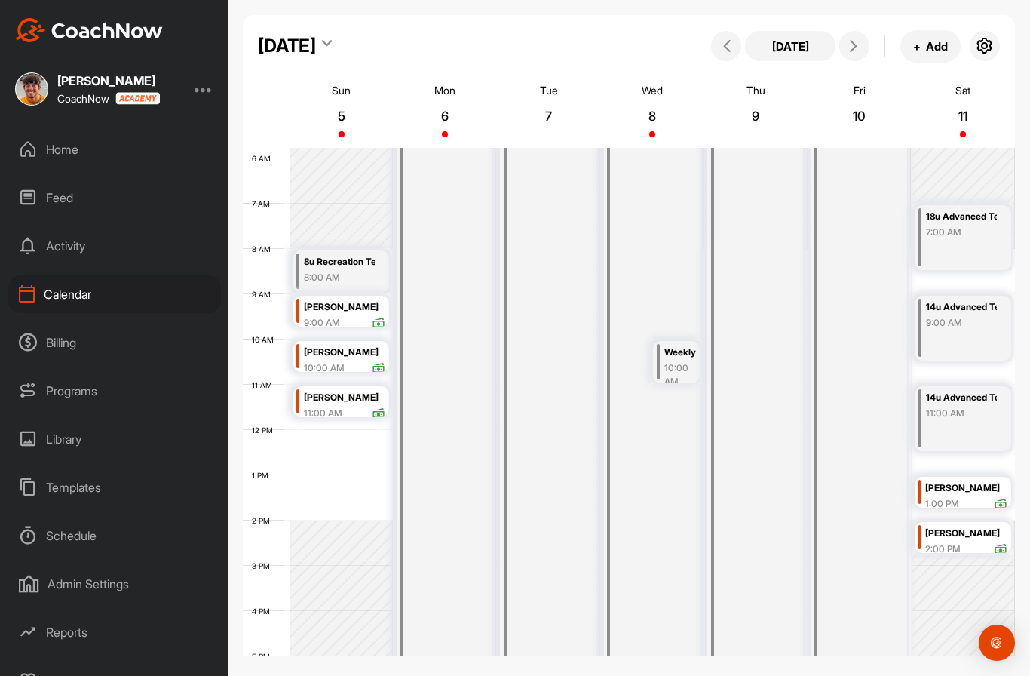
click at [44, 150] on div "Home" at bounding box center [114, 149] width 213 height 38
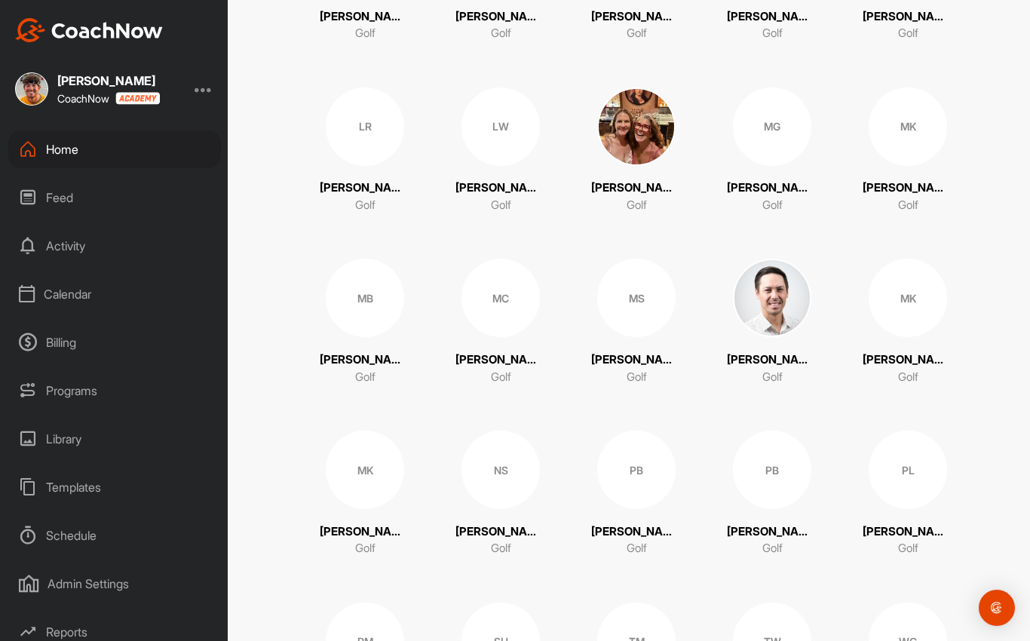
scroll to position [1156, 0]
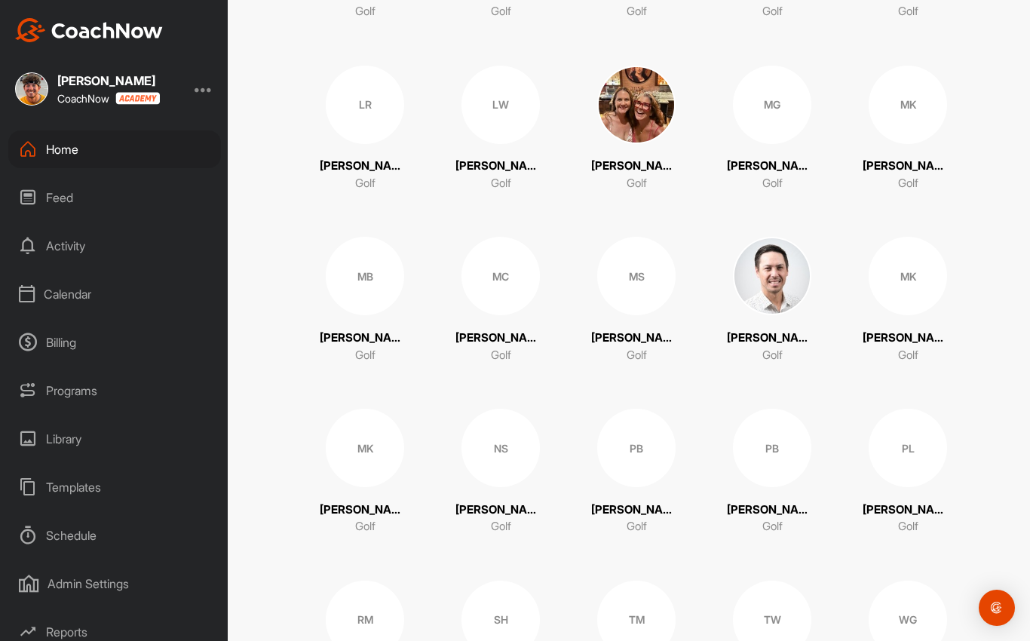
click at [912, 264] on div "MK" at bounding box center [908, 276] width 78 height 78
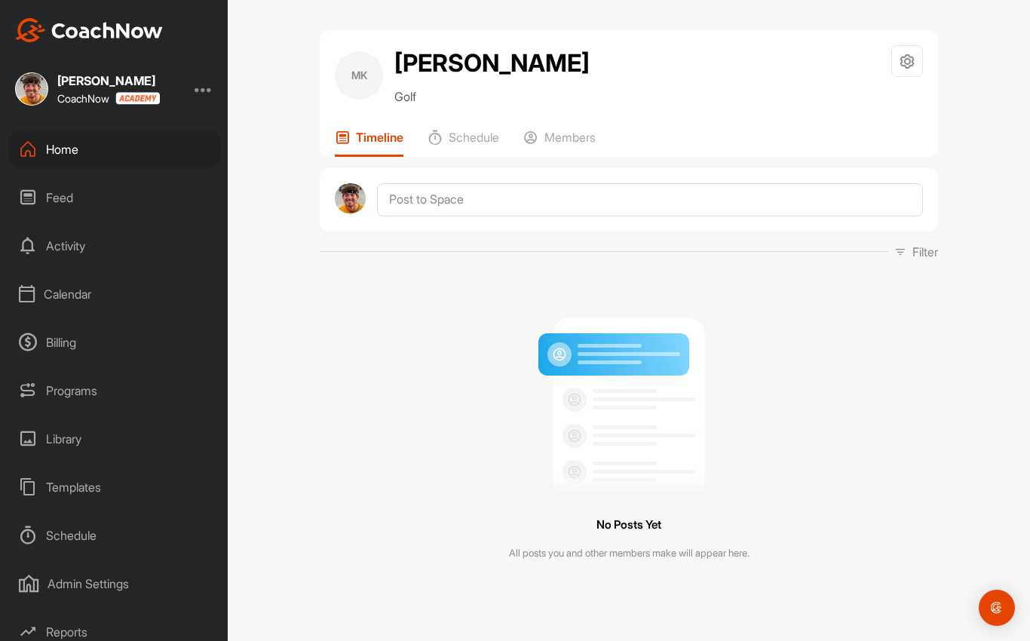
click at [575, 134] on p "Members" at bounding box center [569, 137] width 51 height 15
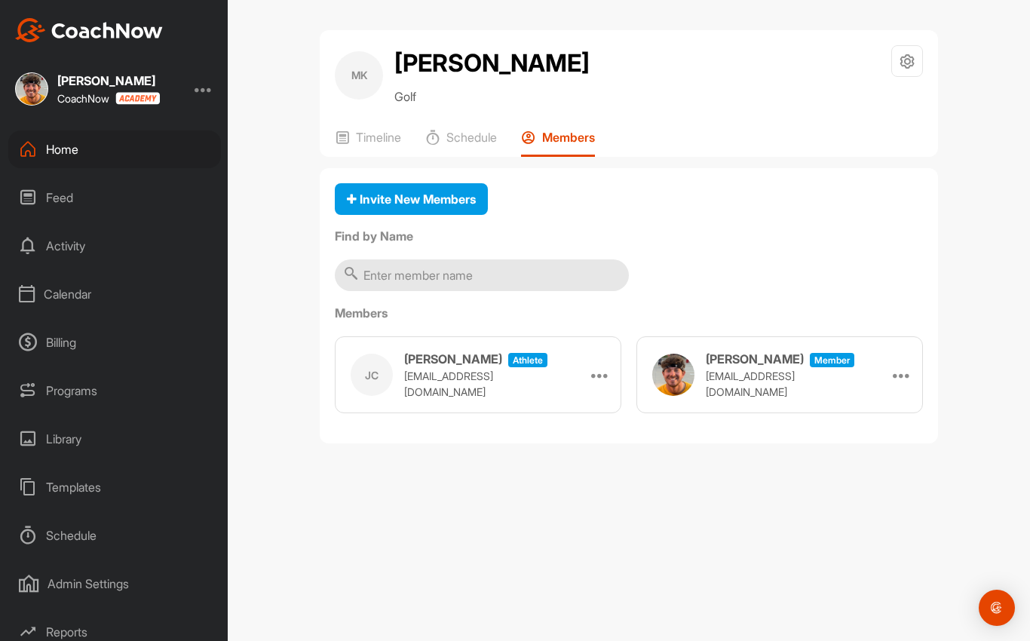
click at [452, 193] on span "Invite New Members" at bounding box center [411, 199] width 129 height 15
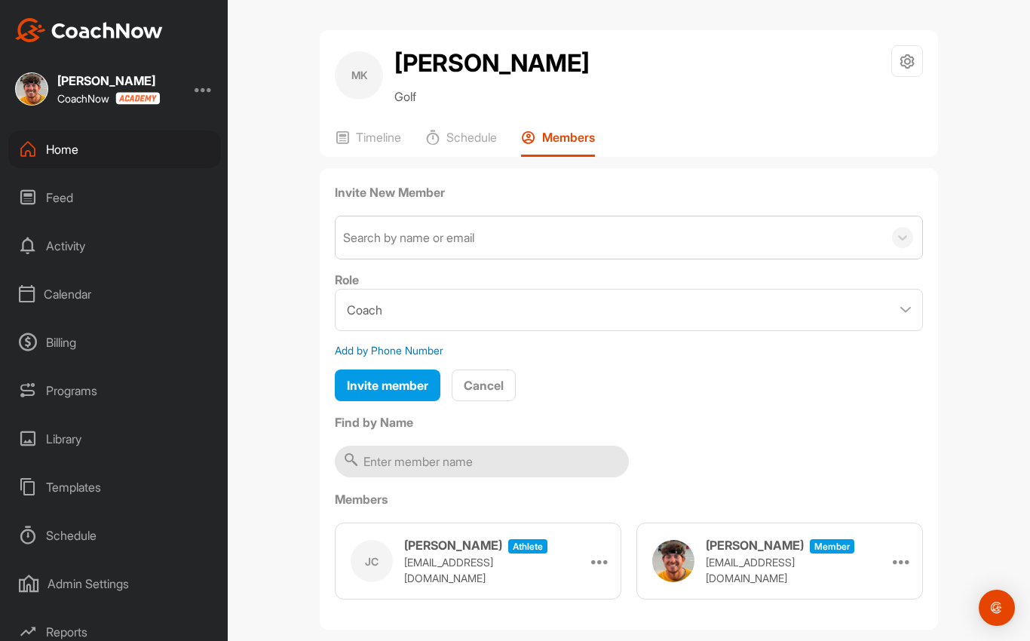
click at [57, 144] on div "Home" at bounding box center [114, 149] width 213 height 38
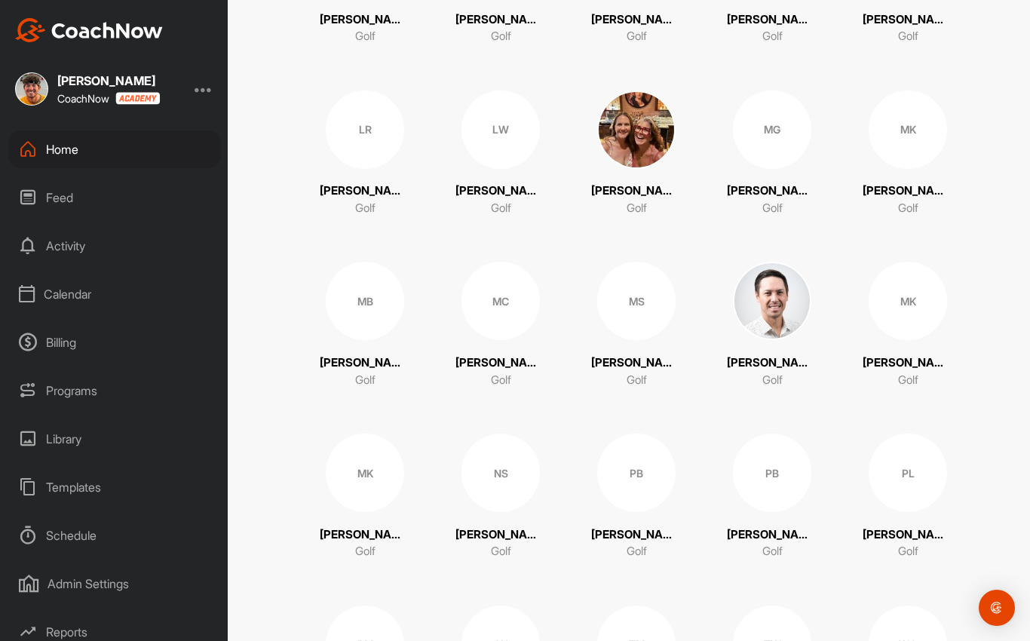
scroll to position [1127, 0]
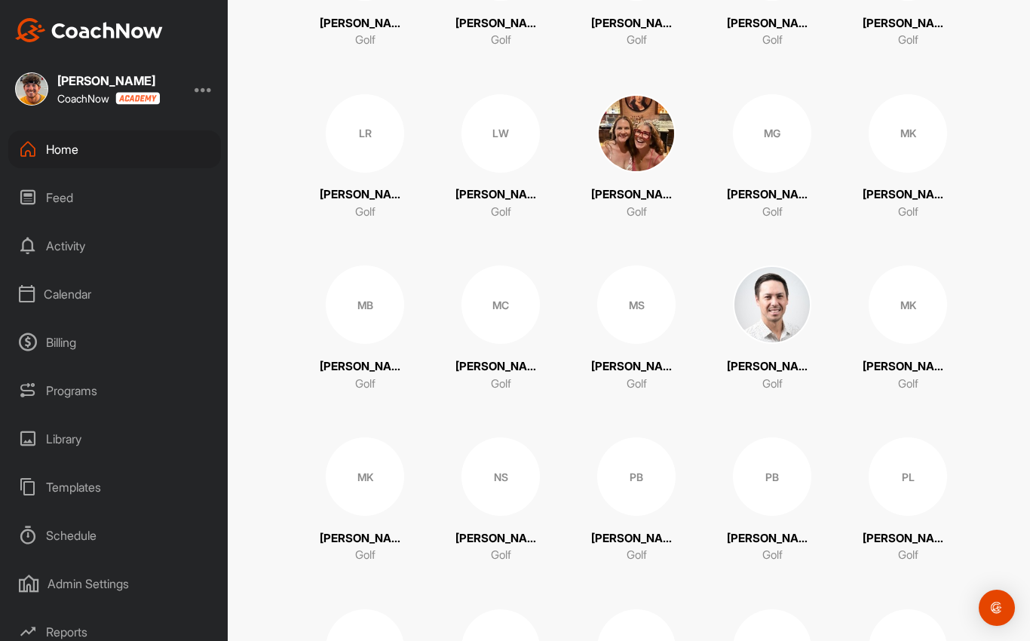
click at [354, 479] on div "MK" at bounding box center [365, 476] width 78 height 78
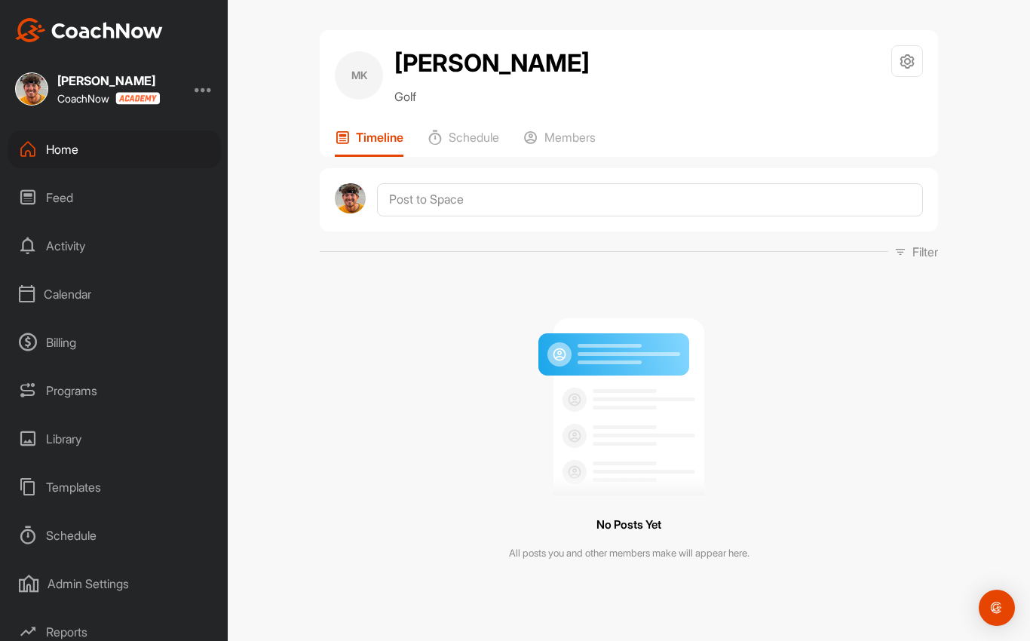
click at [575, 139] on p "Members" at bounding box center [569, 137] width 51 height 15
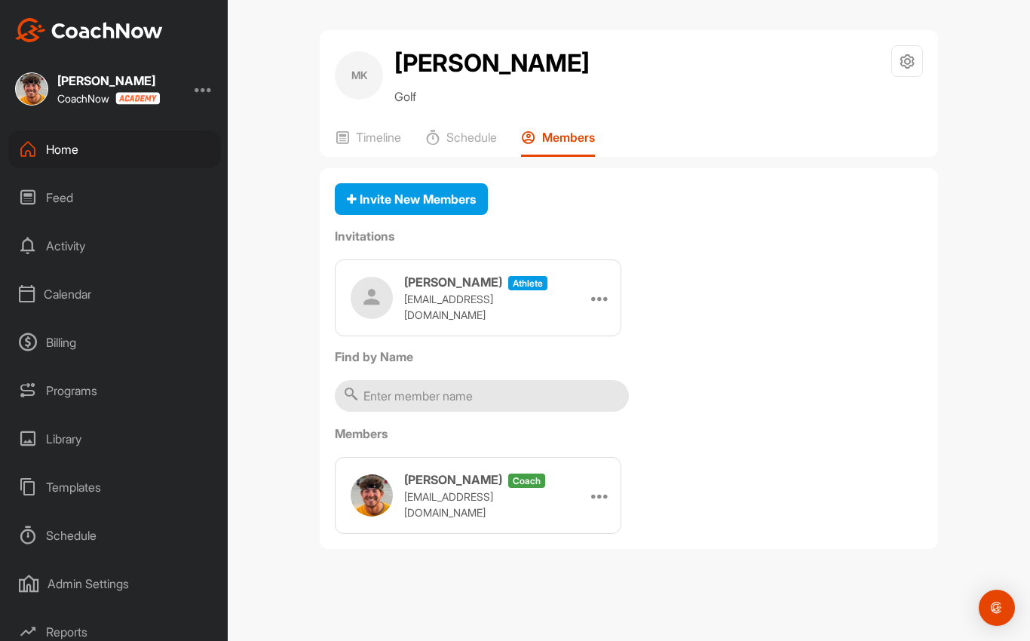
click at [455, 177] on div "Invite New Members Invitations [PERSON_NAME] athlete [EMAIL_ADDRESS][DOMAIN_NAM…" at bounding box center [629, 359] width 618 height 382
click at [457, 198] on span "Invite New Members" at bounding box center [411, 199] width 129 height 15
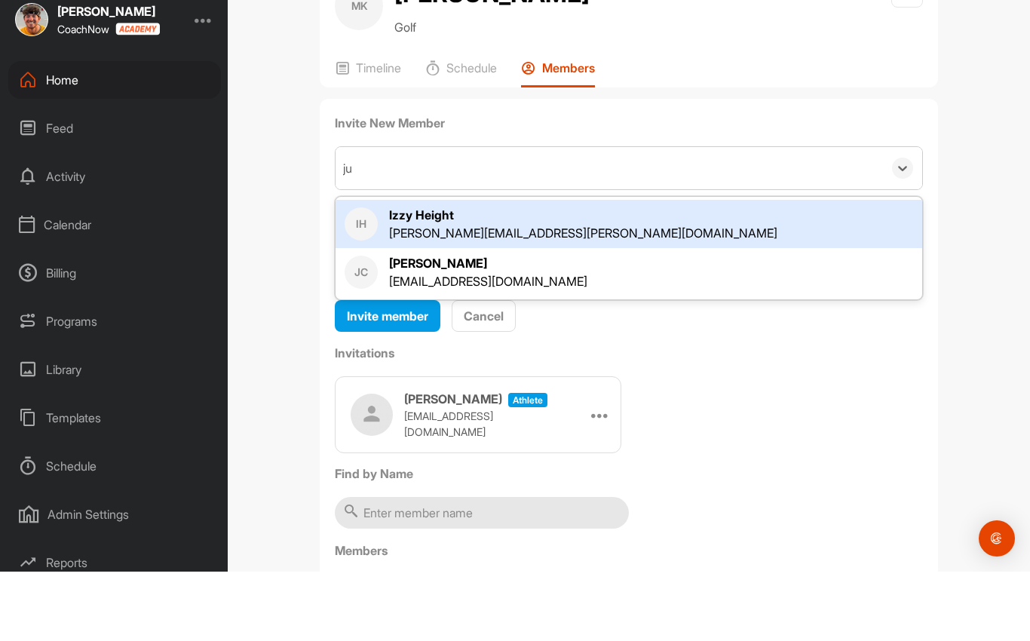
type input "jun"
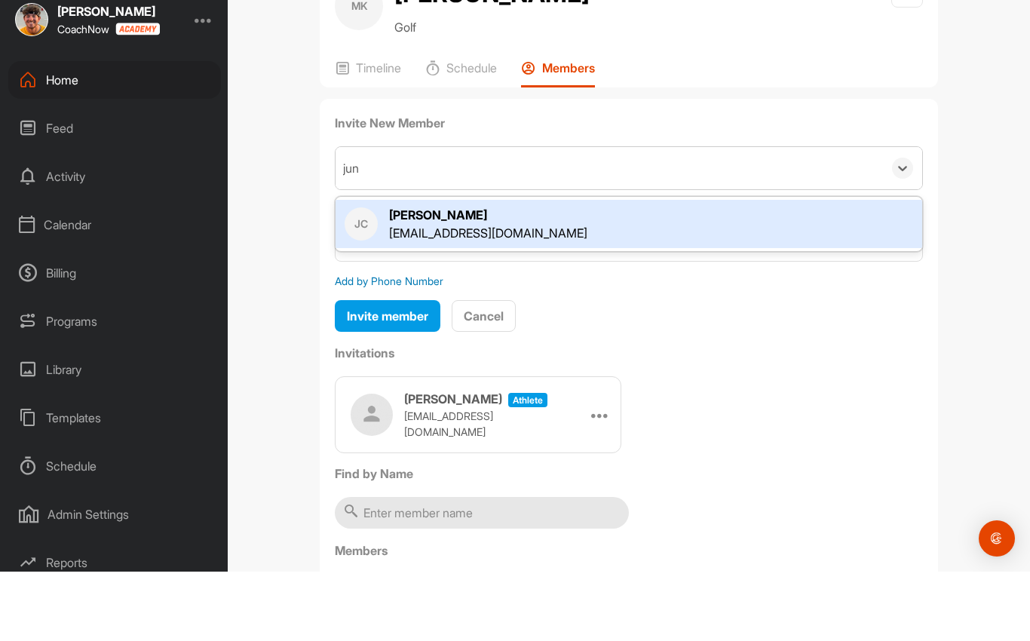
click at [563, 275] on div "[PERSON_NAME] [EMAIL_ADDRESS][DOMAIN_NAME]" at bounding box center [629, 293] width 569 height 36
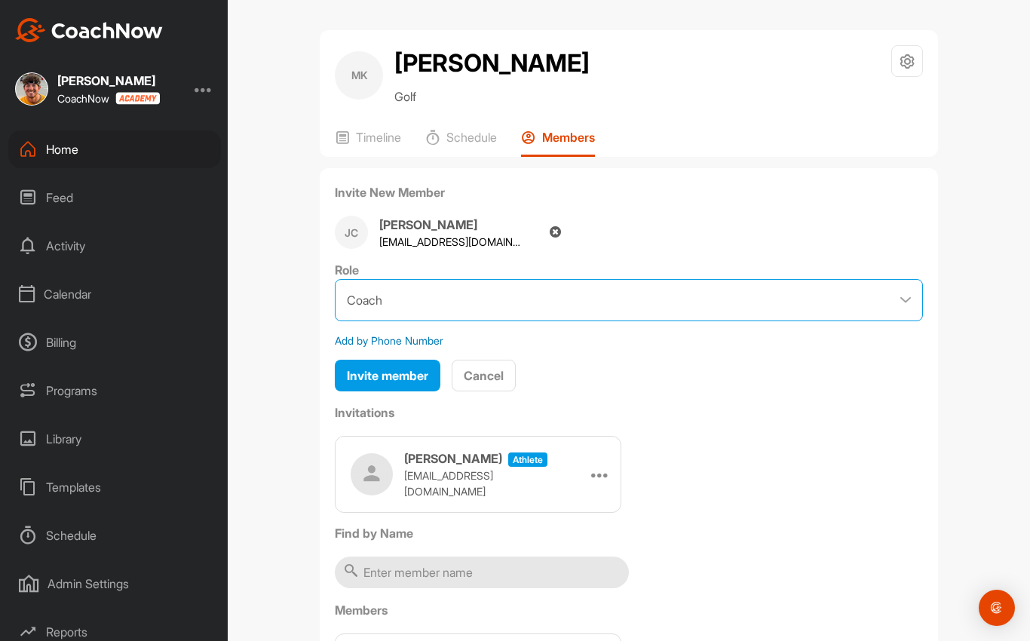
click at [546, 279] on select "Coach Member" at bounding box center [629, 300] width 588 height 42
select select "contributor"
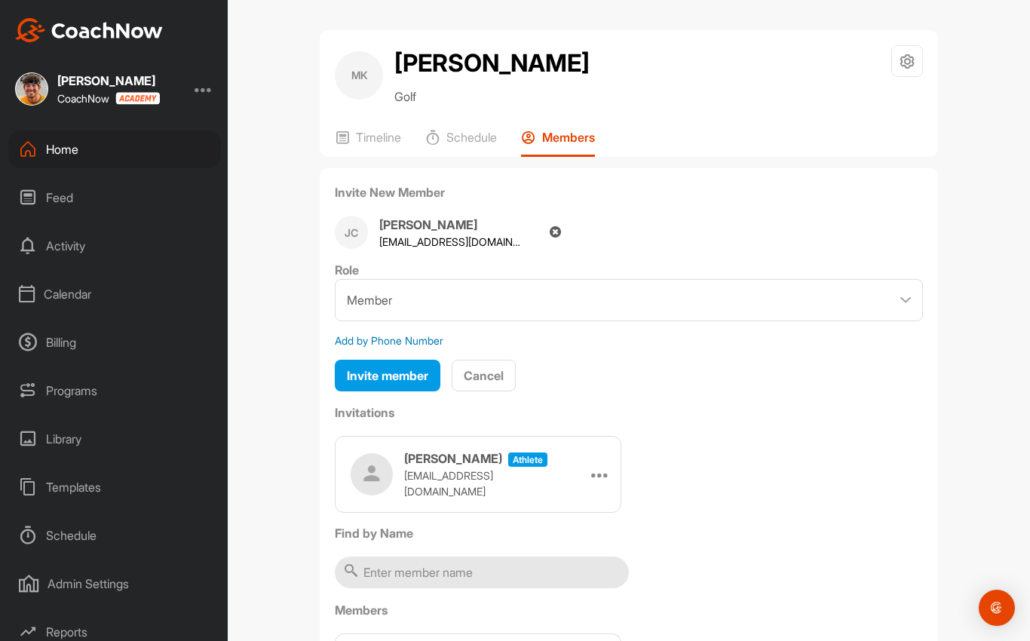
click at [423, 368] on span "Invite member" at bounding box center [387, 375] width 81 height 15
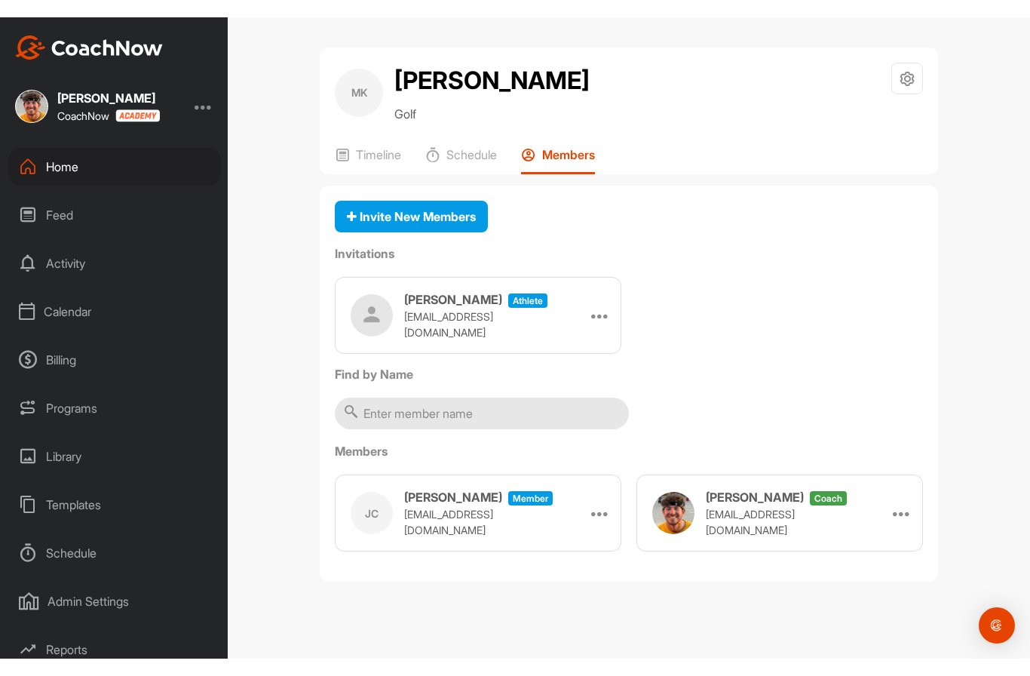
scroll to position [0, 0]
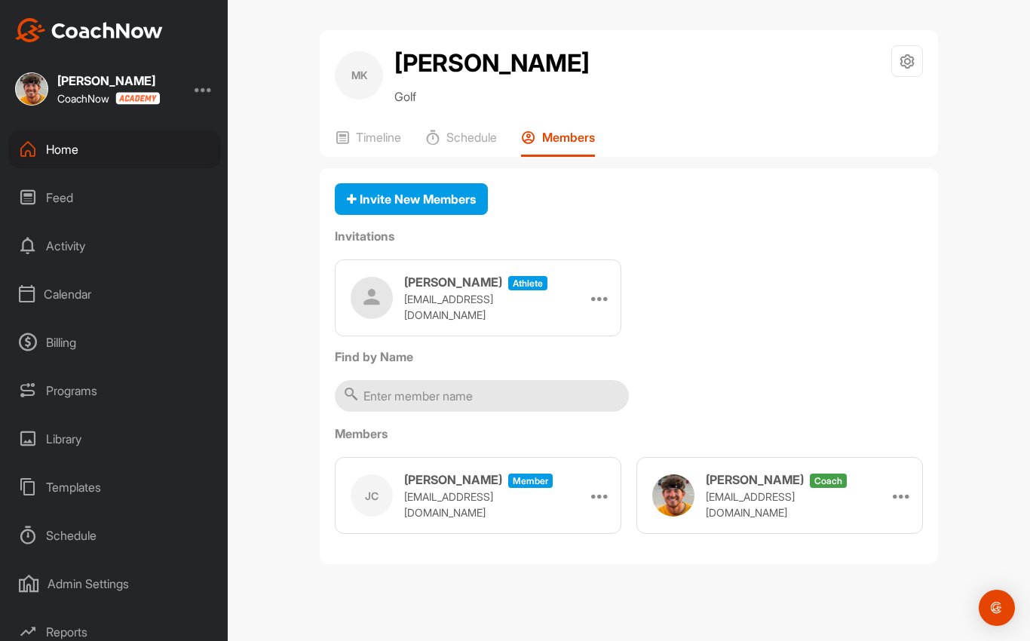
click at [58, 157] on div "Home" at bounding box center [114, 149] width 213 height 38
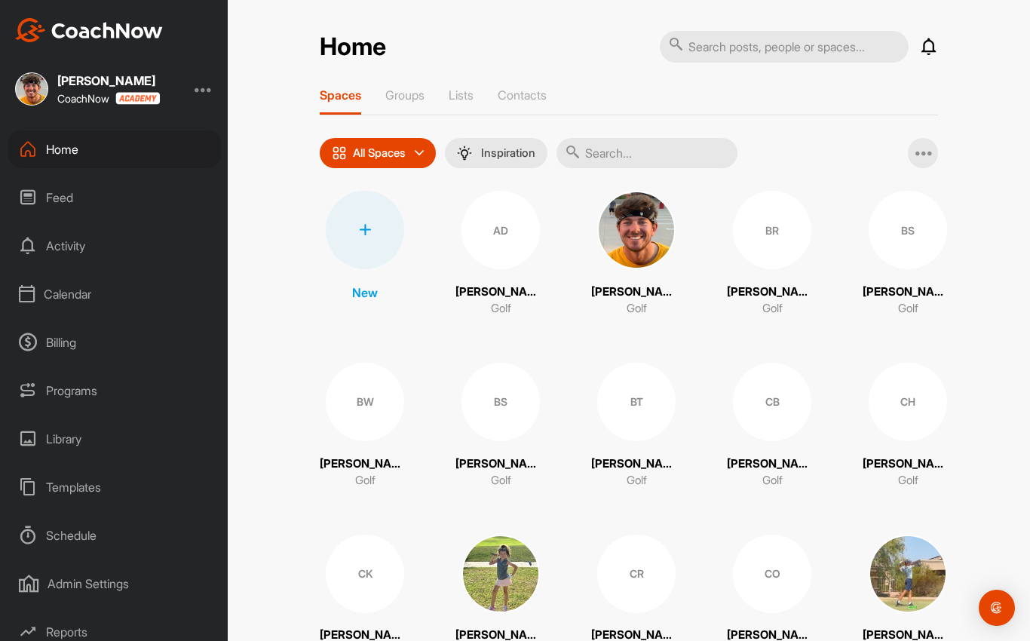
click at [48, 293] on div "Calendar" at bounding box center [114, 294] width 213 height 38
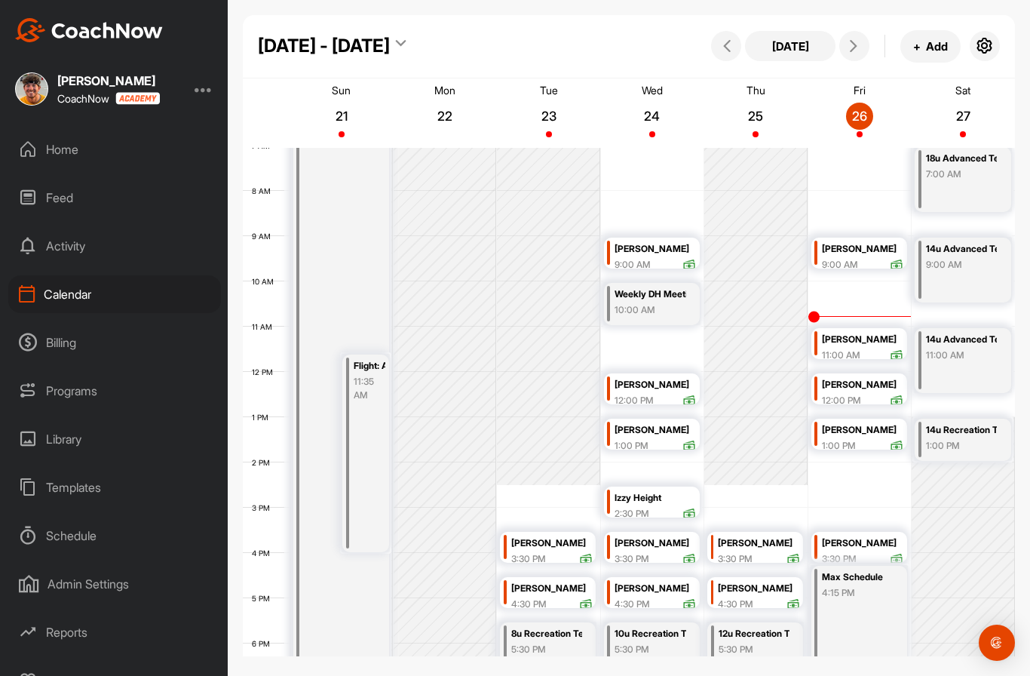
scroll to position [337, 0]
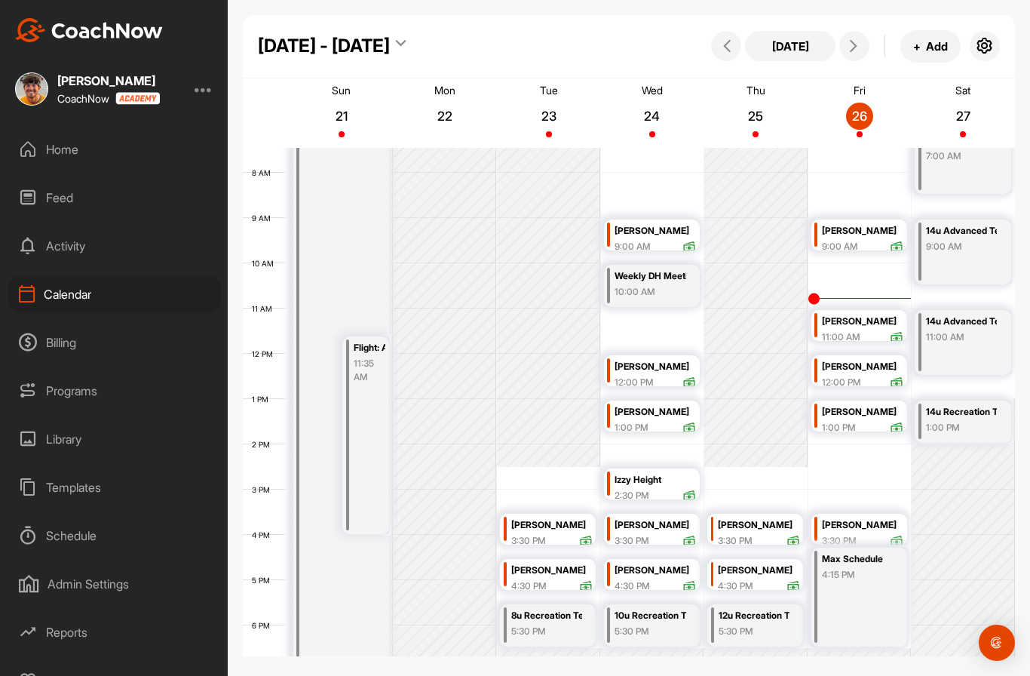
click at [857, 39] on button at bounding box center [854, 46] width 30 height 30
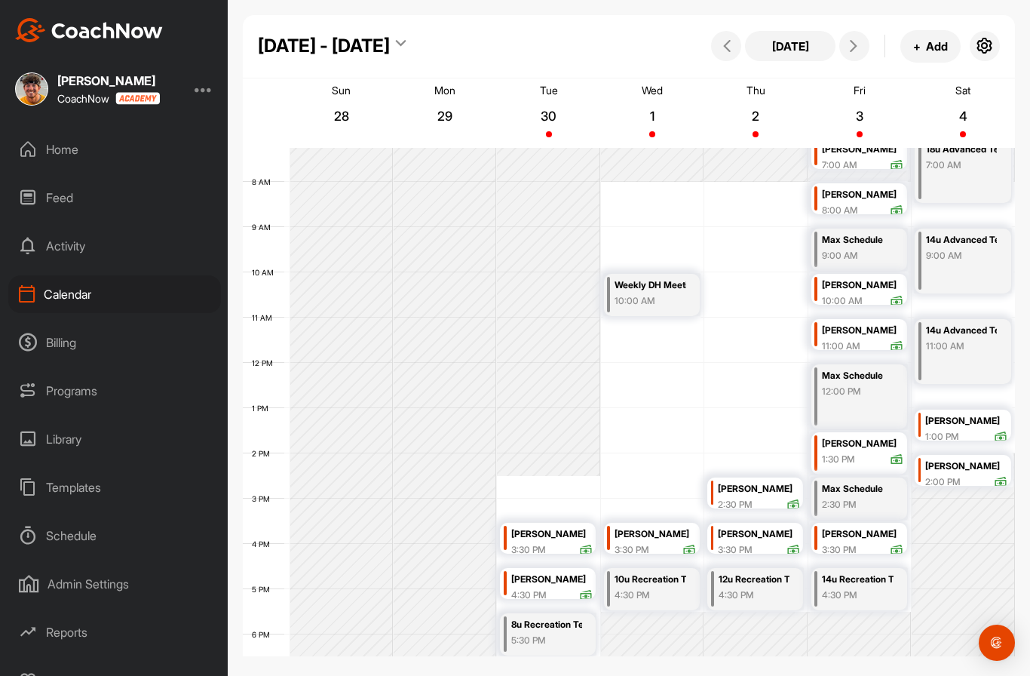
scroll to position [381, 0]
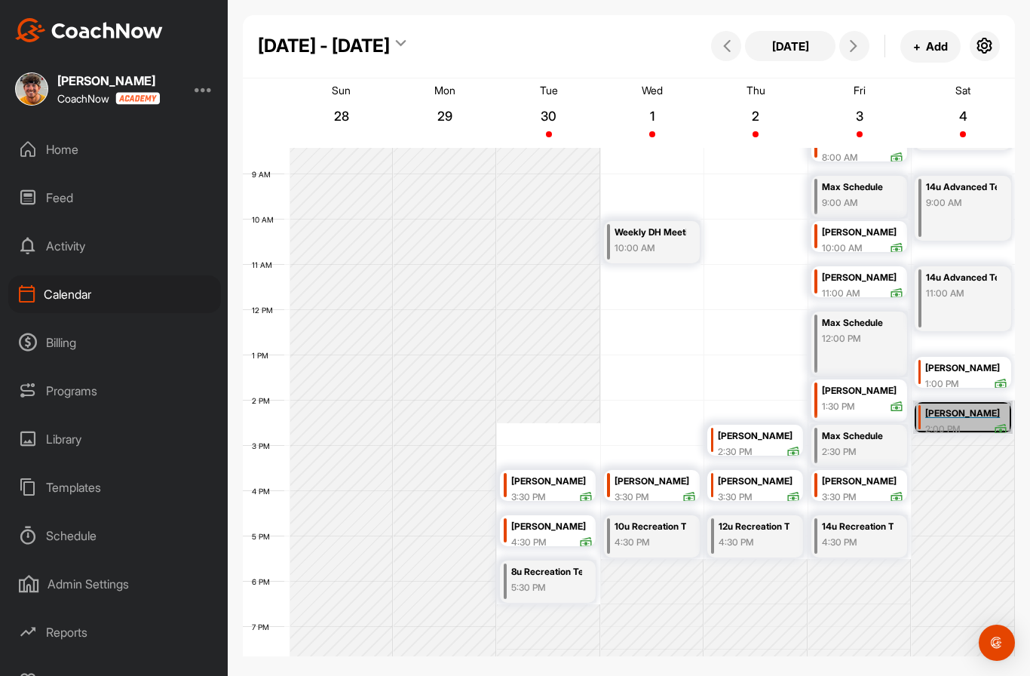
click at [971, 419] on link "[PERSON_NAME] Mom [DEMOGRAPHIC_DATA]:00 PM" at bounding box center [963, 416] width 100 height 33
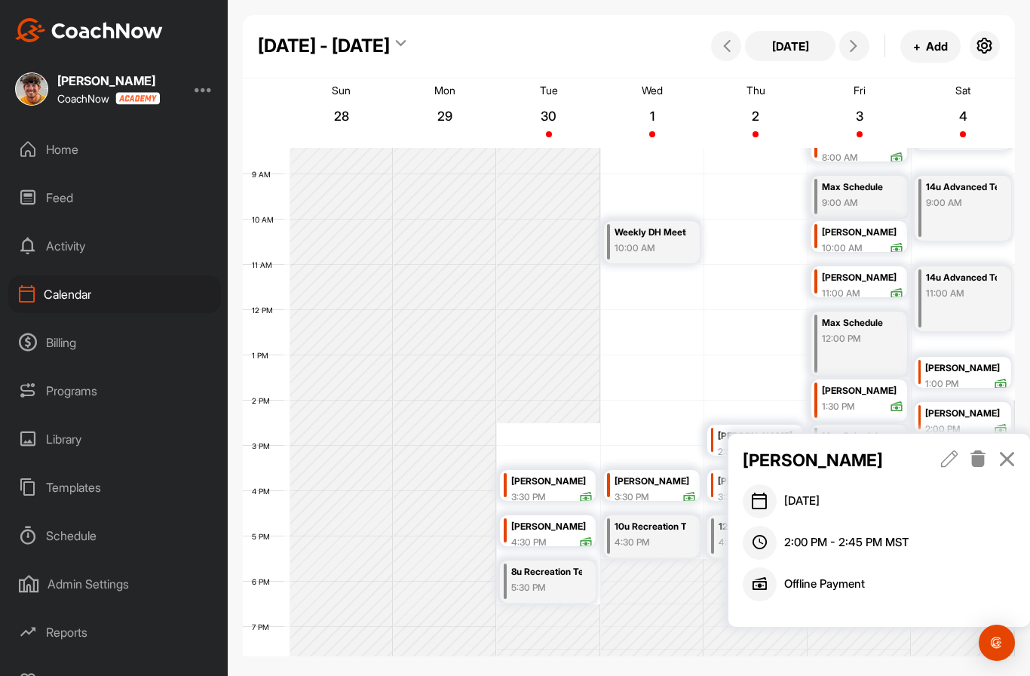
click at [979, 463] on icon at bounding box center [978, 458] width 17 height 17
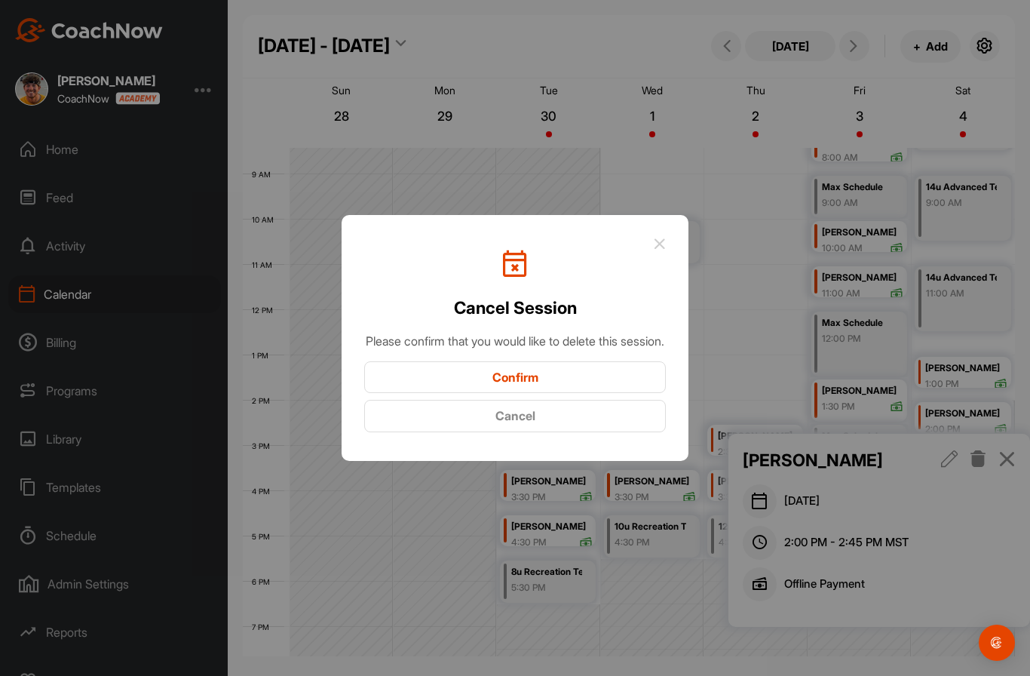
click at [642, 394] on button "Confirm" at bounding box center [515, 377] width 302 height 32
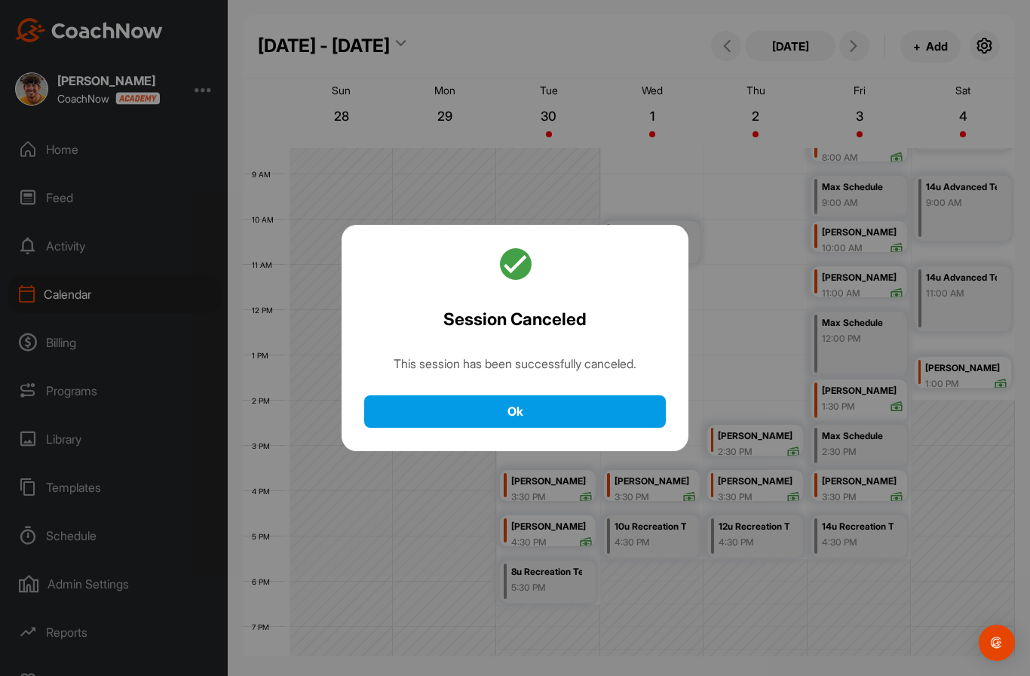
click at [637, 428] on button "Ok" at bounding box center [515, 411] width 302 height 32
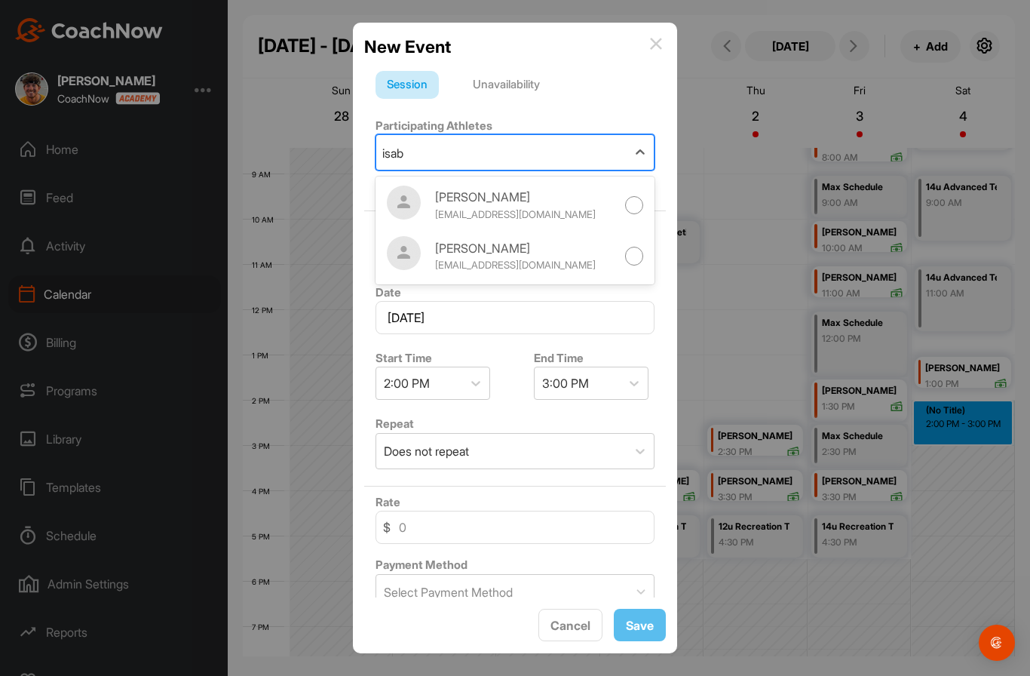
click at [637, 259] on div at bounding box center [634, 256] width 19 height 19
type input "isab"
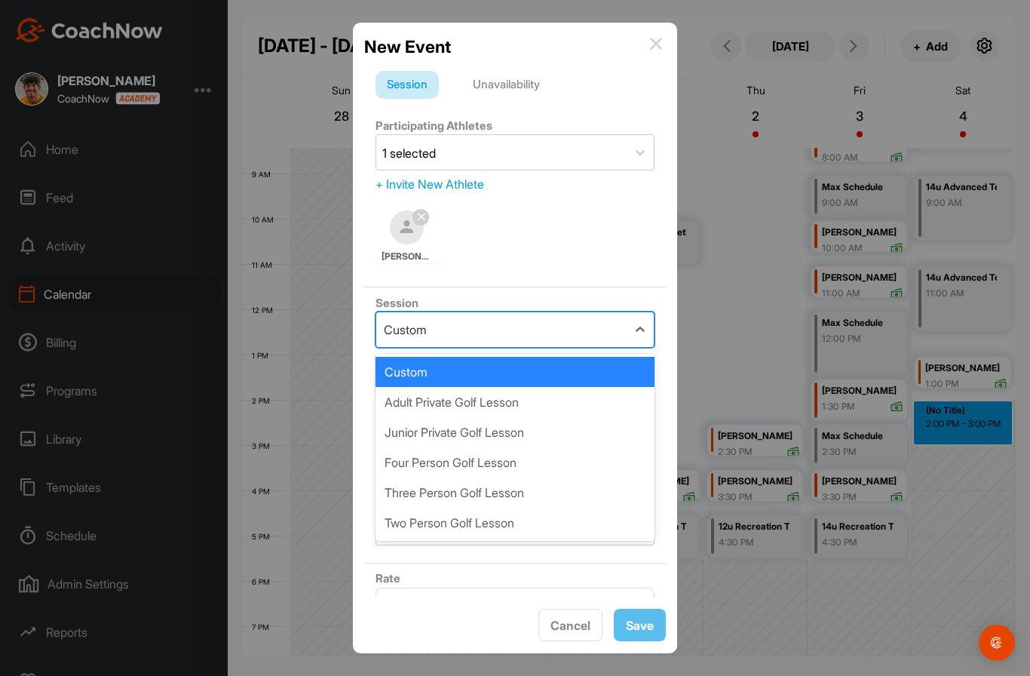
click at [524, 434] on div "Junior Private Golf Lesson" at bounding box center [515, 432] width 279 height 30
type input "85"
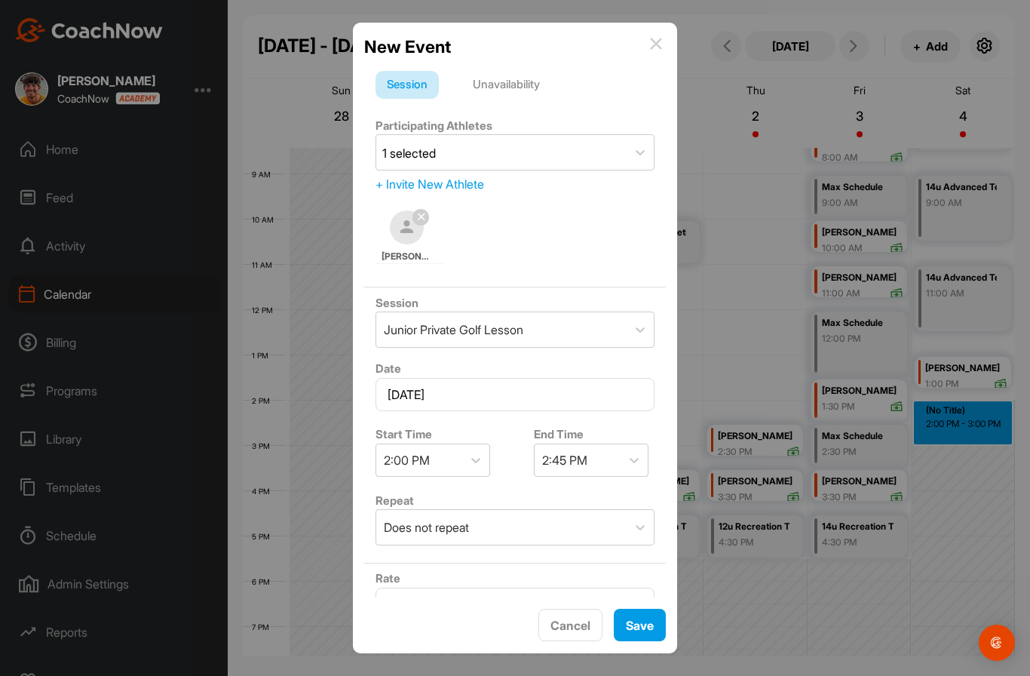
scroll to position [0, 0]
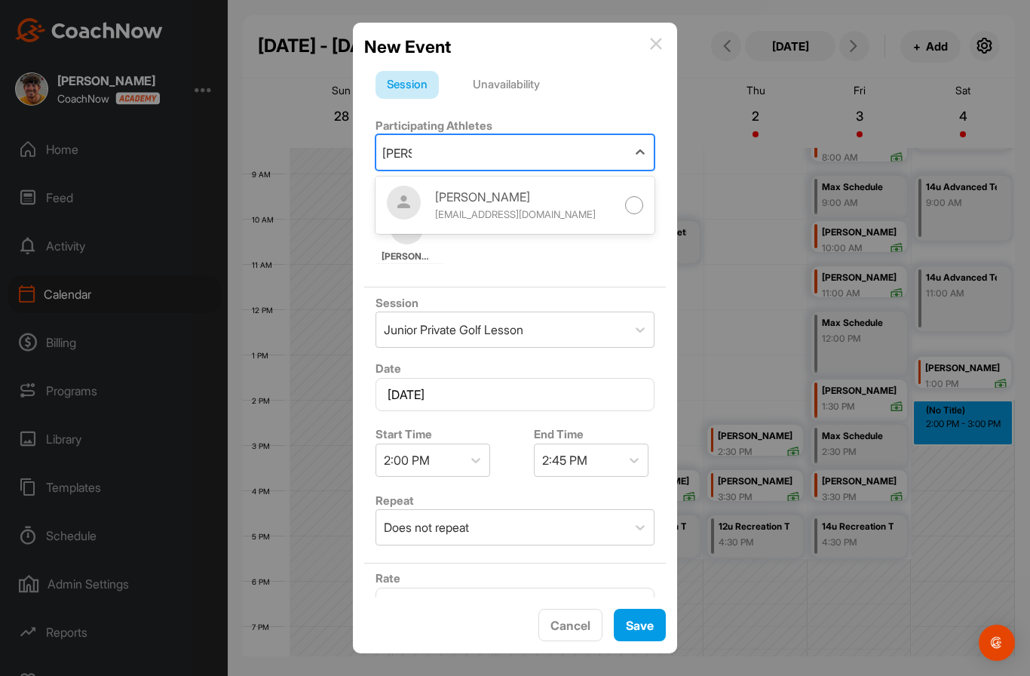
click at [633, 204] on div at bounding box center [634, 205] width 19 height 19
type input "[PERSON_NAME]"
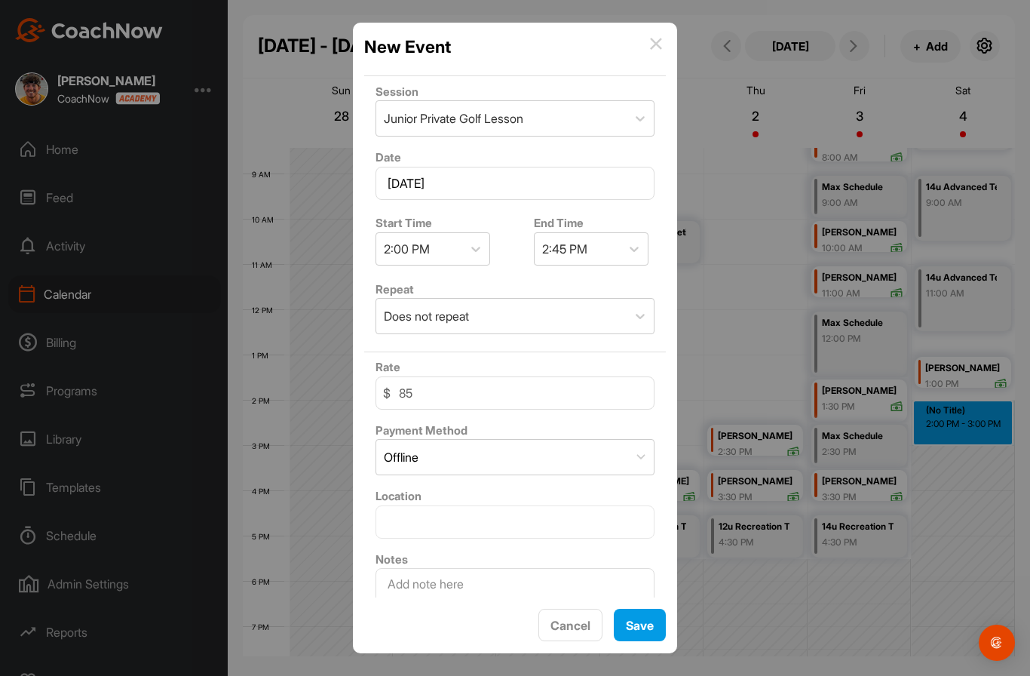
scroll to position [210, 0]
click at [650, 633] on span "Save" at bounding box center [640, 625] width 28 height 15
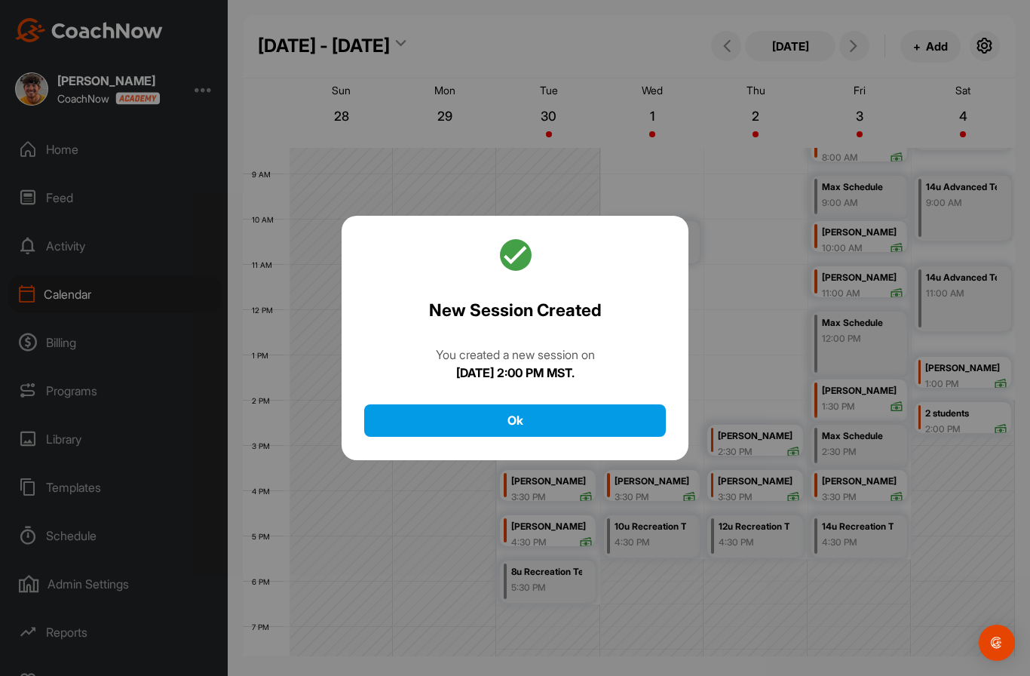
click at [597, 437] on button "Ok" at bounding box center [515, 420] width 302 height 32
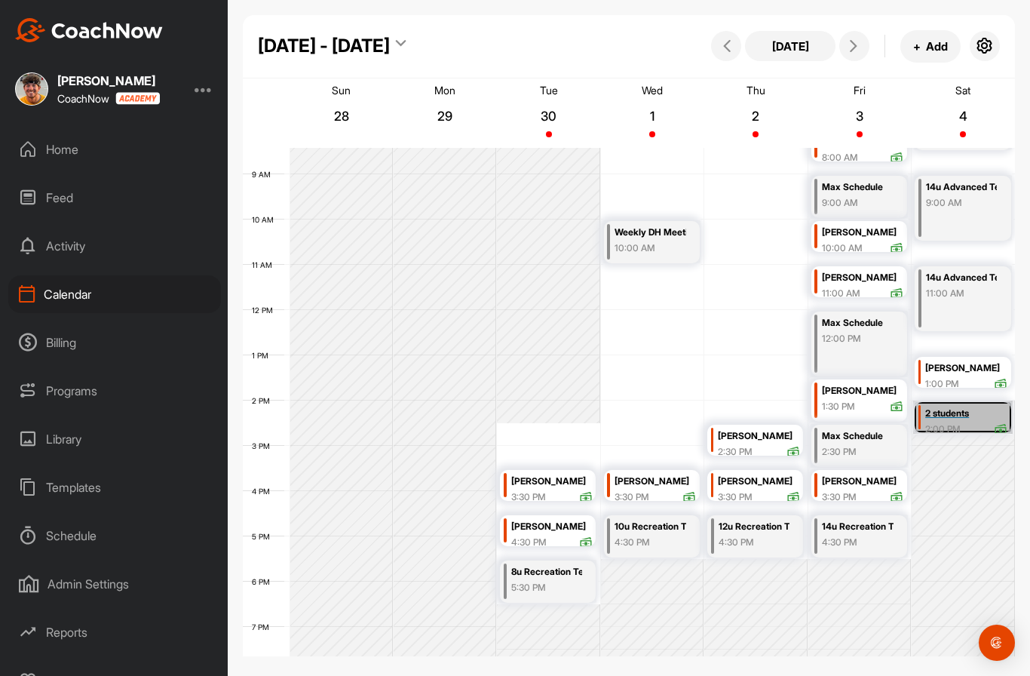
click at [972, 418] on link "2 students 2:00 PM" at bounding box center [963, 416] width 100 height 33
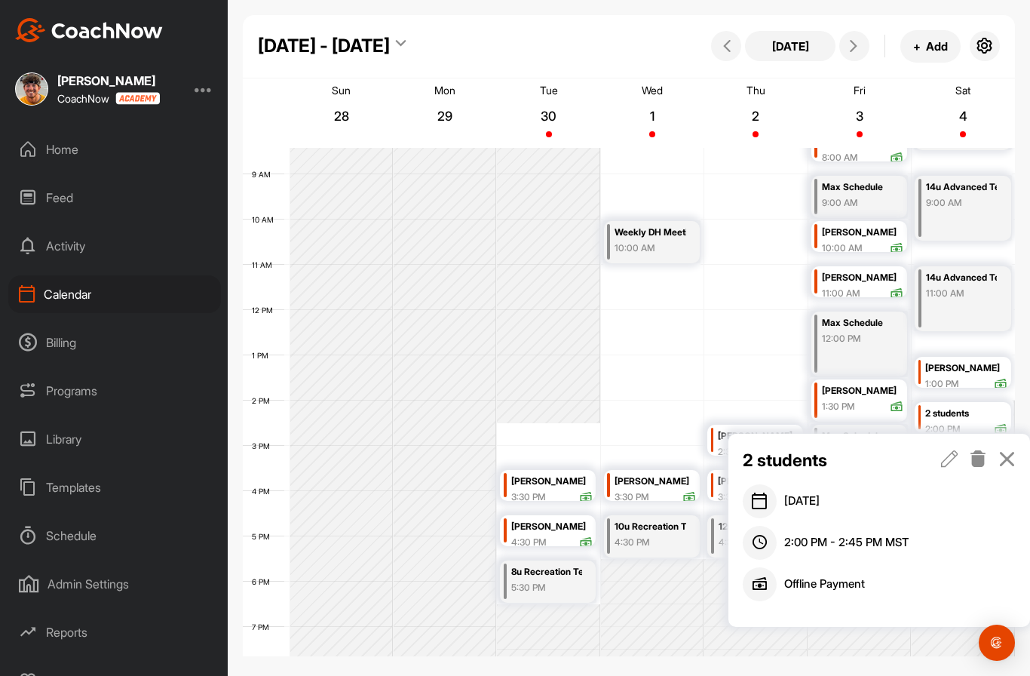
click at [950, 458] on icon at bounding box center [949, 458] width 17 height 17
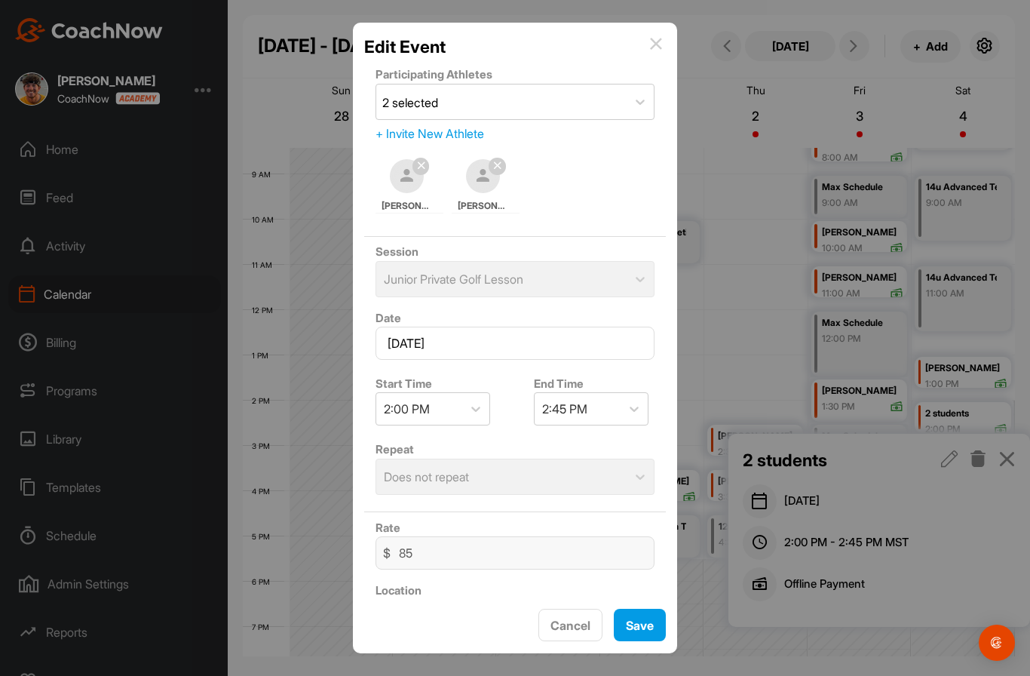
click at [500, 160] on div at bounding box center [497, 166] width 17 height 17
click at [642, 633] on span "Save" at bounding box center [640, 625] width 28 height 15
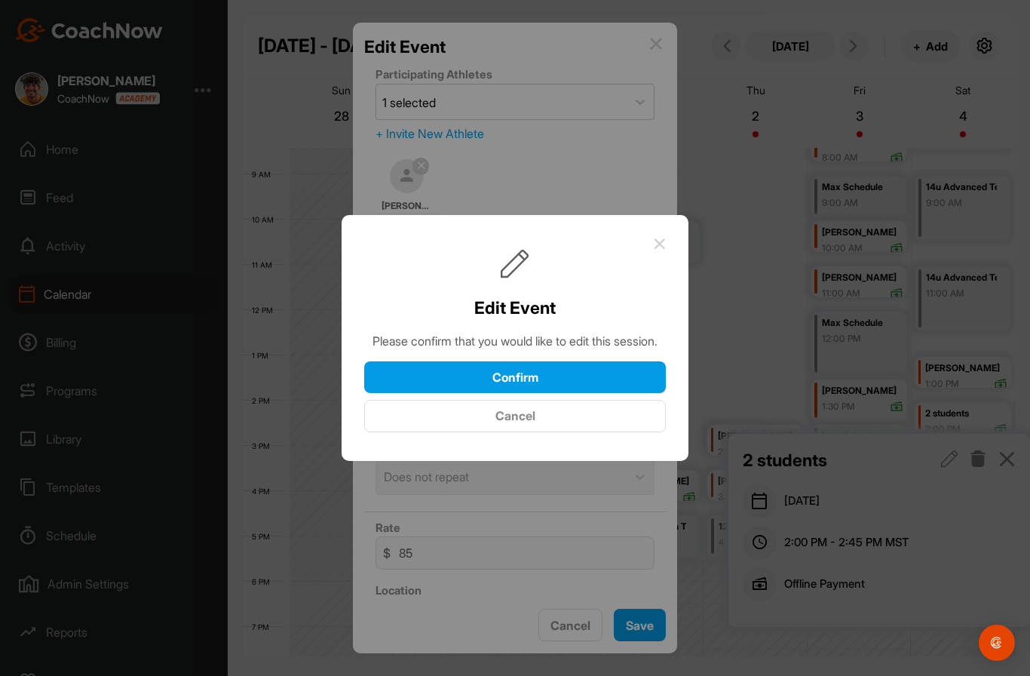
click at [612, 394] on button "Confirm" at bounding box center [515, 377] width 302 height 32
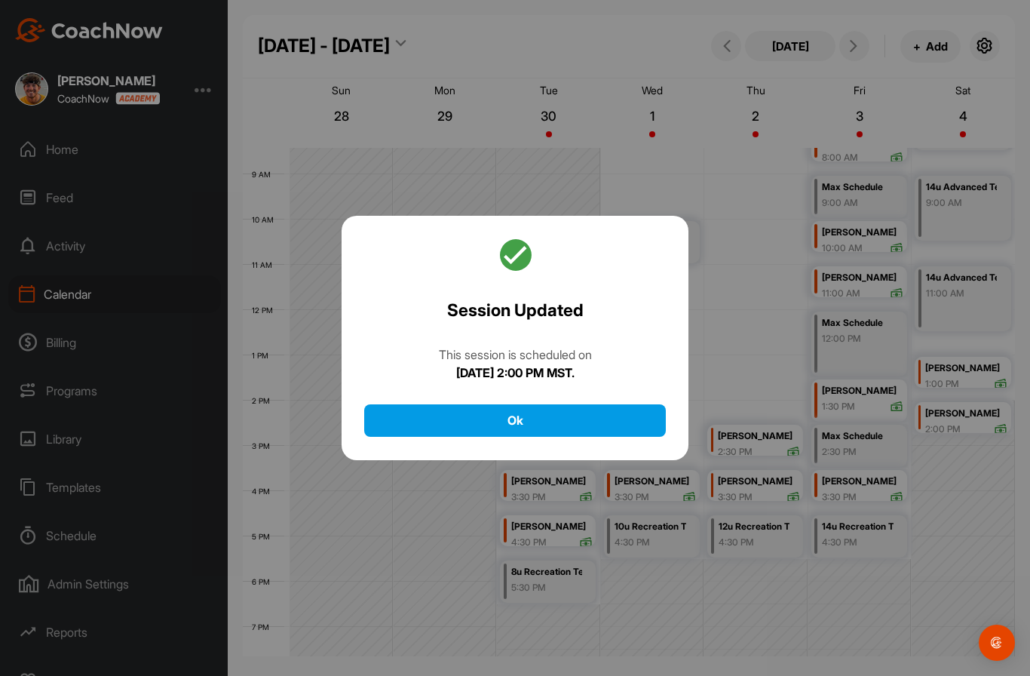
click at [623, 437] on button "Ok" at bounding box center [515, 420] width 302 height 32
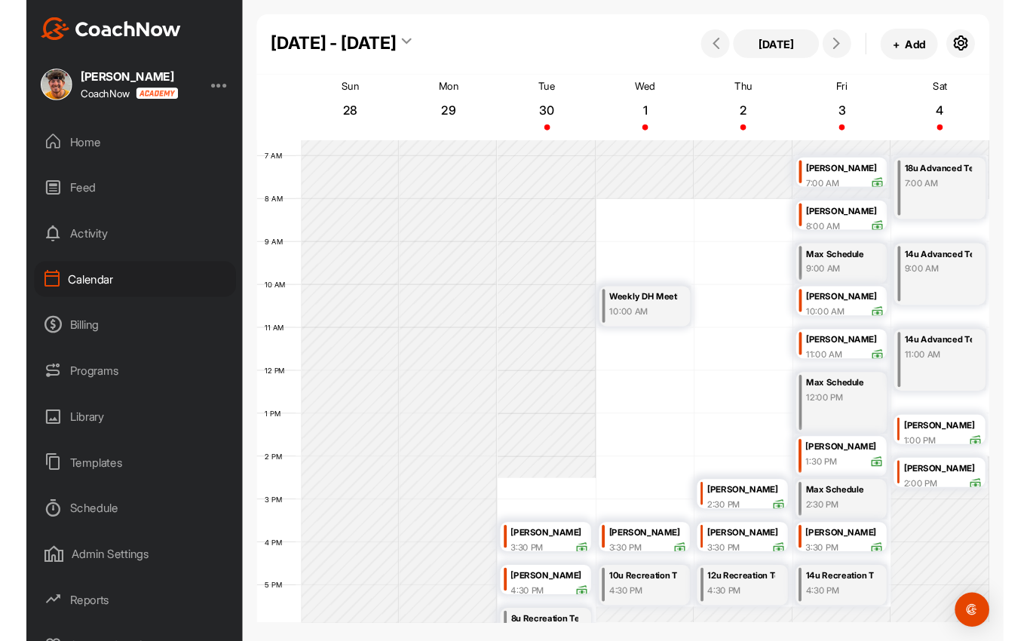
scroll to position [301, 0]
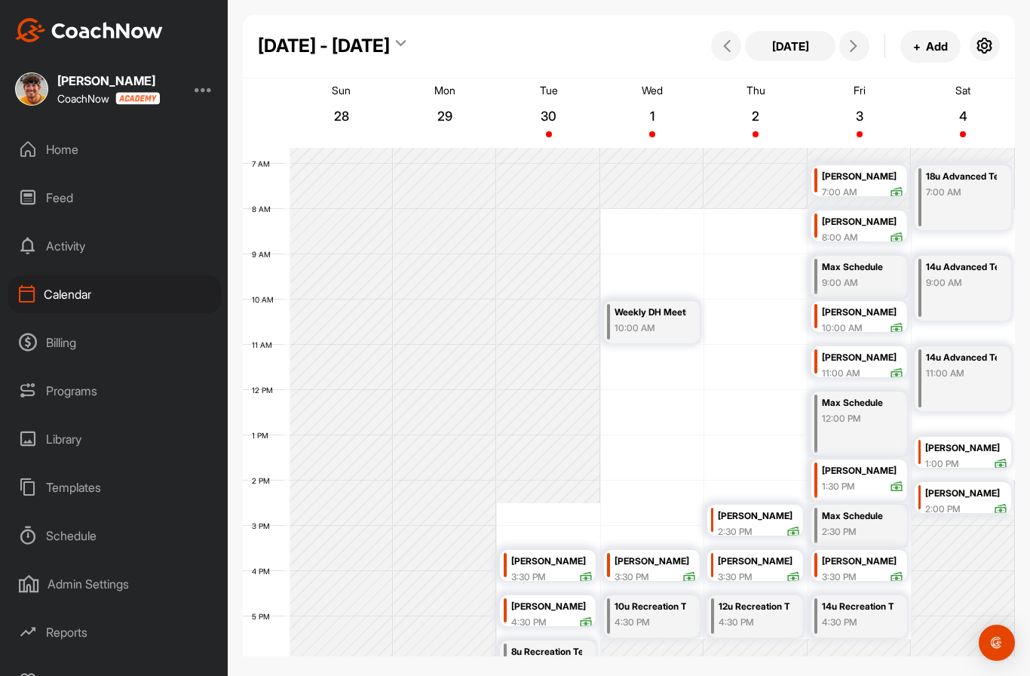
click at [123, 147] on div "Home" at bounding box center [114, 149] width 213 height 38
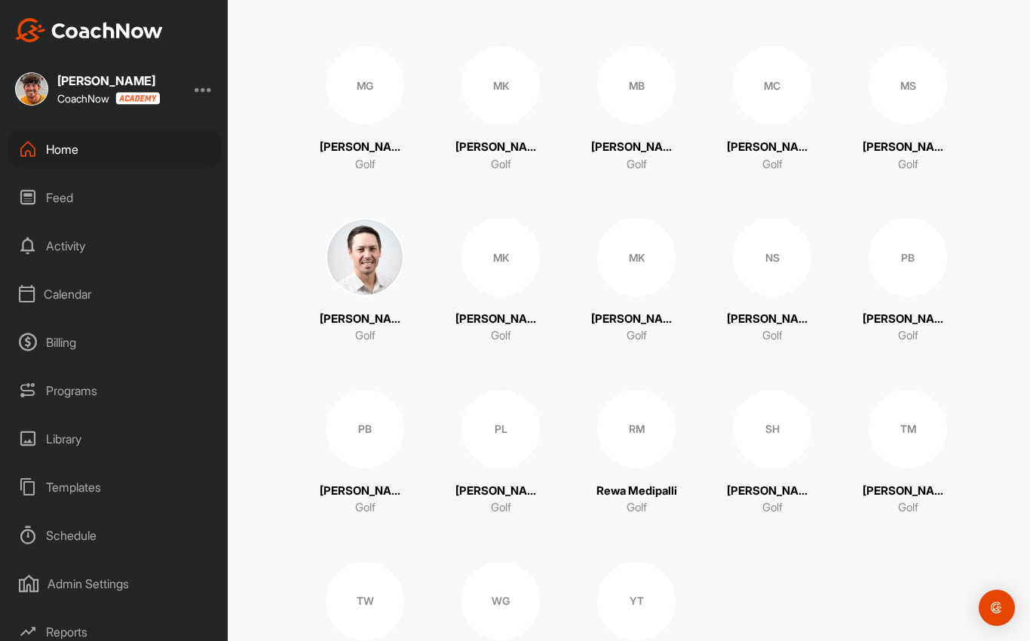
scroll to position [1347, 0]
click at [504, 258] on div "MK" at bounding box center [500, 257] width 78 height 78
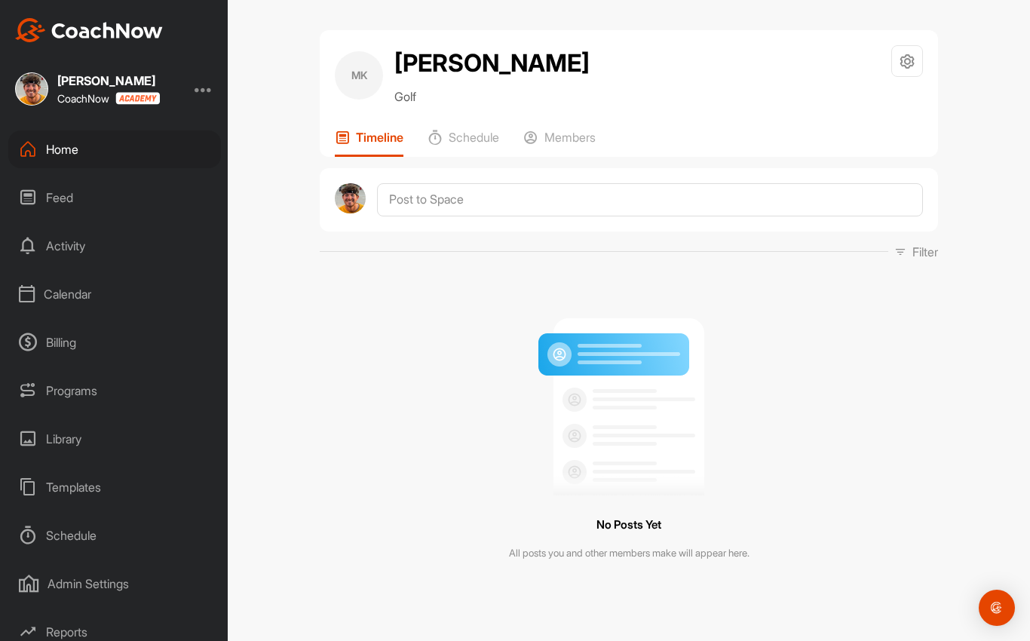
click at [899, 64] on icon at bounding box center [907, 61] width 17 height 17
click at [871, 104] on li "Space Settings" at bounding box center [862, 104] width 123 height 48
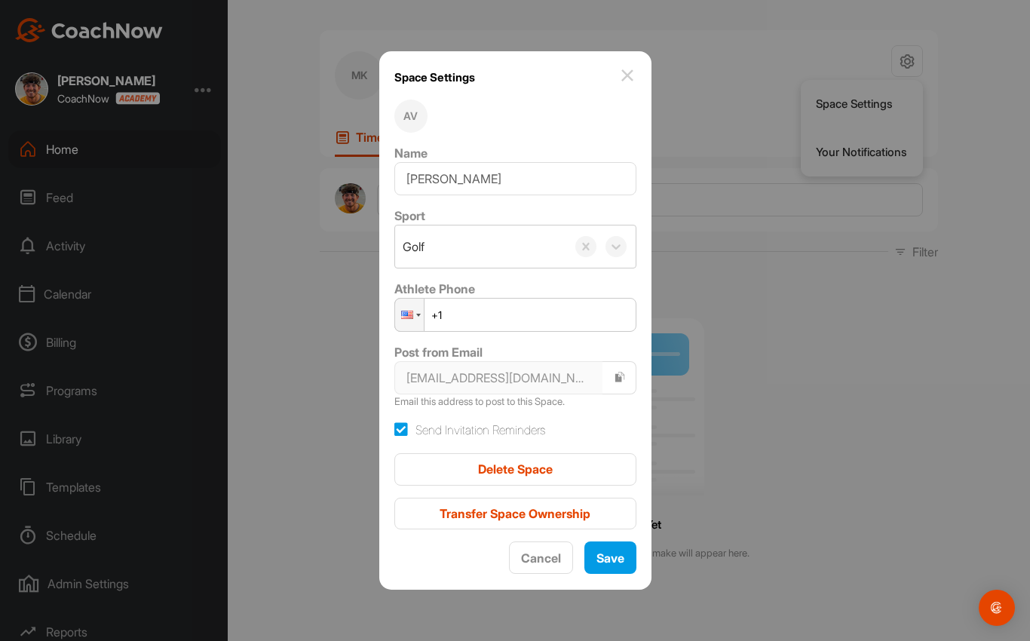
scroll to position [3, 0]
click at [624, 84] on img at bounding box center [627, 75] width 18 height 18
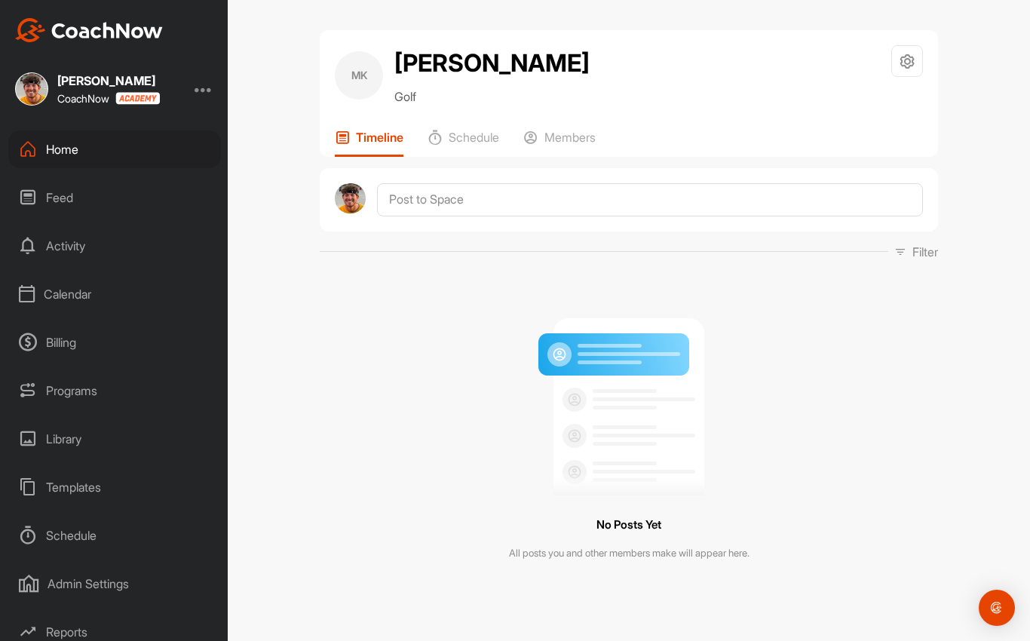
scroll to position [0, 0]
click at [146, 156] on div "Home" at bounding box center [114, 149] width 213 height 38
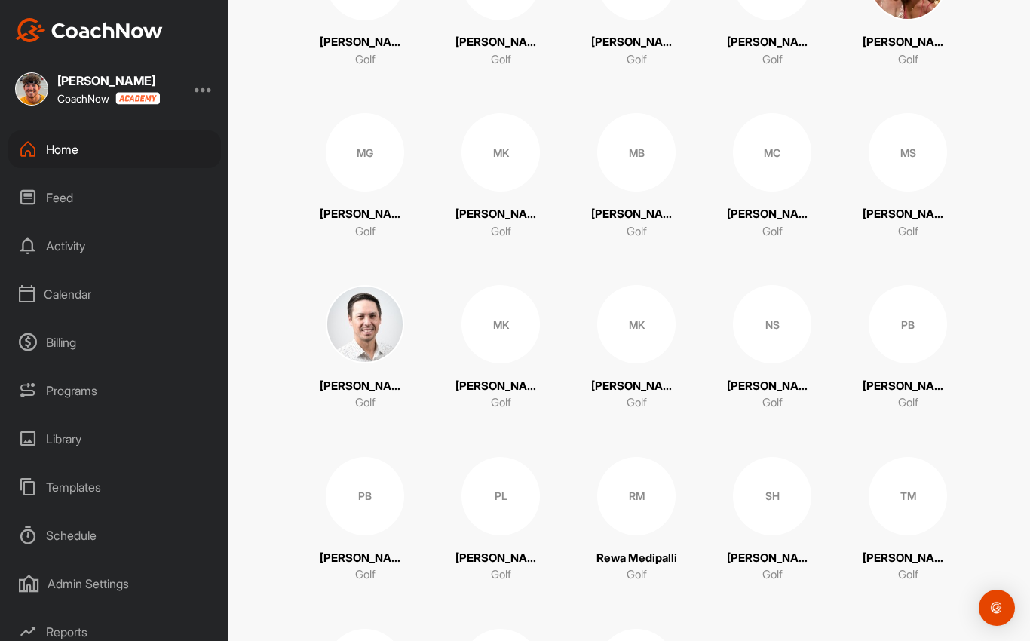
scroll to position [1290, 0]
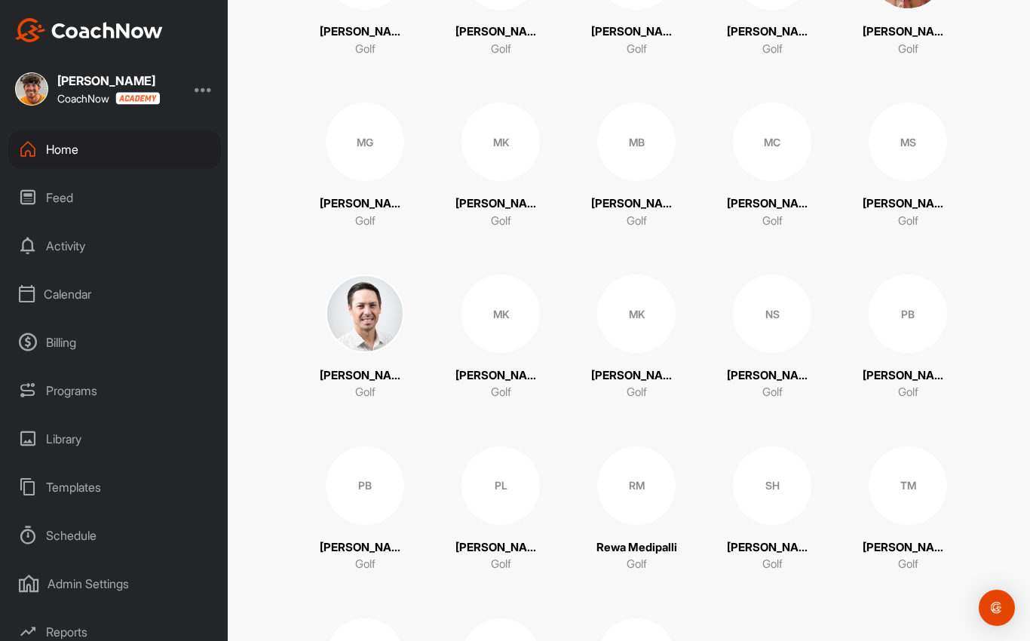
click at [632, 309] on div "MK" at bounding box center [636, 313] width 78 height 78
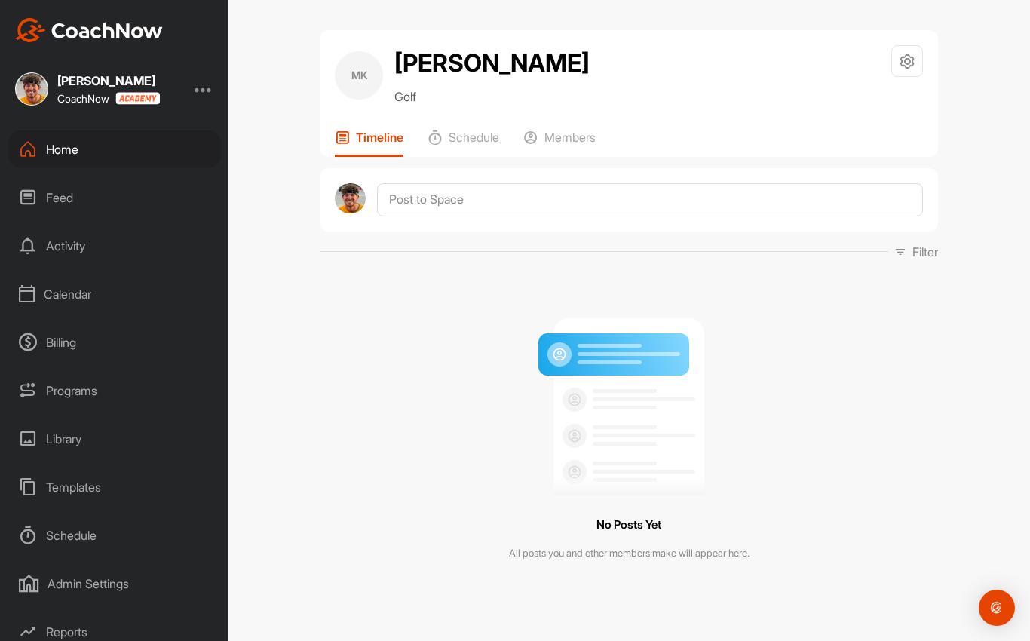
click at [896, 69] on div at bounding box center [907, 61] width 32 height 32
click at [881, 106] on li "Space Settings" at bounding box center [862, 104] width 123 height 48
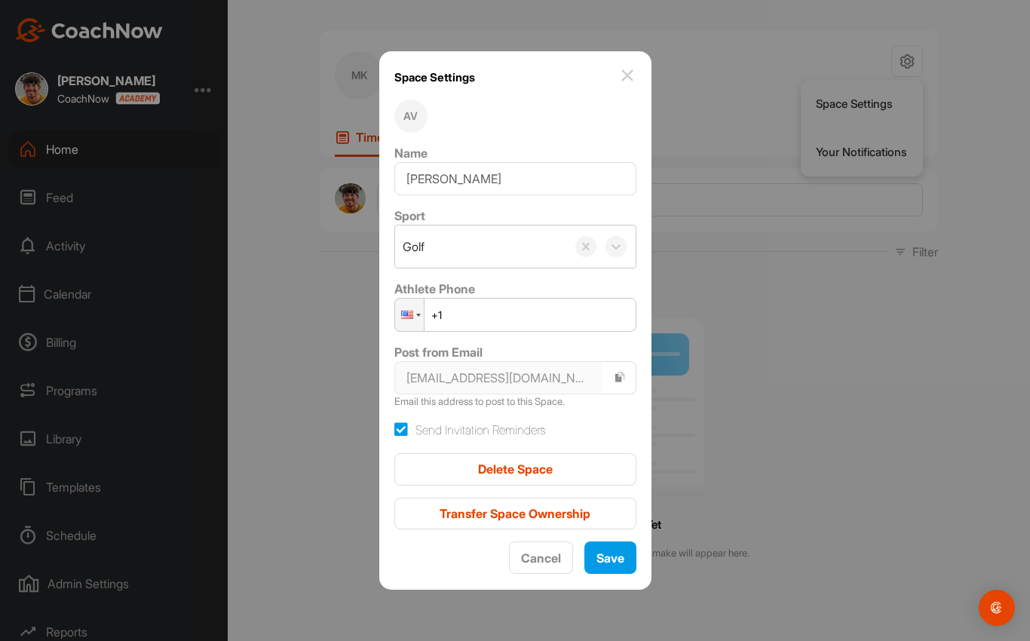
click at [425, 133] on div "AV" at bounding box center [410, 116] width 33 height 33
click at [626, 84] on img at bounding box center [627, 75] width 18 height 18
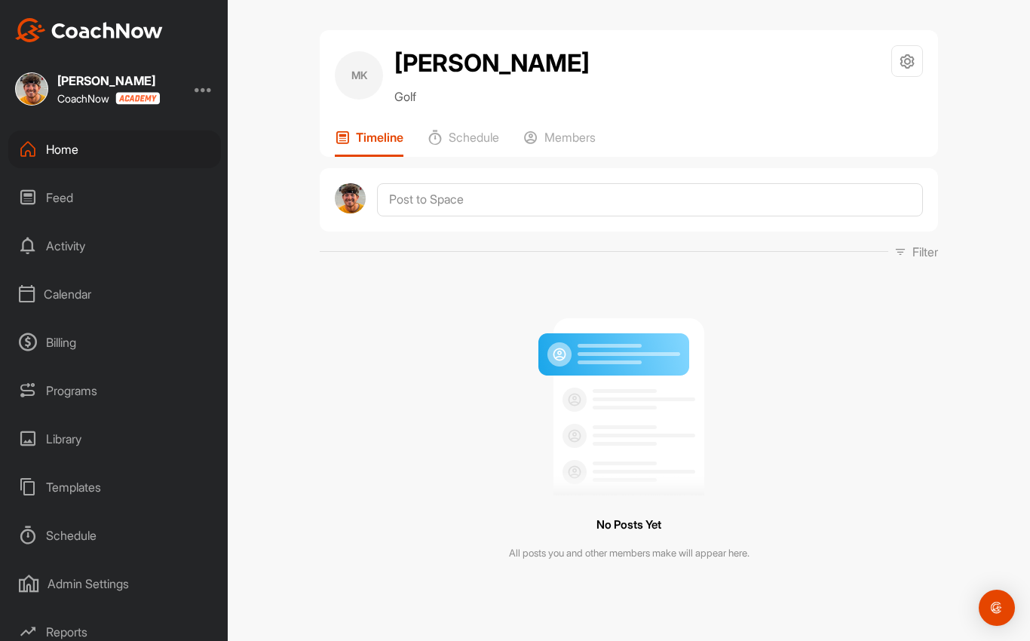
click at [591, 137] on p "Members" at bounding box center [569, 137] width 51 height 15
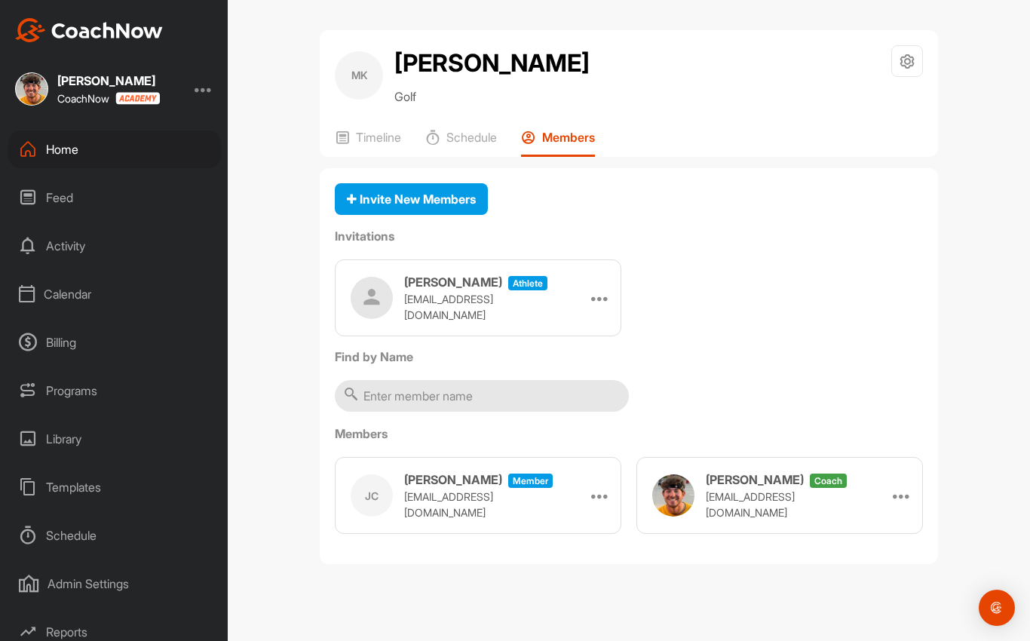
click at [155, 157] on div "Home" at bounding box center [114, 149] width 213 height 38
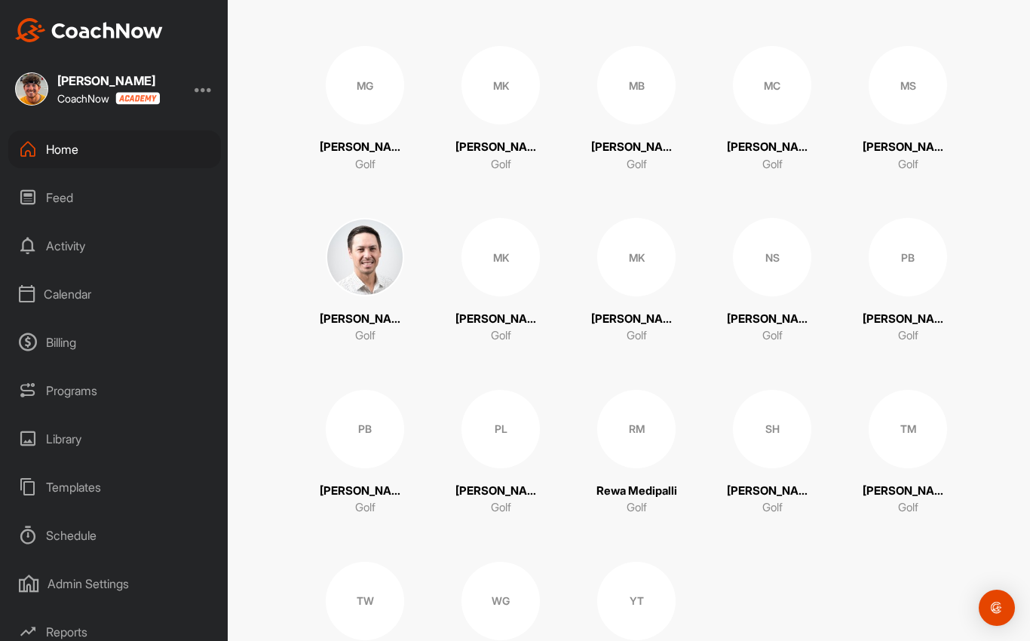
scroll to position [1347, 0]
click at [500, 244] on div "MK" at bounding box center [500, 257] width 78 height 78
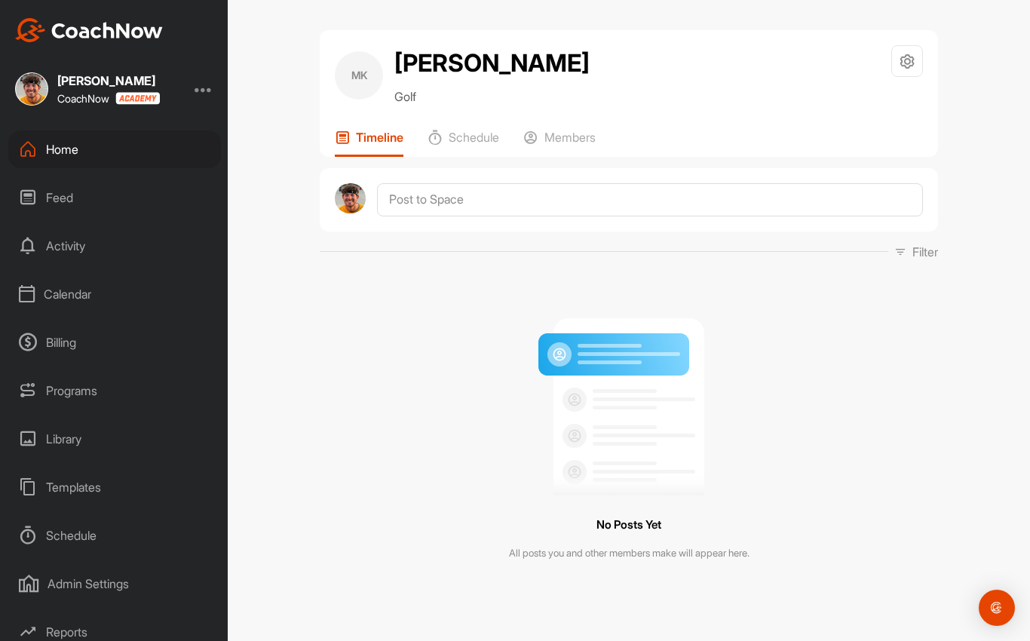
click at [575, 140] on p "Members" at bounding box center [569, 137] width 51 height 15
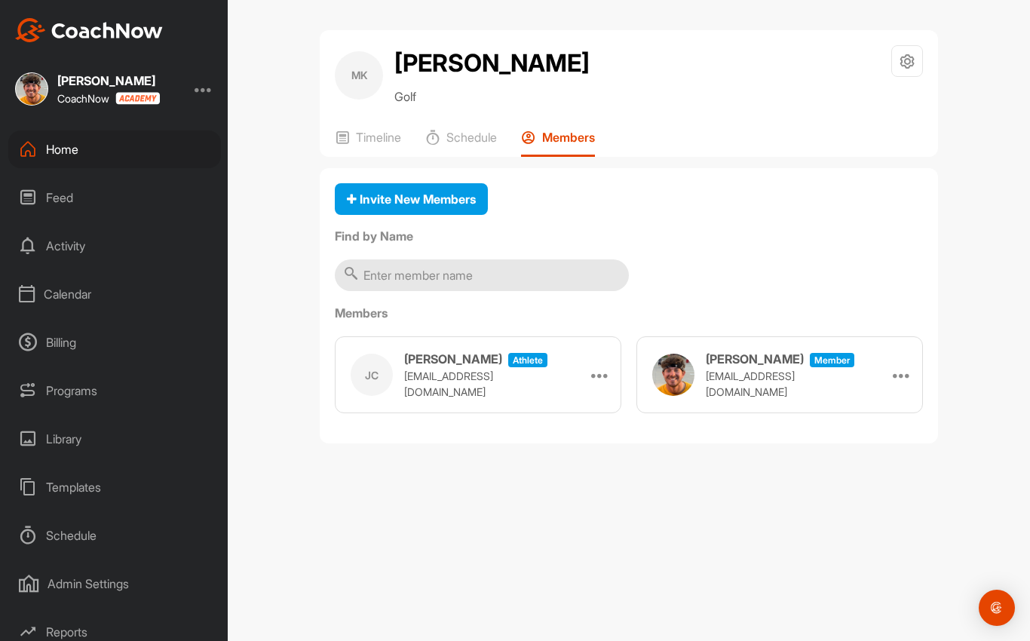
click at [905, 58] on icon at bounding box center [907, 61] width 17 height 17
click at [867, 105] on li "Space Settings" at bounding box center [862, 104] width 123 height 48
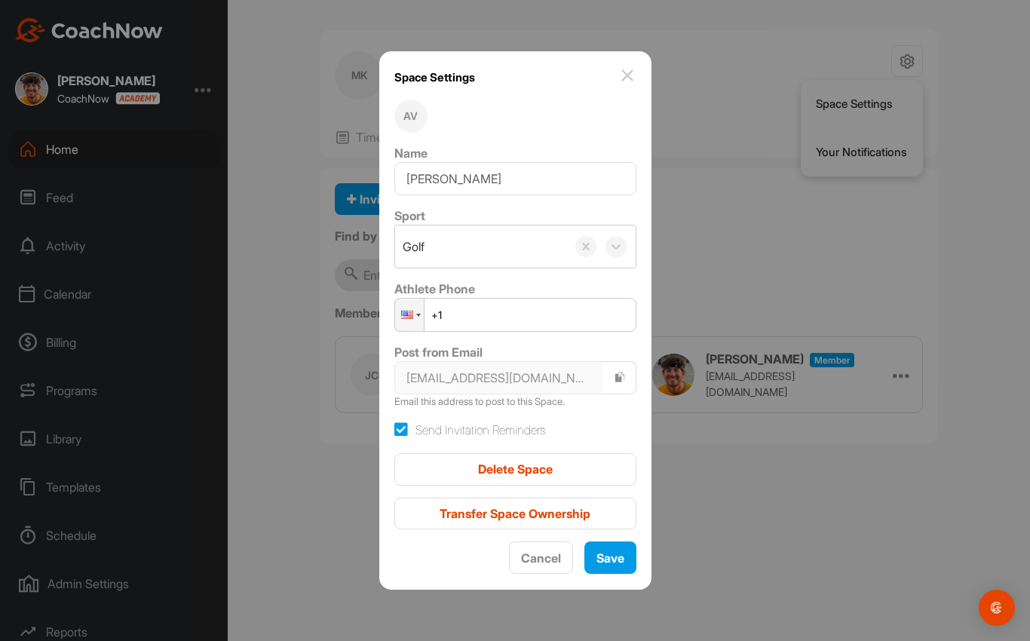
click at [582, 478] on div "Delete Space" at bounding box center [515, 469] width 218 height 18
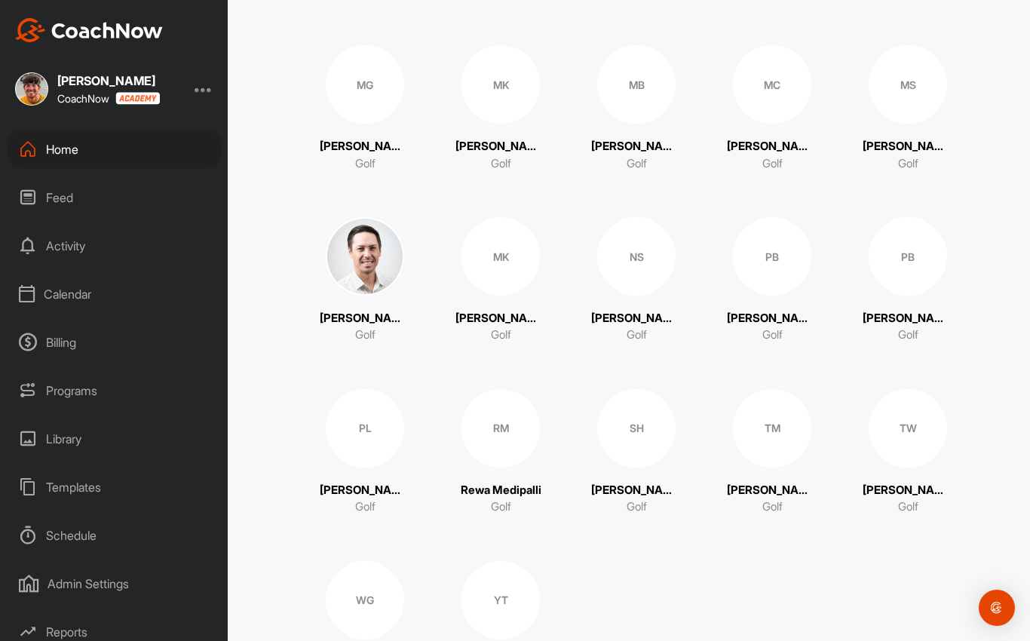
scroll to position [1347, 0]
click at [771, 247] on div "PB" at bounding box center [772, 257] width 78 height 78
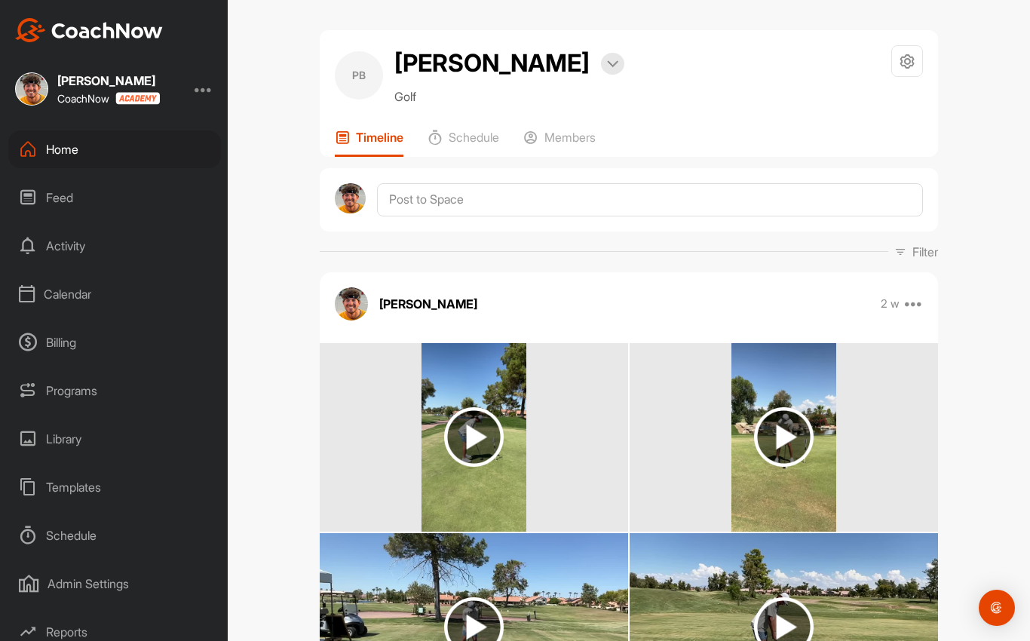
click at [572, 143] on p "Members" at bounding box center [569, 137] width 51 height 15
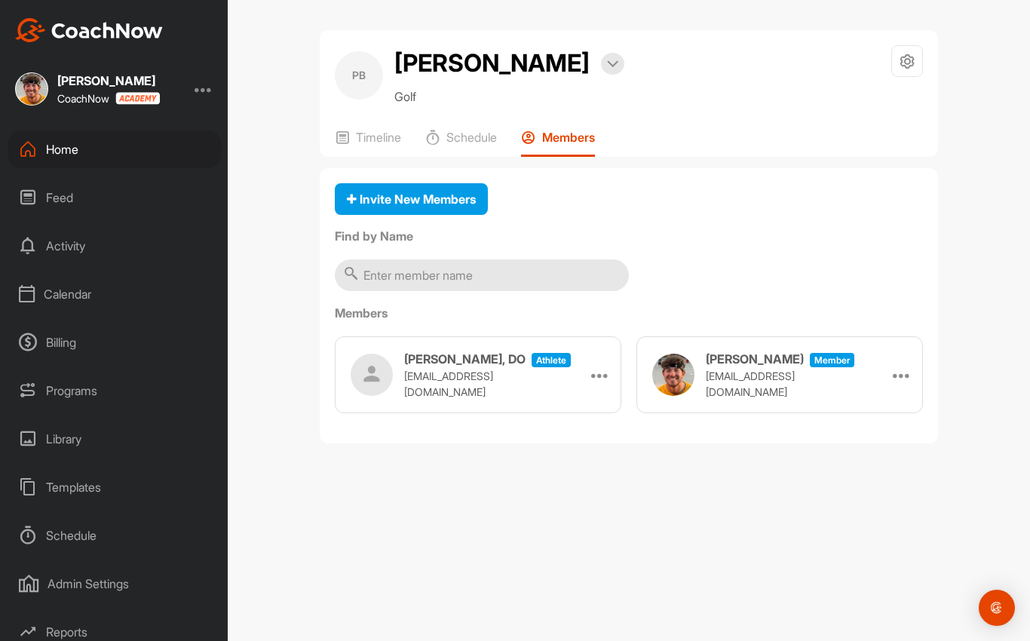
click at [904, 64] on icon at bounding box center [907, 61] width 17 height 17
click at [875, 104] on li "Space Settings" at bounding box center [862, 104] width 123 height 48
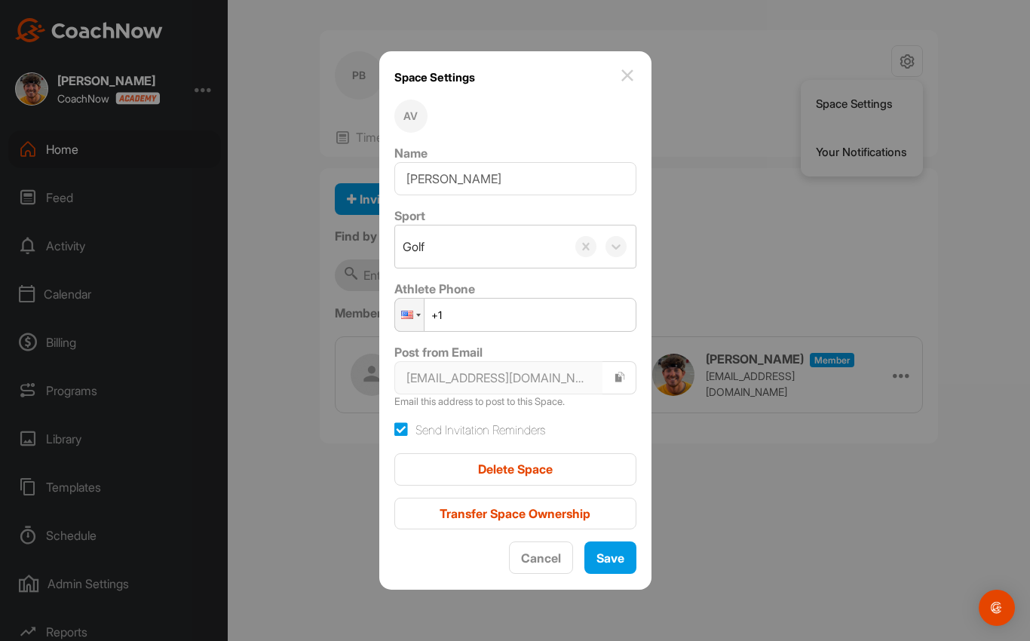
click at [577, 478] on div "Delete Space" at bounding box center [515, 469] width 218 height 18
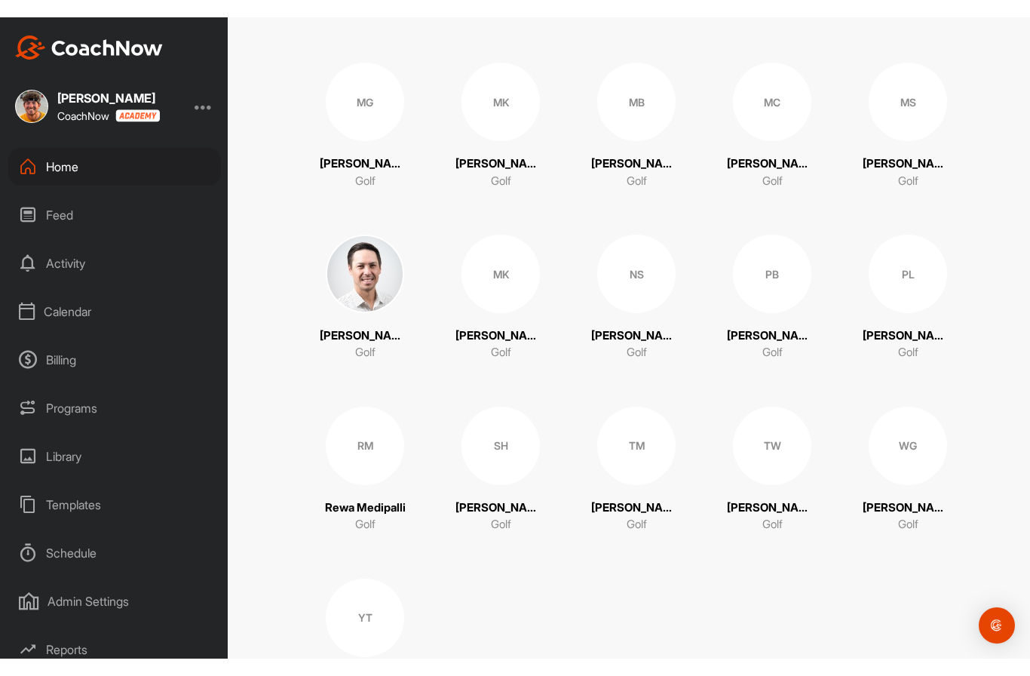
scroll to position [1347, 0]
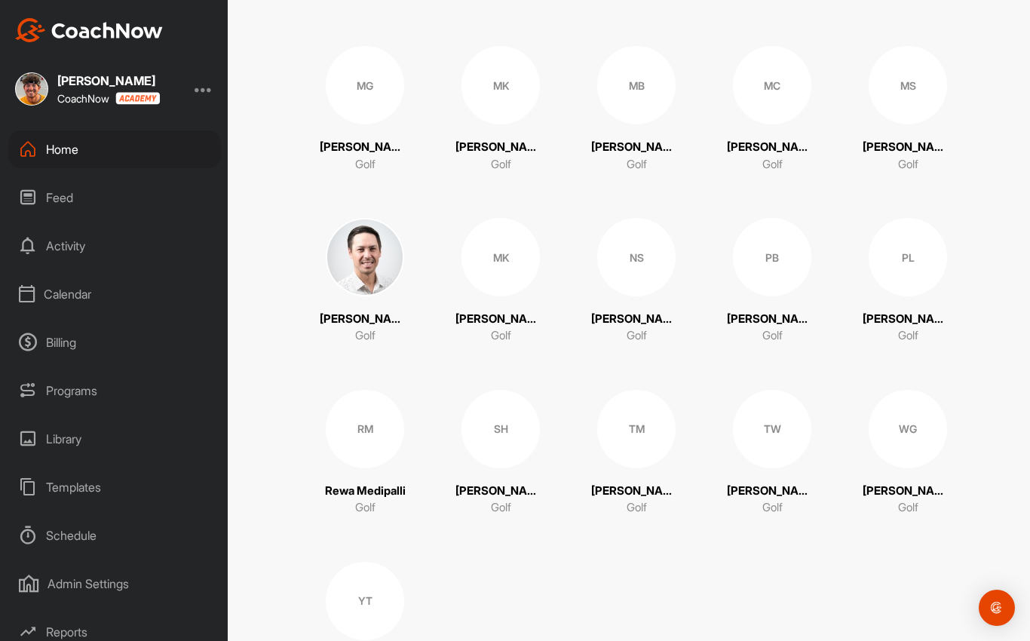
click at [782, 249] on div "PB" at bounding box center [772, 257] width 78 height 78
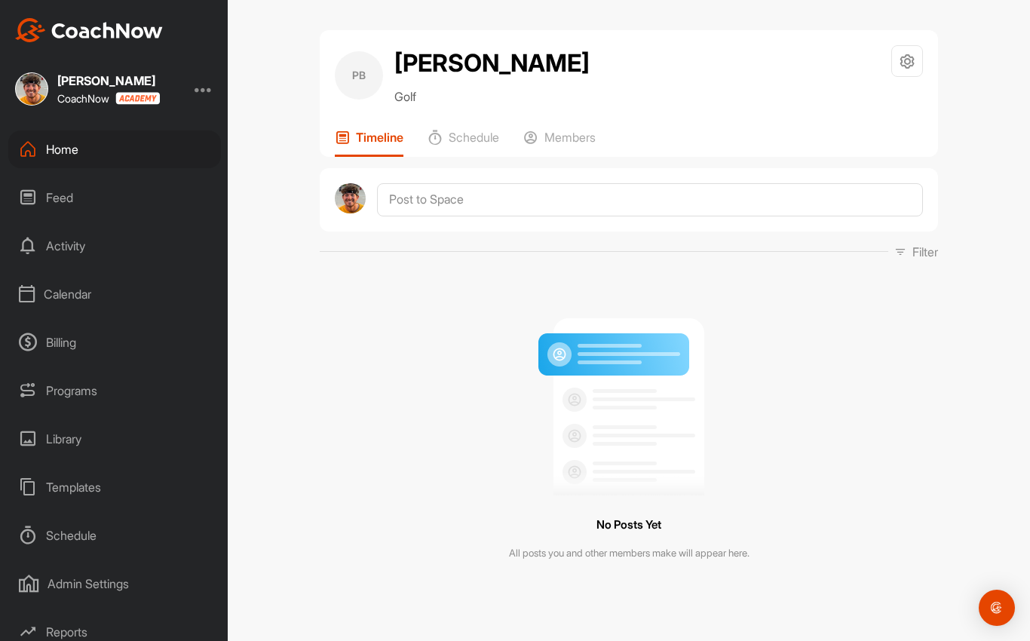
click at [588, 142] on p "Members" at bounding box center [569, 137] width 51 height 15
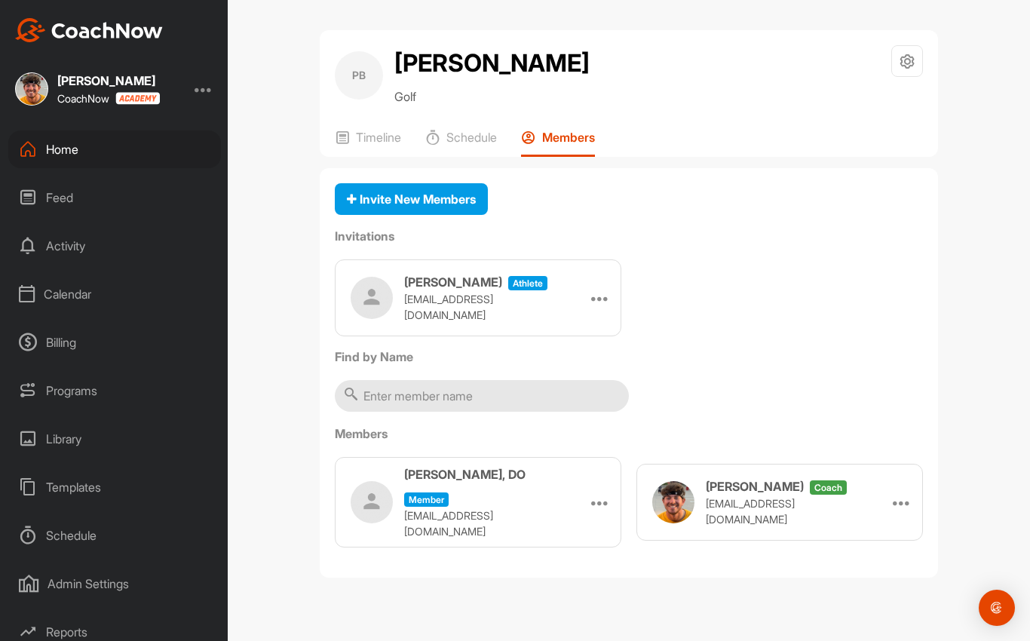
click at [428, 636] on div "[PERSON_NAME] Golf Space Settings Your Notifications Timeline Schedule Members …" at bounding box center [629, 320] width 802 height 641
click at [144, 296] on div "Calendar" at bounding box center [114, 294] width 213 height 38
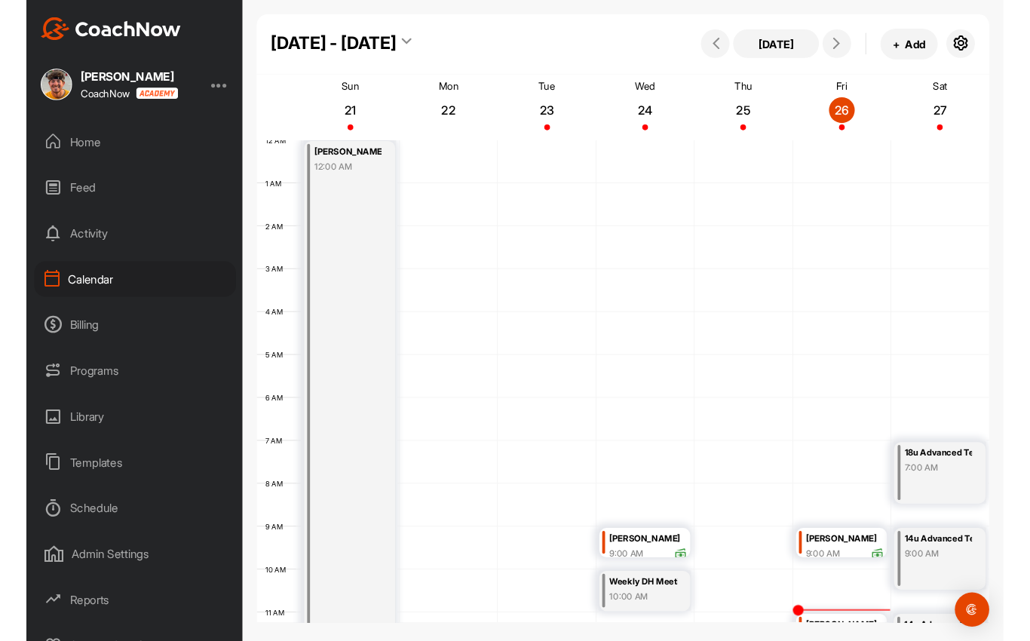
scroll to position [261, 0]
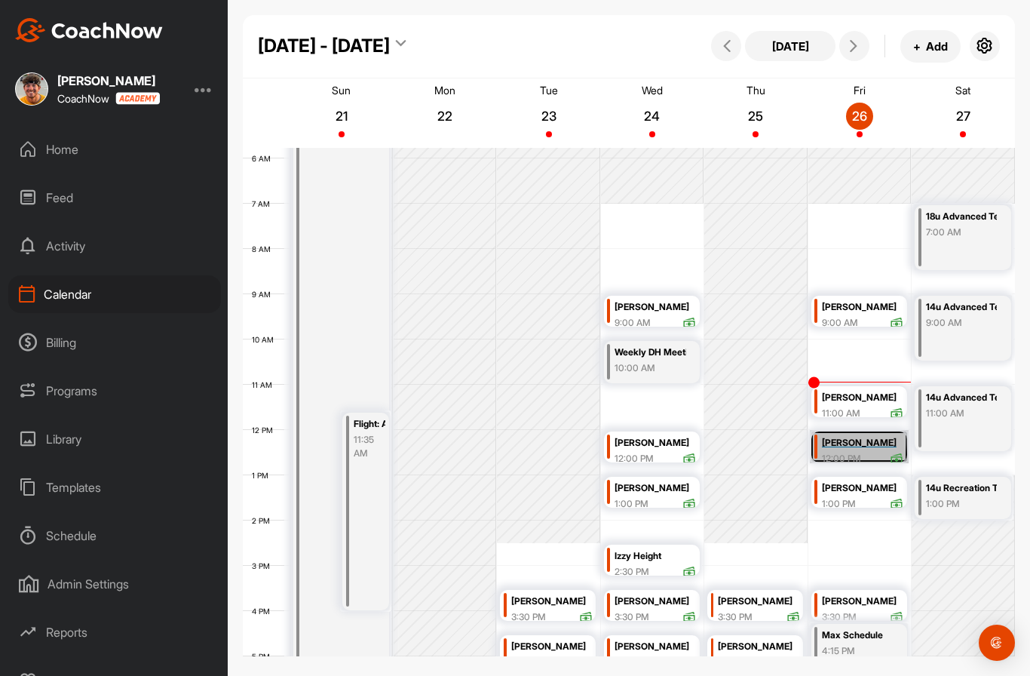
click at [855, 443] on link "[PERSON_NAME] 12:00 PM" at bounding box center [859, 446] width 99 height 33
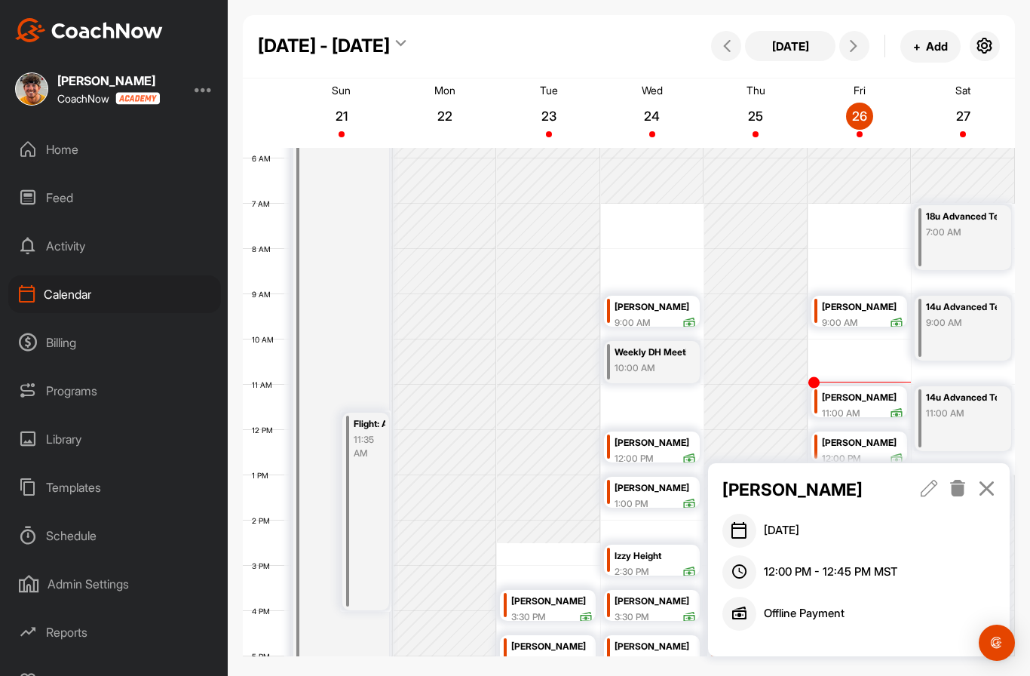
click at [807, 493] on p "[PERSON_NAME]" at bounding box center [807, 490] width 170 height 26
click at [986, 491] on icon at bounding box center [986, 488] width 17 height 17
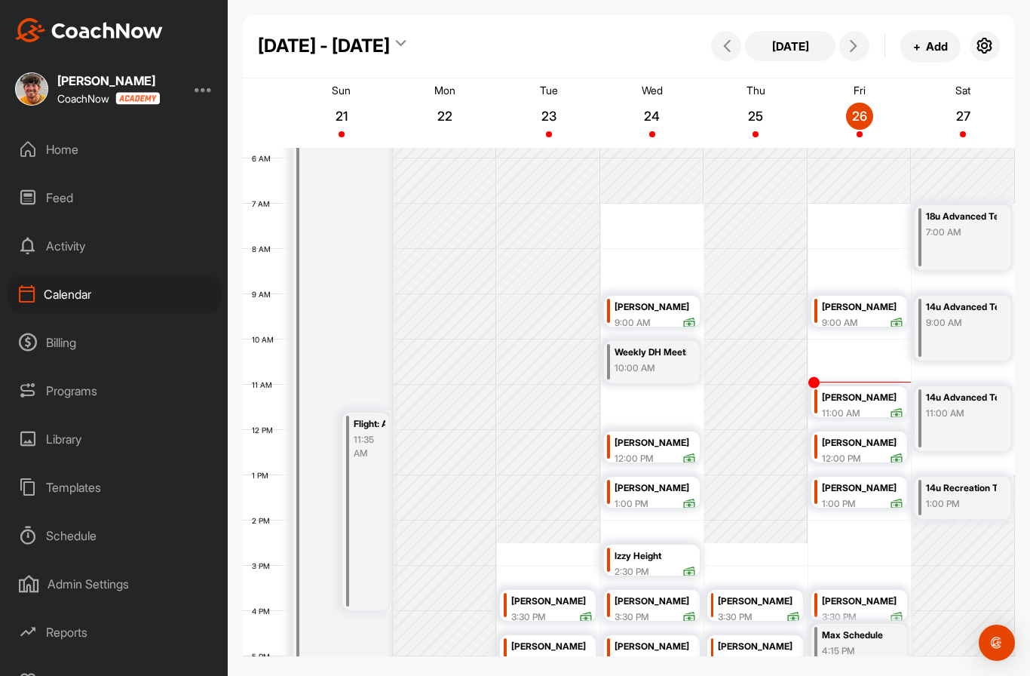
click at [131, 133] on div "Home" at bounding box center [114, 149] width 213 height 38
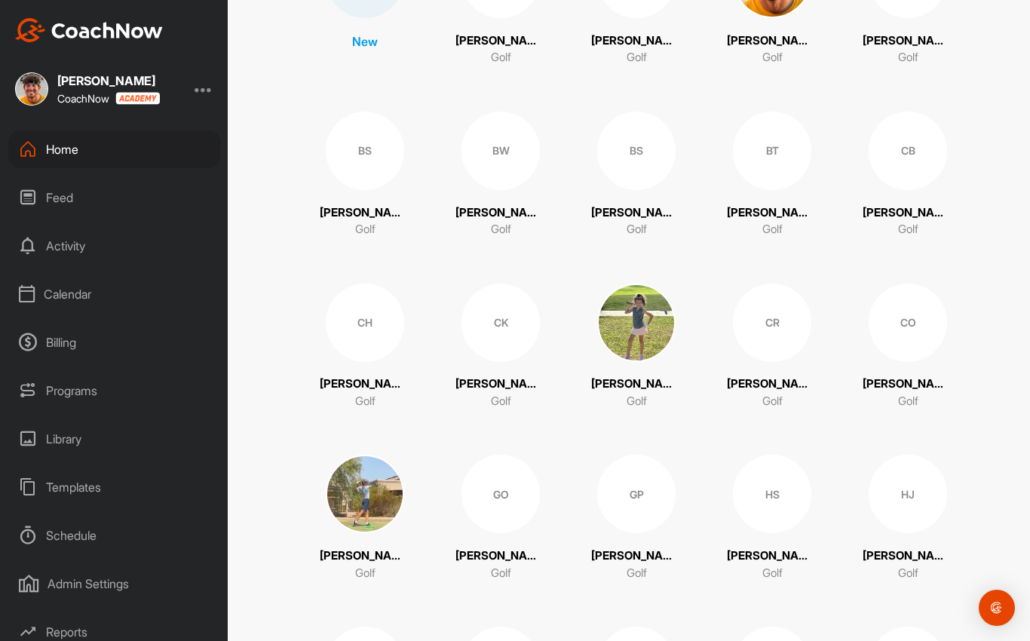
scroll to position [290, 0]
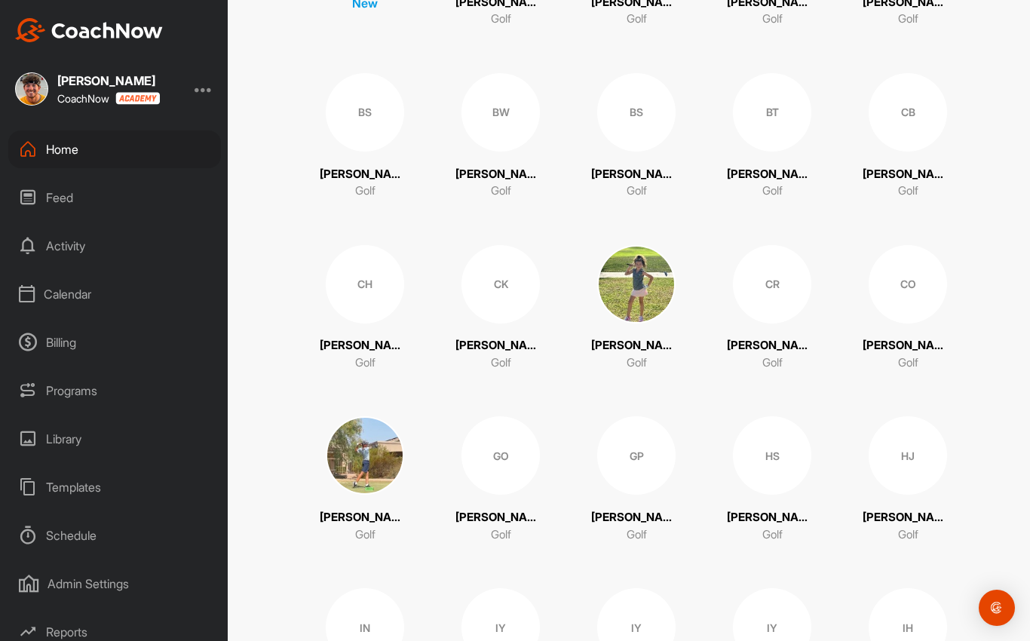
click at [900, 293] on div "CO" at bounding box center [908, 284] width 78 height 78
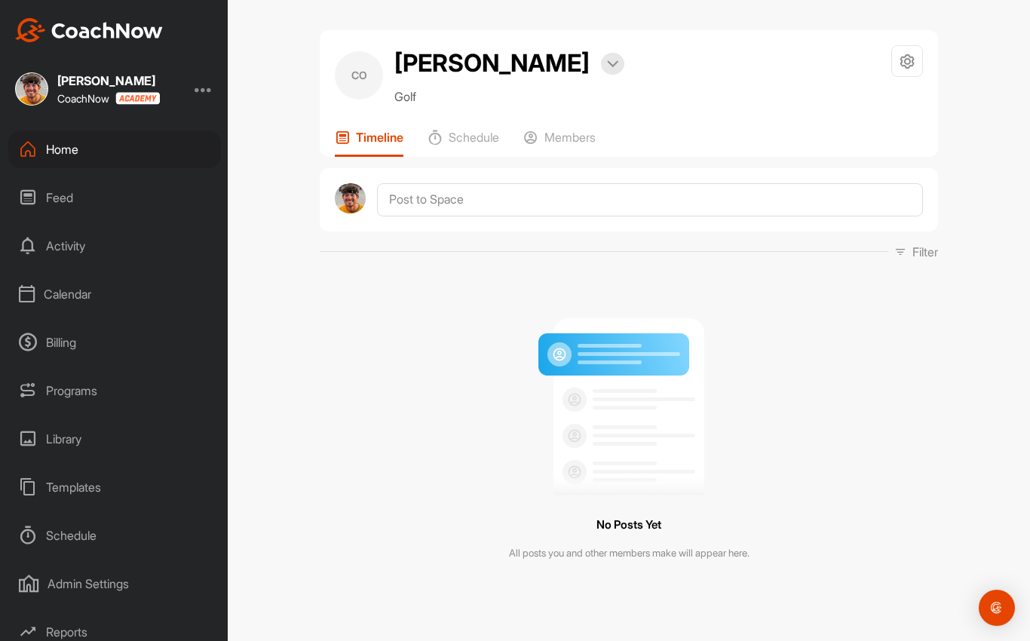
click at [460, 135] on p "Schedule" at bounding box center [474, 137] width 51 height 15
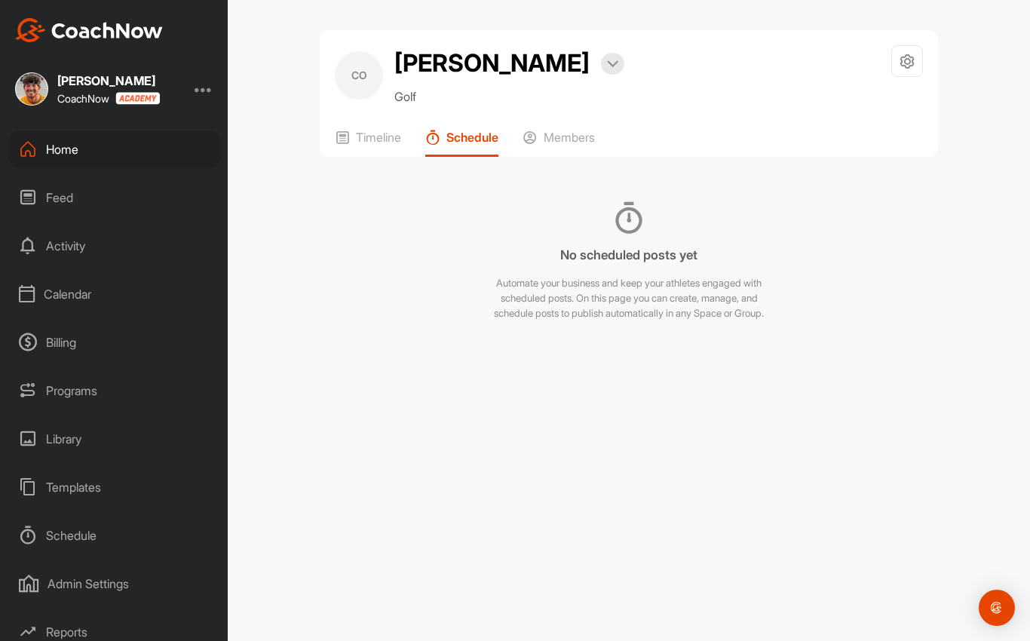
click at [370, 141] on p "Timeline" at bounding box center [378, 137] width 45 height 15
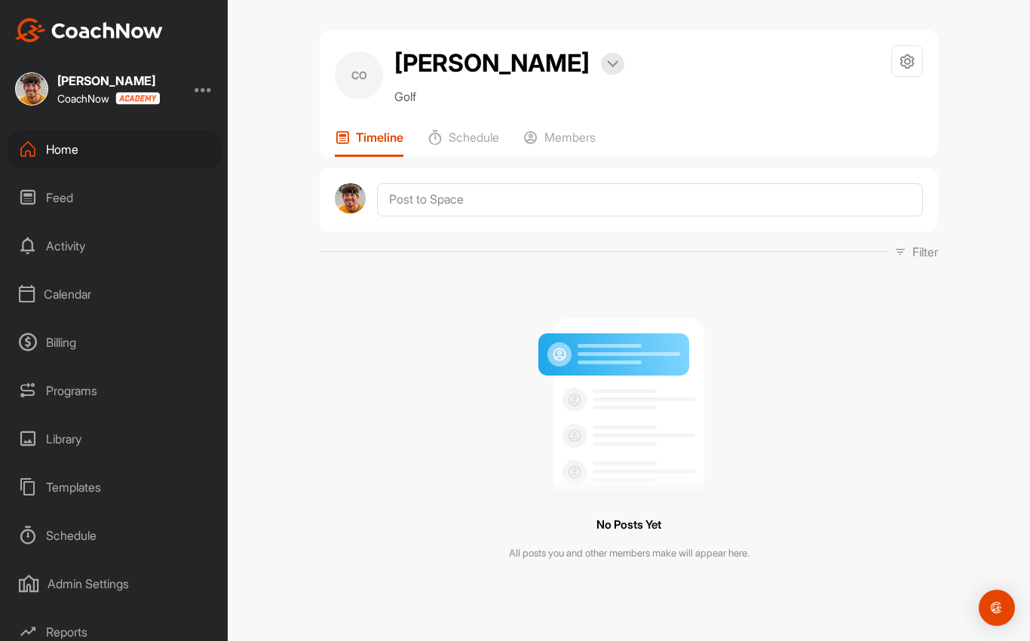
click at [601, 70] on div at bounding box center [612, 64] width 23 height 22
click at [546, 109] on li "Bookings" at bounding box center [572, 112] width 104 height 50
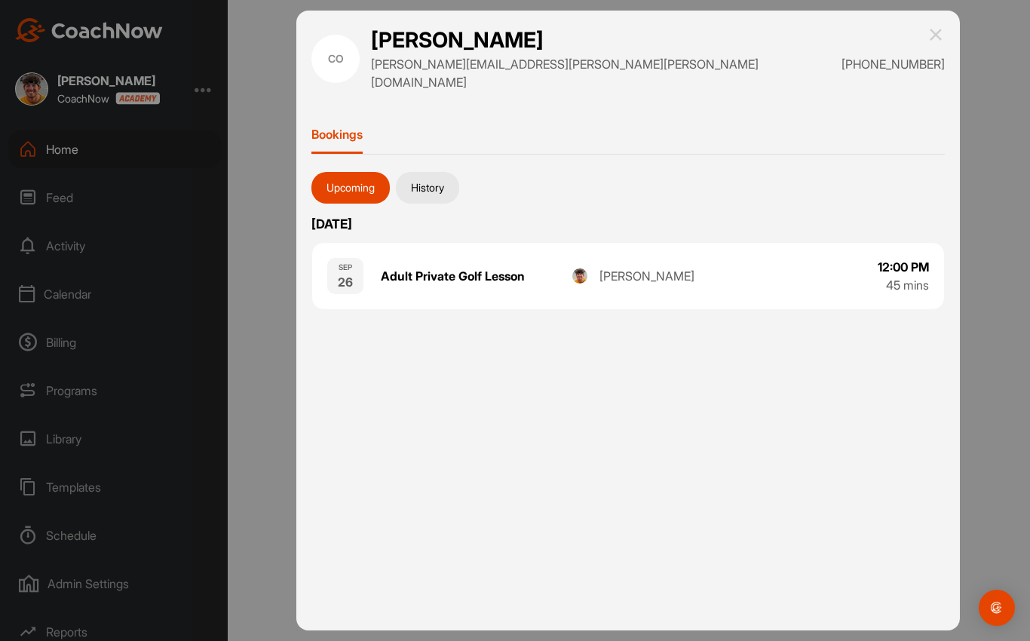
click at [441, 173] on button "History" at bounding box center [427, 188] width 63 height 32
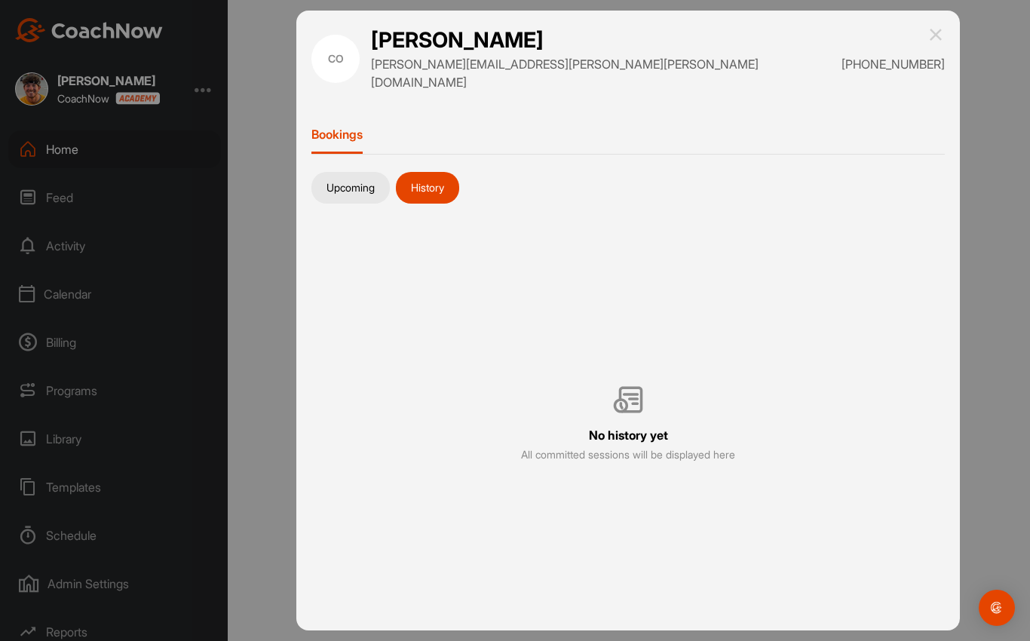
click at [360, 176] on button "Upcoming" at bounding box center [350, 188] width 78 height 32
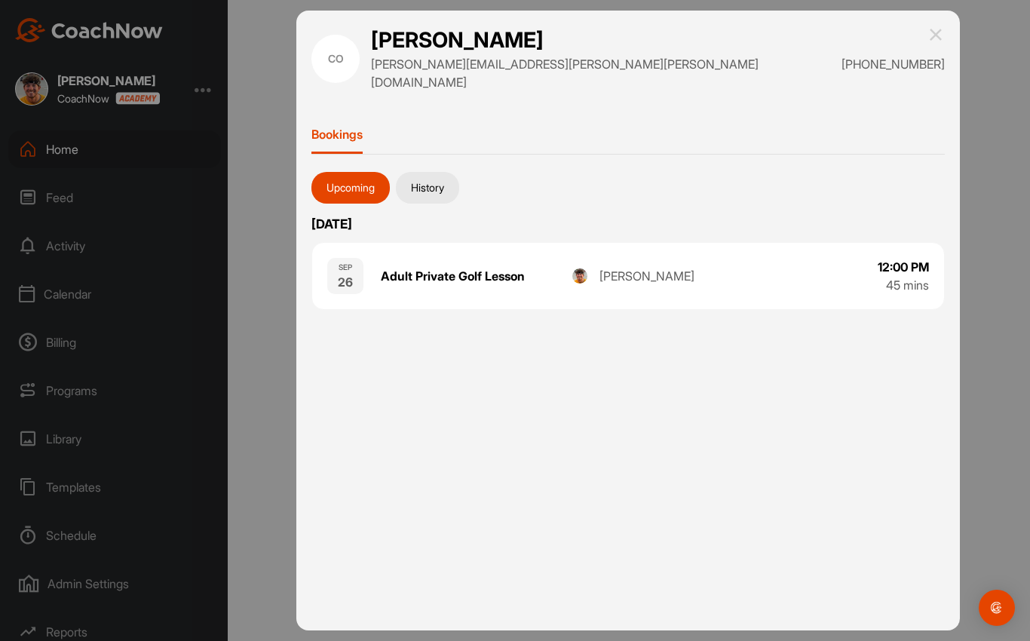
click at [243, 361] on div at bounding box center [515, 320] width 1030 height 641
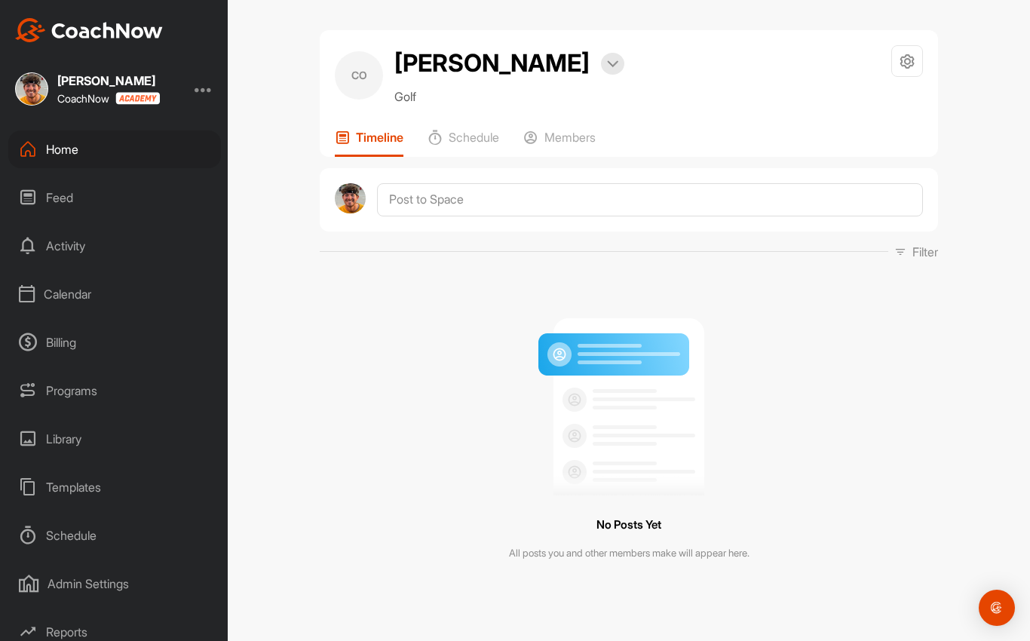
click at [144, 161] on div "Home" at bounding box center [114, 149] width 213 height 38
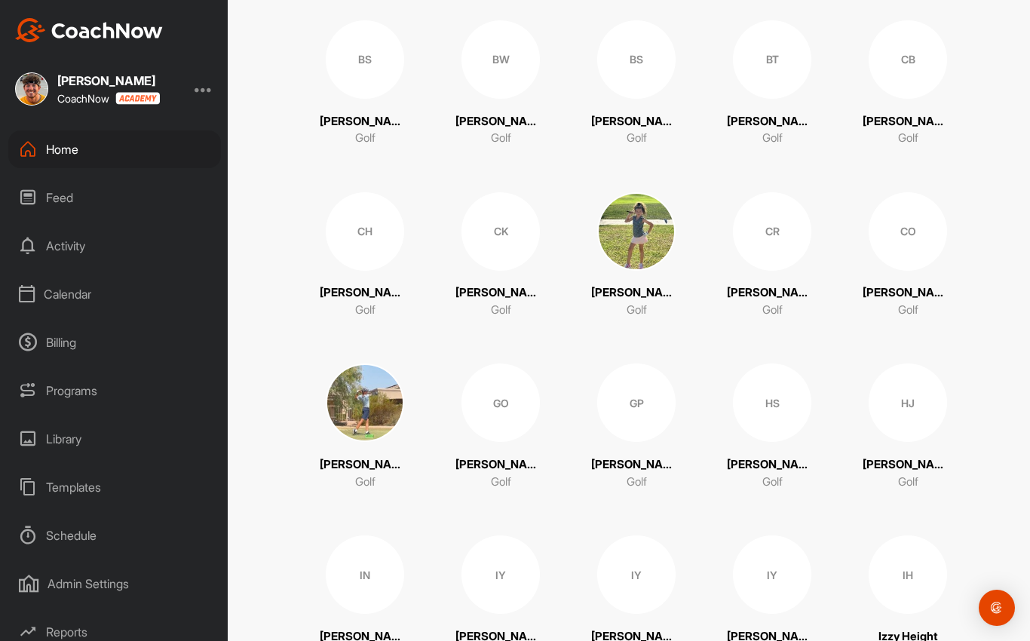
scroll to position [342, 0]
